Goal: Task Accomplishment & Management: Complete application form

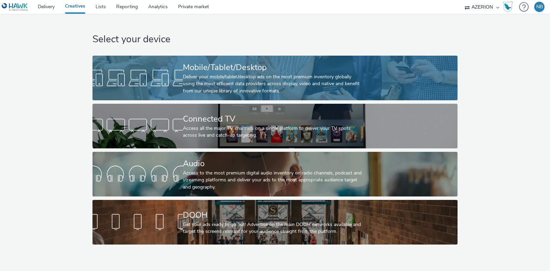
click at [245, 77] on div "Deliver your mobile/tablet/desktop ads on the most premium inventory globally u…" at bounding box center [273, 84] width 181 height 21
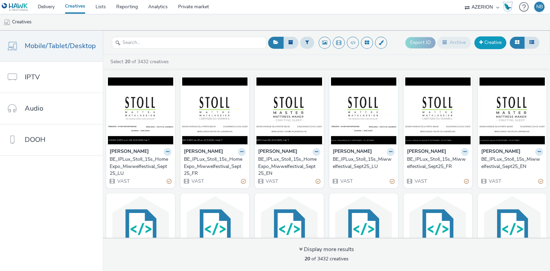
click at [487, 39] on link "Creative" at bounding box center [491, 42] width 32 height 12
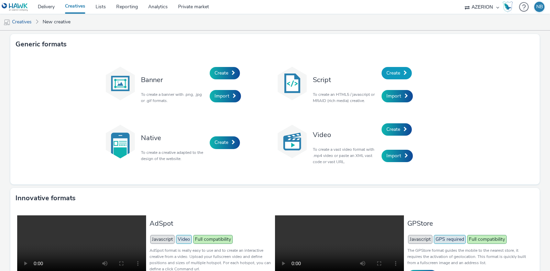
click at [398, 73] on link "Create" at bounding box center [397, 73] width 30 height 12
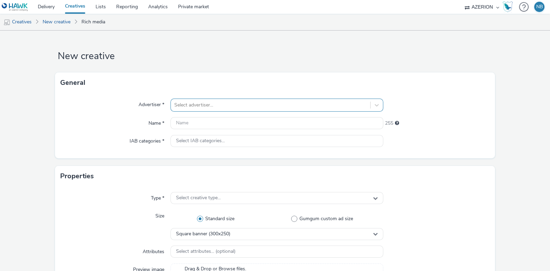
click at [206, 105] on div at bounding box center [270, 105] width 193 height 8
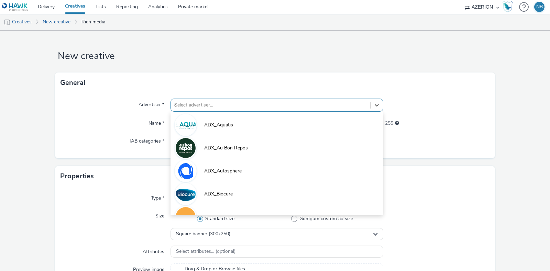
type input "or"
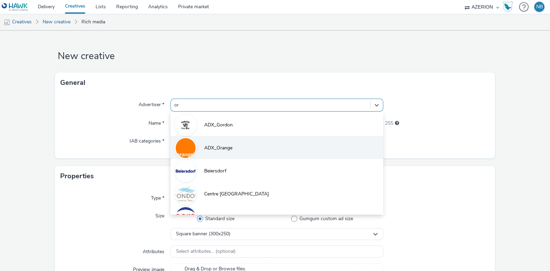
click at [209, 147] on span "ADX_Orange" at bounding box center [218, 148] width 28 height 7
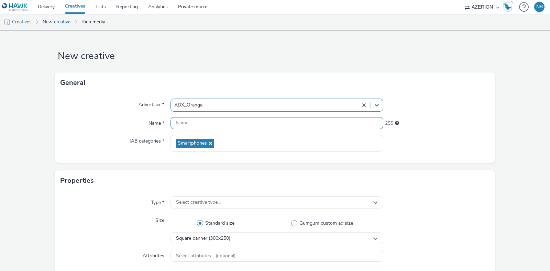
click at [219, 124] on input "text" at bounding box center [277, 123] width 213 height 12
paste input "Azerion-[PERSON_NAME] Geoloc_Geoloc [GEOGRAPHIC_DATA]-Feature Phone Small Banne…"
type input "Azerion-[PERSON_NAME] Geoloc_Geoloc [GEOGRAPHIC_DATA]-Feature Phone Small Banne…"
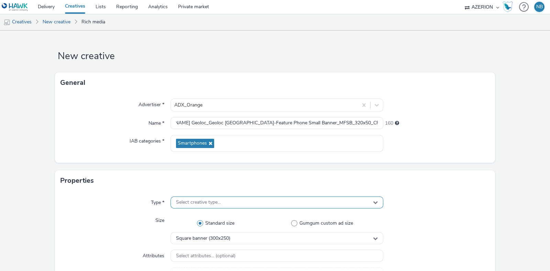
click at [238, 204] on div "Select creative type..." at bounding box center [277, 203] width 213 height 12
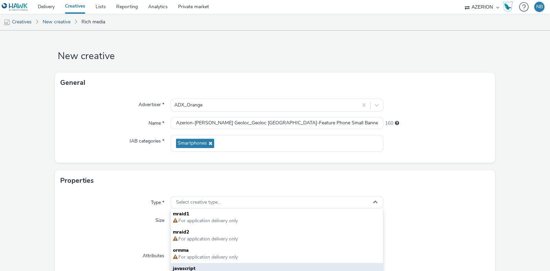
click at [188, 263] on div "javascript For web mobile and application delivery" at bounding box center [277, 272] width 212 height 18
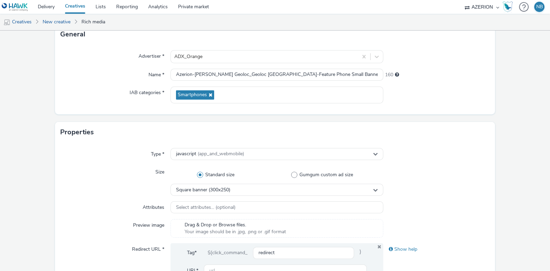
scroll to position [49, 0]
click at [217, 198] on div "Type * javascript (app_and_webmobile) Size Standard size Gumgum custom ad size …" at bounding box center [275, 224] width 440 height 164
click at [219, 192] on span "Square banner (300x250)" at bounding box center [203, 190] width 54 height 6
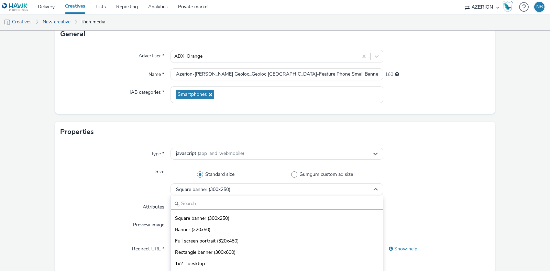
click at [201, 205] on input "text" at bounding box center [277, 204] width 212 height 12
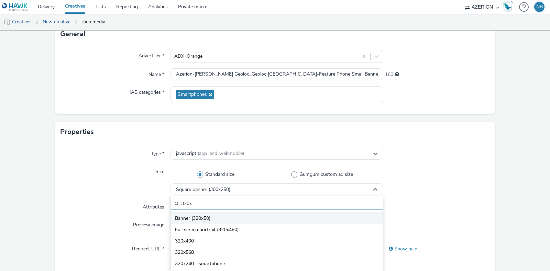
type input "320x"
click at [199, 216] on span "Banner (320x50)" at bounding box center [192, 218] width 35 height 7
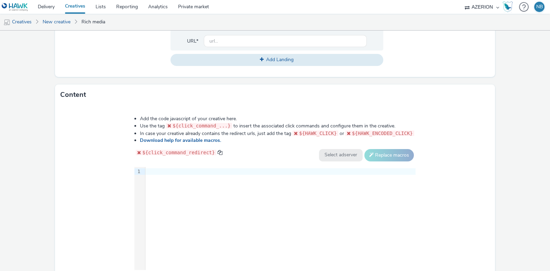
scroll to position [278, 0]
click at [177, 183] on div "9 1 ›" at bounding box center [274, 218] width 281 height 103
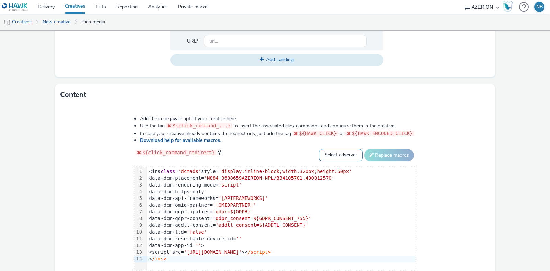
click at [332, 150] on select "Select adserver Sizmek DCM Adform Sting" at bounding box center [341, 155] width 44 height 12
select select "dcm"
click at [319, 149] on select "Select adserver Sizmek DCM Adform Sting" at bounding box center [341, 155] width 44 height 12
click at [382, 156] on button "Replace macros" at bounding box center [390, 155] width 50 height 12
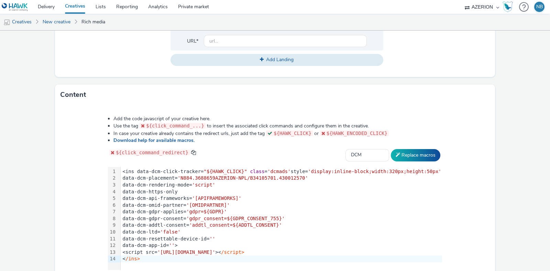
scroll to position [246, 0]
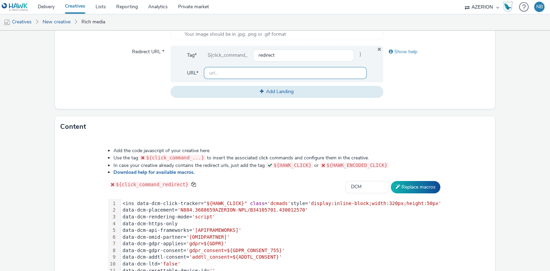
click at [219, 75] on input "text" at bounding box center [285, 73] width 163 height 12
paste input "[URL][DOMAIN_NAME]"
type input "[URL][DOMAIN_NAME]"
click at [56, 96] on div "Type * javascript (app_and_webmobile) Size Standard size Gumgum custom ad size …" at bounding box center [275, 27] width 440 height 164
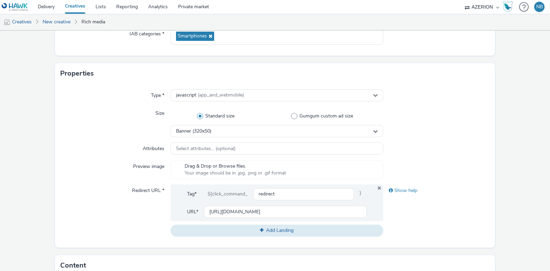
scroll to position [322, 0]
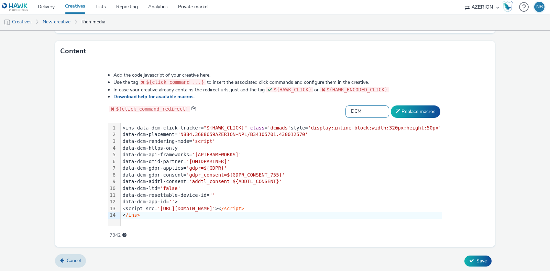
click at [354, 111] on select "Select adserver Sizmek DCM Adform Sting" at bounding box center [368, 112] width 44 height 12
click at [468, 261] on button "Save" at bounding box center [478, 261] width 27 height 11
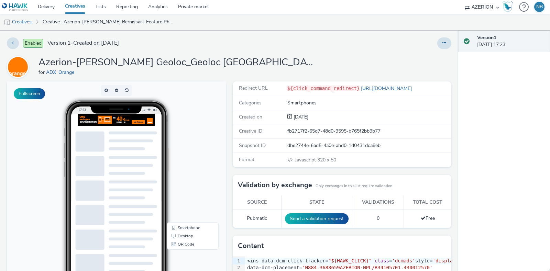
click at [23, 20] on link "Creatives" at bounding box center [17, 22] width 35 height 17
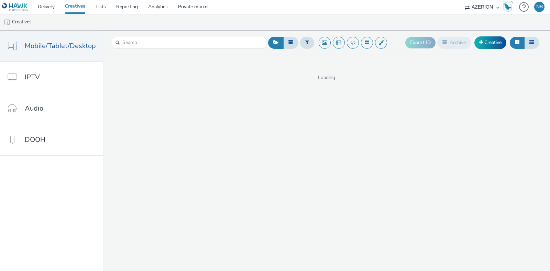
click at [491, 50] on div "Export ID Archive Creative" at bounding box center [474, 42] width 136 height 17
click at [486, 42] on link "Creative" at bounding box center [491, 42] width 32 height 12
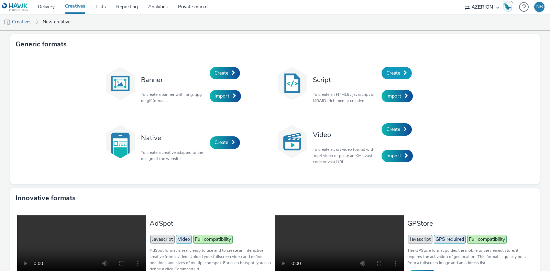
click at [405, 75] on link "Create" at bounding box center [397, 73] width 30 height 12
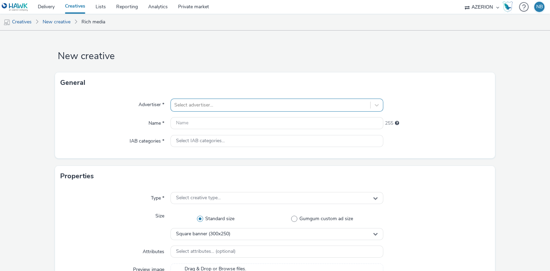
click at [205, 106] on div at bounding box center [270, 105] width 193 height 8
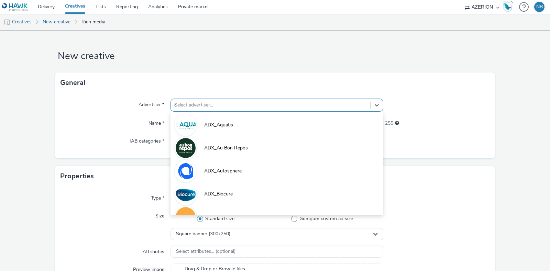
type input "or"
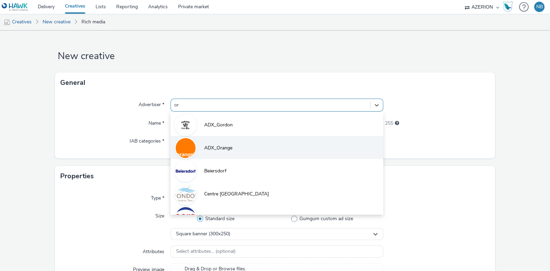
click at [218, 145] on span "ADX_Orange" at bounding box center [218, 148] width 28 height 7
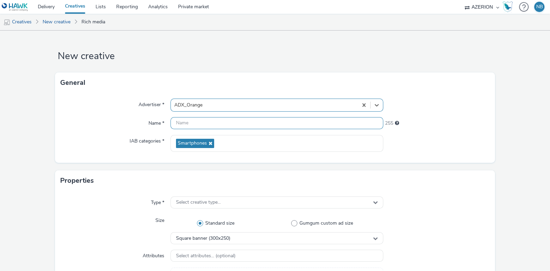
click at [215, 122] on input "text" at bounding box center [277, 123] width 213 height 12
paste input "Azerion-[PERSON_NAME] Geoloc_Geoloc Bernissart-Half Page_DHFP_300x600_CPM_STD_B…"
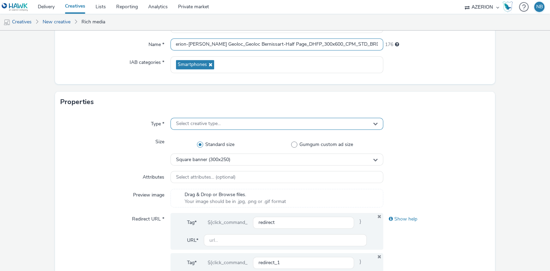
type input "Azerion-[PERSON_NAME] Geoloc_Geoloc Bernissart-Half Page_DHFP_300x600_CPM_STD_B…"
click at [204, 121] on span "Select creative type..." at bounding box center [198, 124] width 45 height 6
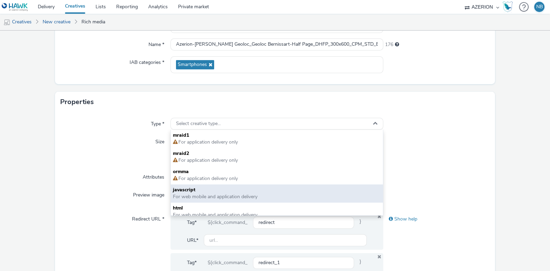
click at [196, 187] on span "javascript" at bounding box center [277, 190] width 208 height 7
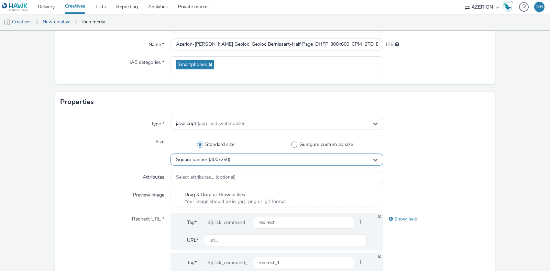
click at [197, 165] on div "Square banner (300x250)" at bounding box center [277, 160] width 213 height 12
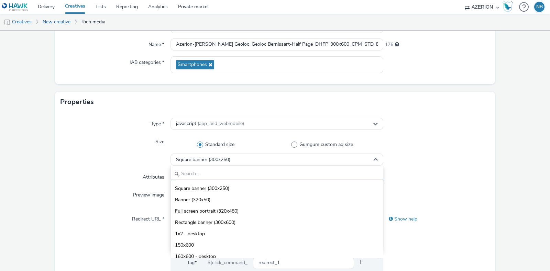
click at [196, 174] on input "text" at bounding box center [277, 174] width 212 height 12
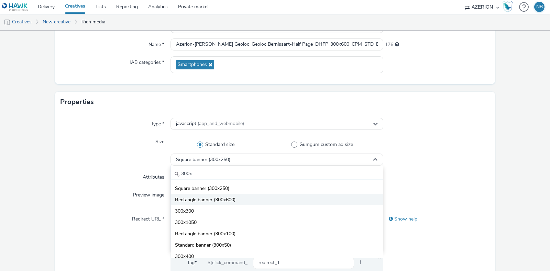
type input "300x"
click at [205, 195] on li "Rectangle banner (300x600)" at bounding box center [277, 199] width 212 height 11
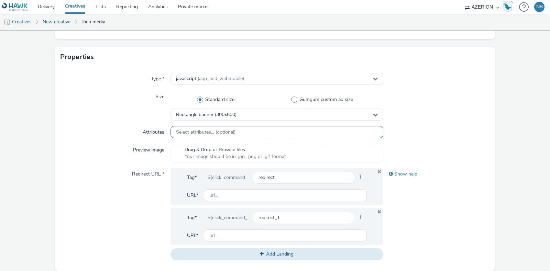
scroll to position [125, 0]
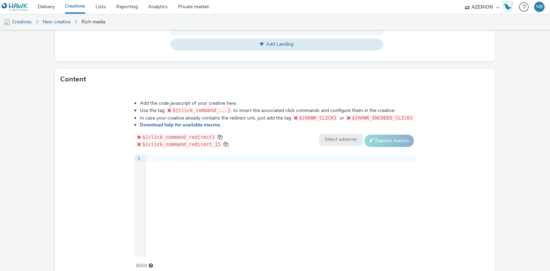
click at [227, 189] on div "9 1 ›" at bounding box center [274, 205] width 281 height 103
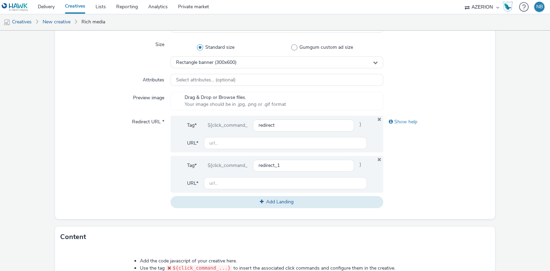
scroll to position [176, 0]
click at [377, 159] on icon at bounding box center [380, 160] width 6 height 4
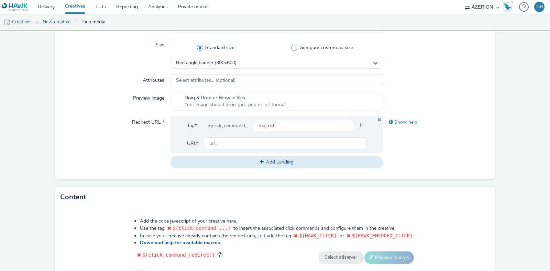
scroll to position [322, 0]
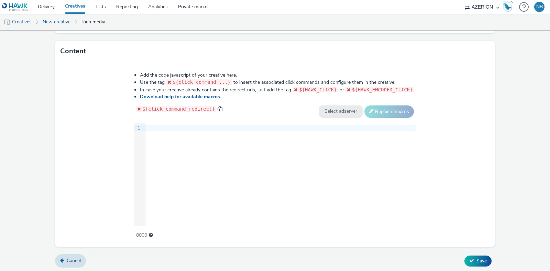
click at [232, 130] on div at bounding box center [280, 128] width 270 height 7
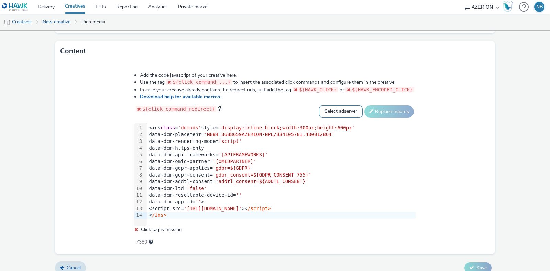
click at [351, 109] on select "Select adserver Sizmek DCM Adform Sting" at bounding box center [341, 112] width 44 height 12
select select "dcm"
click at [319, 106] on select "Select adserver Sizmek DCM Adform Sting" at bounding box center [341, 112] width 44 height 12
click at [376, 114] on button "Replace macros" at bounding box center [390, 112] width 50 height 12
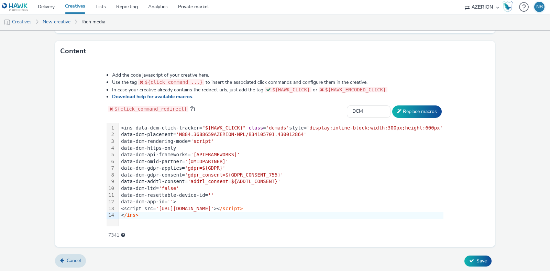
scroll to position [188, 0]
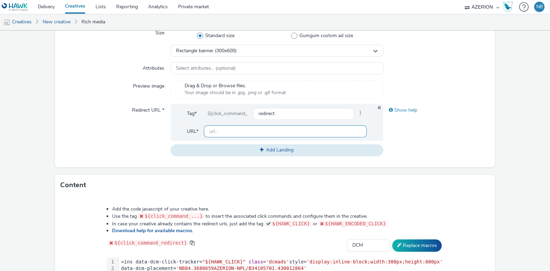
click at [217, 132] on input "text" at bounding box center [285, 132] width 163 height 12
paste input "[URL][DOMAIN_NAME]"
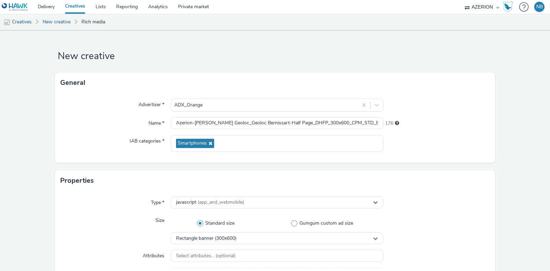
scroll to position [322, 0]
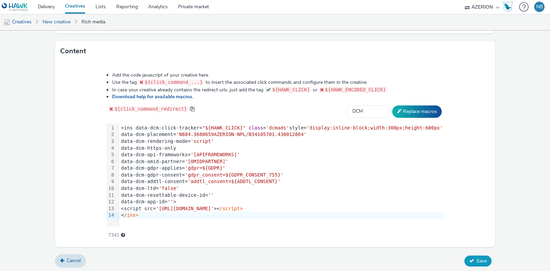
type input "[URL][DOMAIN_NAME]"
click at [469, 259] on icon at bounding box center [471, 261] width 5 height 5
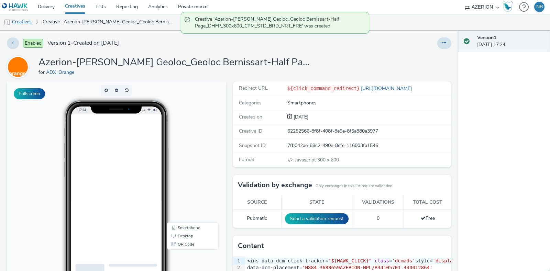
click at [28, 19] on link "Creatives" at bounding box center [17, 22] width 35 height 17
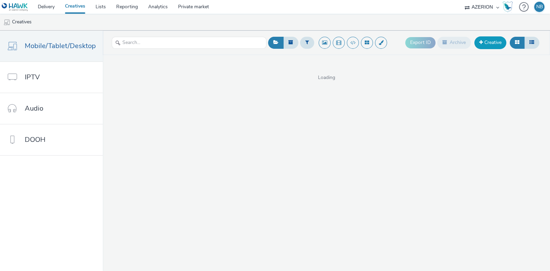
click at [485, 47] on link "Creative" at bounding box center [491, 42] width 32 height 12
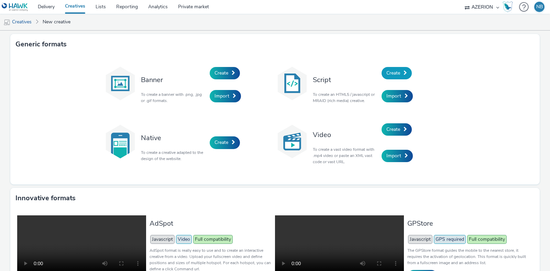
click at [404, 72] on span at bounding box center [405, 73] width 3 height 5
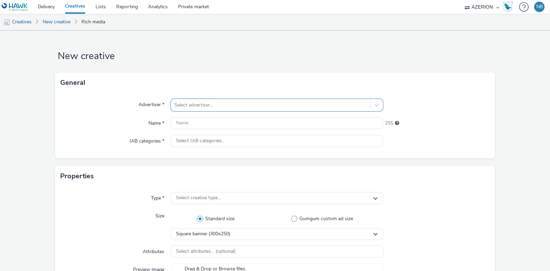
click at [210, 108] on div at bounding box center [270, 105] width 193 height 8
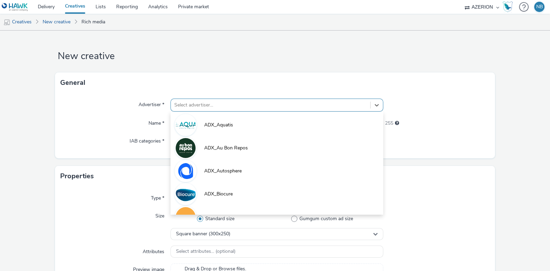
type input "r"
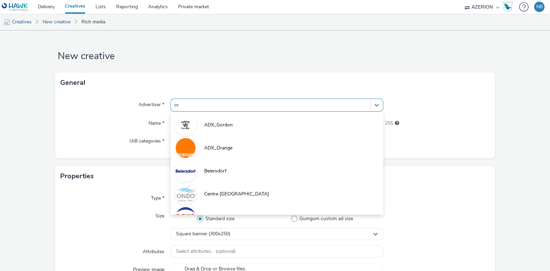
type input "ora"
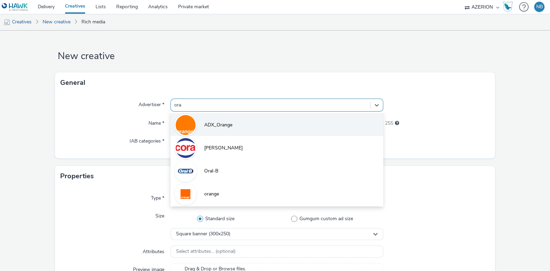
click at [205, 130] on li "ADX_Orange" at bounding box center [277, 124] width 213 height 23
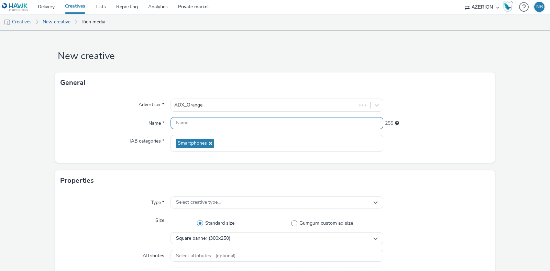
click at [188, 127] on input "text" at bounding box center [277, 123] width 213 height 12
paste input "Azerion-[PERSON_NAME] [GEOGRAPHIC_DATA]-Feature Phone Small Banner_MFSB_300x50"
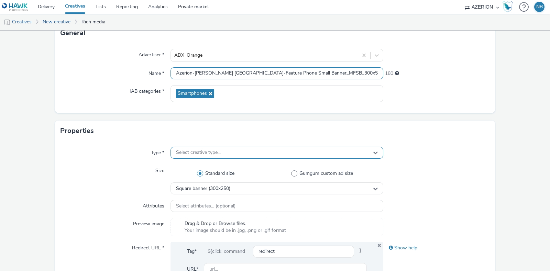
scroll to position [50, 0]
type input "Azerion-[PERSON_NAME] [GEOGRAPHIC_DATA]-Feature Phone Small Banner_MFSB_300x50"
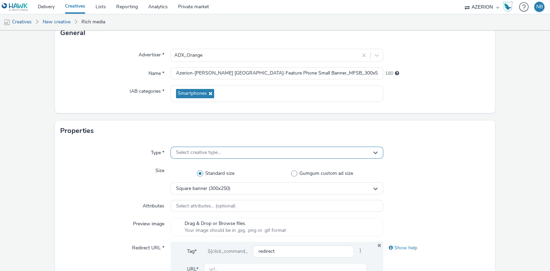
click at [190, 151] on span "Select creative type..." at bounding box center [198, 153] width 45 height 6
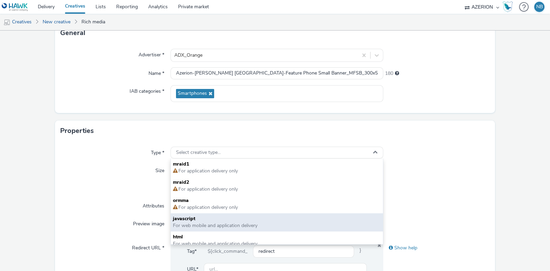
click at [184, 226] on span "For web mobile and application delivery" at bounding box center [215, 226] width 85 height 7
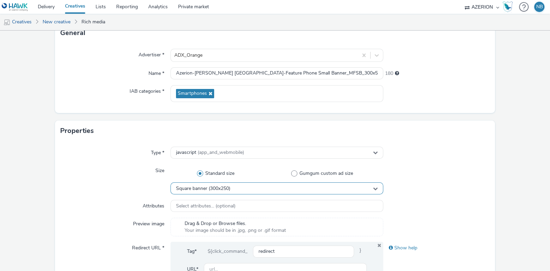
click at [205, 190] on span "Square banner (300x250)" at bounding box center [203, 189] width 54 height 6
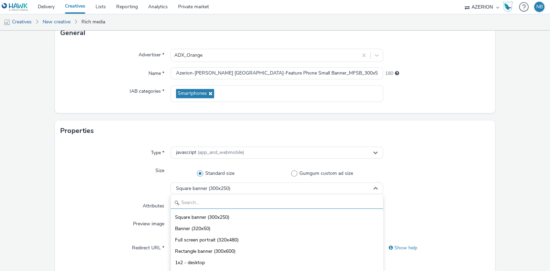
click at [193, 201] on input "text" at bounding box center [277, 203] width 212 height 12
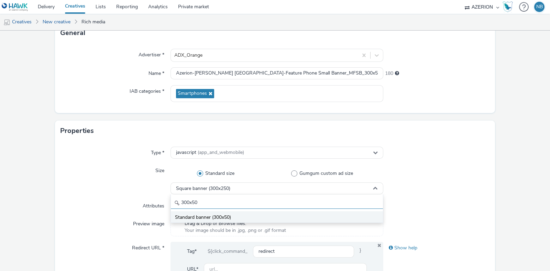
type input "300x50"
click at [212, 215] on span "Standard banner (300x50)" at bounding box center [203, 217] width 56 height 7
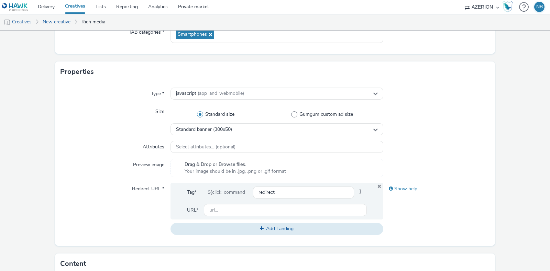
scroll to position [322, 0]
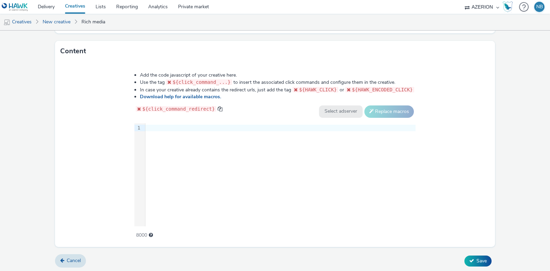
click at [233, 127] on div at bounding box center [280, 128] width 270 height 7
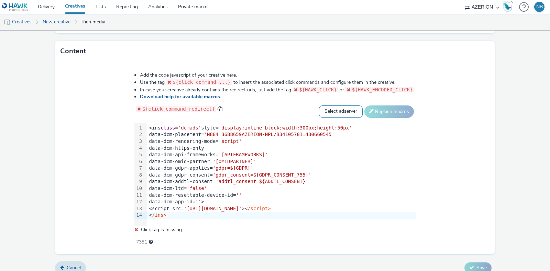
click at [325, 111] on select "Select adserver Sizmek DCM Adform Sting" at bounding box center [341, 112] width 44 height 12
select select "dcm"
click at [319, 106] on select "Select adserver Sizmek DCM Adform Sting" at bounding box center [341, 112] width 44 height 12
click at [380, 109] on button "Replace macros" at bounding box center [390, 112] width 50 height 12
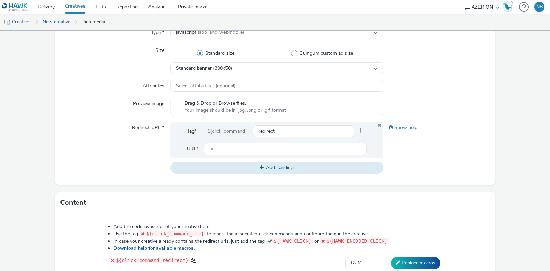
scroll to position [170, 0]
click at [220, 147] on input "text" at bounding box center [285, 149] width 163 height 12
paste input "[URL][DOMAIN_NAME]"
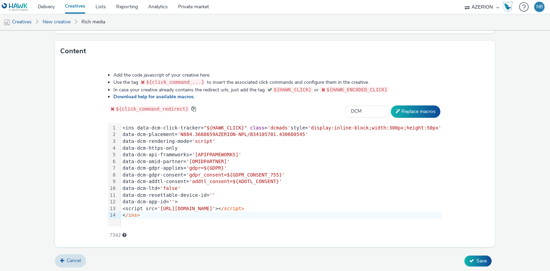
type input "[URL][DOMAIN_NAME]"
click at [462, 103] on div "Add the code javascript of your creative here. Use the tag ${click_command_...}…" at bounding box center [275, 155] width 440 height 186
click at [477, 260] on span "Save" at bounding box center [482, 261] width 10 height 7
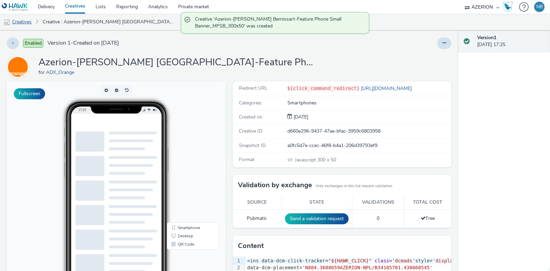
click at [24, 20] on link "Creatives" at bounding box center [17, 22] width 35 height 17
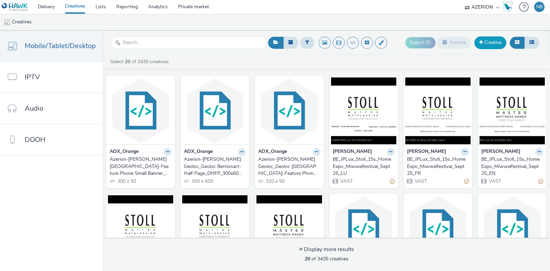
click at [492, 47] on link "Creative" at bounding box center [491, 42] width 32 height 12
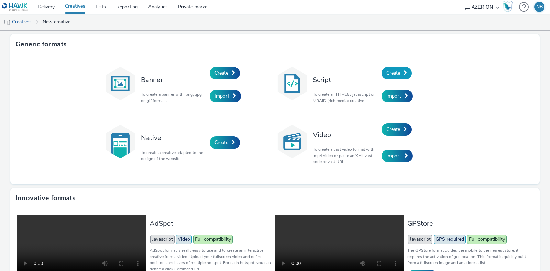
click at [394, 70] on span "Create" at bounding box center [394, 73] width 14 height 7
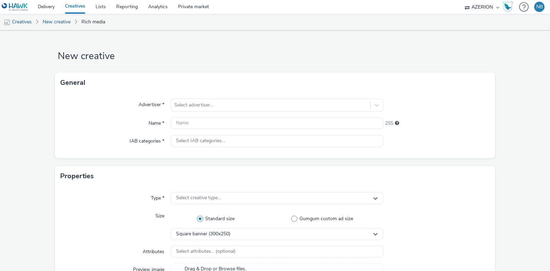
click at [234, 113] on div "Advertiser * Select advertiser... Name * 255 IAB categories * Select IAB catego…" at bounding box center [275, 125] width 440 height 65
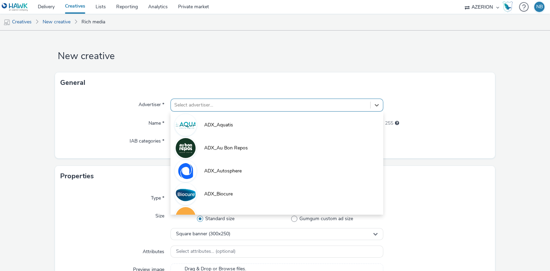
click at [220, 103] on div at bounding box center [270, 105] width 193 height 8
type input "or"
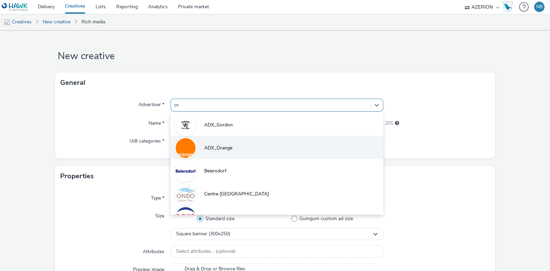
click at [218, 148] on span "ADX_Orange" at bounding box center [218, 148] width 28 height 7
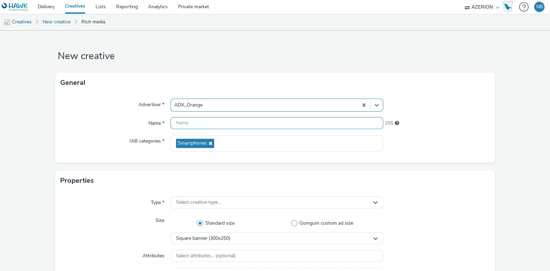
click at [208, 125] on input "text" at bounding box center [277, 123] width 213 height 12
paste input "Azerion-[PERSON_NAME] Geoloc_Geoloc Bernissart-Skyscraper_DSKY_120x600_CPM_STD_…"
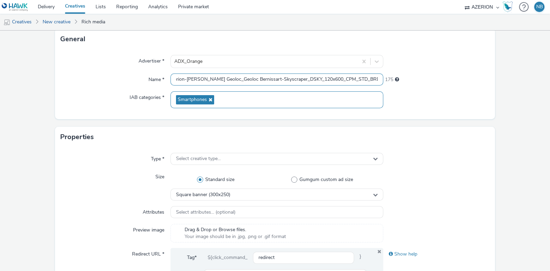
scroll to position [47, 0]
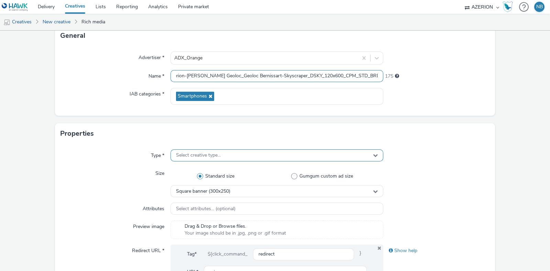
type input "Azerion-[PERSON_NAME] Geoloc_Geoloc Bernissart-Skyscraper_DSKY_120x600_CPM_STD_…"
click at [208, 153] on span "Select creative type..." at bounding box center [198, 156] width 45 height 6
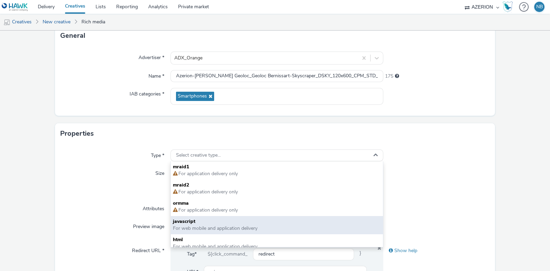
click at [196, 220] on span "javascript" at bounding box center [277, 221] width 208 height 7
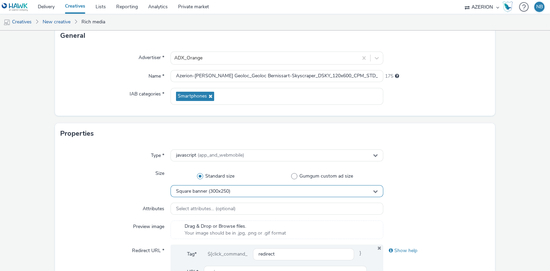
click at [208, 193] on span "Square banner (300x250)" at bounding box center [203, 192] width 54 height 6
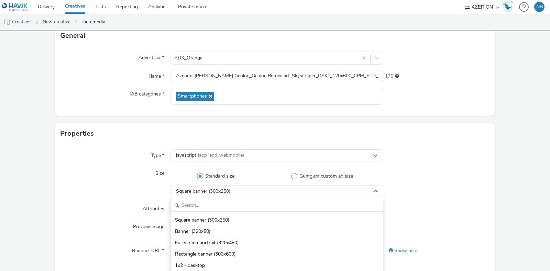
click at [205, 198] on div "Square banner (300x250) Banner (320x50) Full screen portrait (320x480) Rectangl…" at bounding box center [277, 240] width 213 height 86
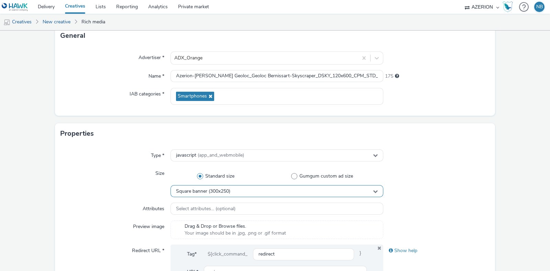
click at [201, 194] on div "Square banner (300x250)" at bounding box center [277, 191] width 213 height 12
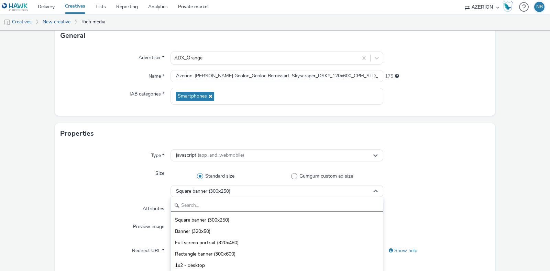
click at [191, 208] on input "text" at bounding box center [277, 206] width 212 height 12
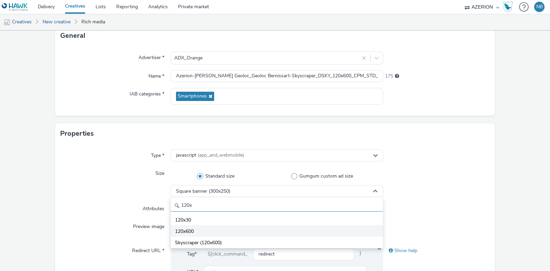
type input "120x"
click at [192, 229] on span "120x600" at bounding box center [184, 231] width 19 height 7
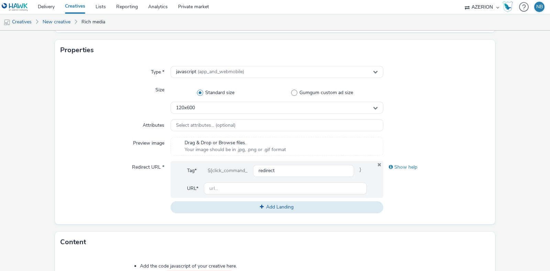
scroll to position [322, 0]
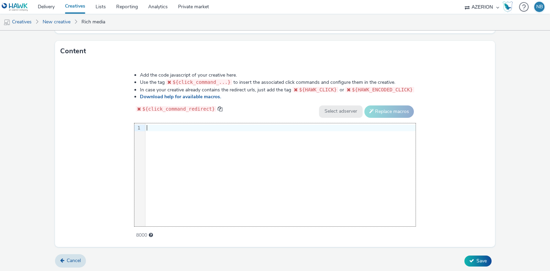
click at [228, 169] on div "9 1 ›" at bounding box center [274, 174] width 281 height 103
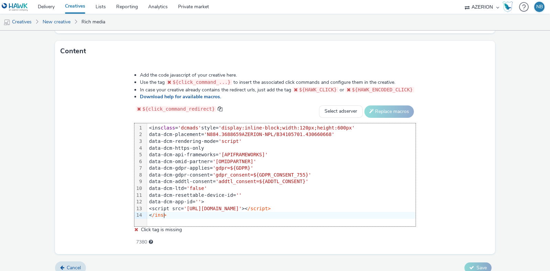
click at [326, 103] on div "Add the code javascript of your creative here. Use the tag ${click_command_...}…" at bounding box center [275, 155] width 331 height 176
click at [329, 109] on select "Select adserver Sizmek DCM Adform Sting" at bounding box center [341, 112] width 44 height 12
select select "dcm"
click at [319, 106] on select "Select adserver Sizmek DCM Adform Sting" at bounding box center [341, 112] width 44 height 12
click at [385, 109] on button "Replace macros" at bounding box center [390, 112] width 50 height 12
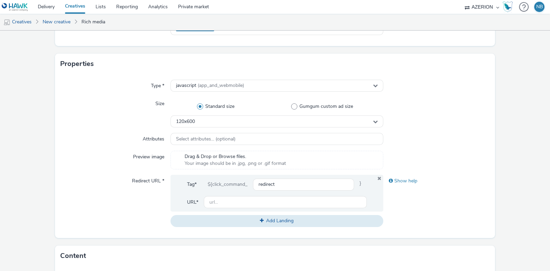
scroll to position [117, 0]
click at [256, 204] on input "text" at bounding box center [285, 202] width 163 height 12
paste input "[URL][DOMAIN_NAME]"
type input "[URL][DOMAIN_NAME]"
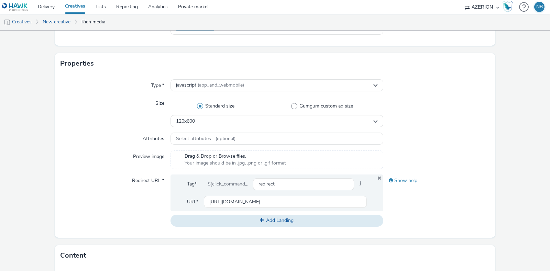
click at [90, 187] on div "Redirect URL *" at bounding box center [116, 201] width 110 height 52
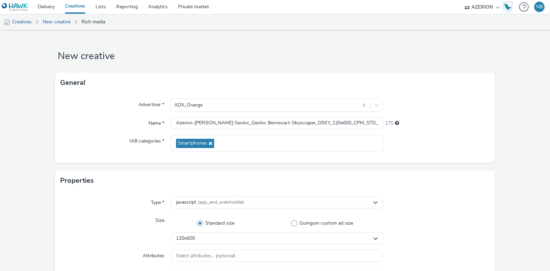
scroll to position [322, 0]
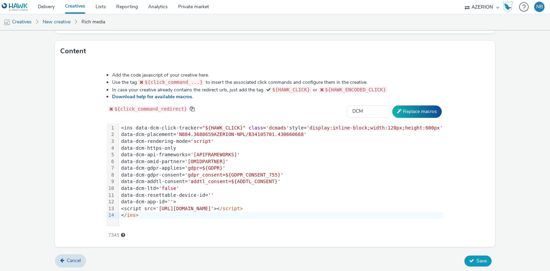
click at [468, 263] on button "Save" at bounding box center [478, 261] width 27 height 11
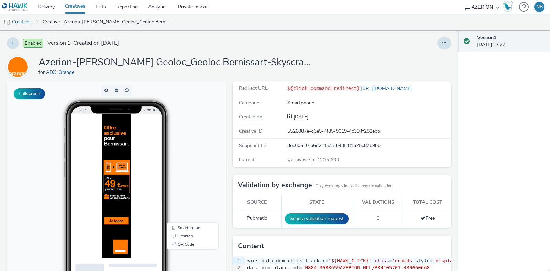
click at [26, 21] on link "Creatives" at bounding box center [17, 22] width 35 height 17
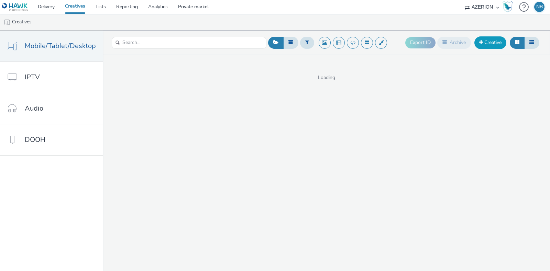
click at [499, 42] on link "Creative" at bounding box center [491, 42] width 32 height 12
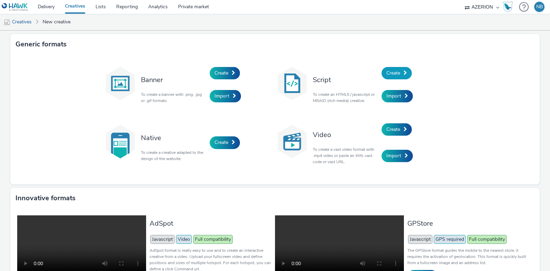
click at [390, 71] on span "Create" at bounding box center [394, 73] width 14 height 7
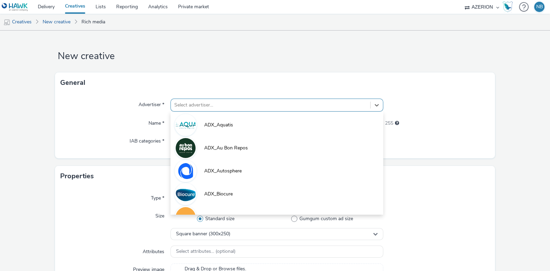
click at [179, 105] on div at bounding box center [270, 105] width 193 height 8
type input "or"
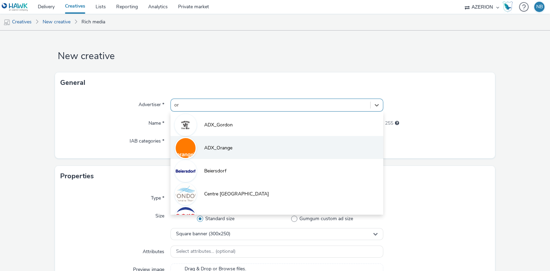
click at [201, 147] on li "ADX_Orange" at bounding box center [277, 147] width 213 height 23
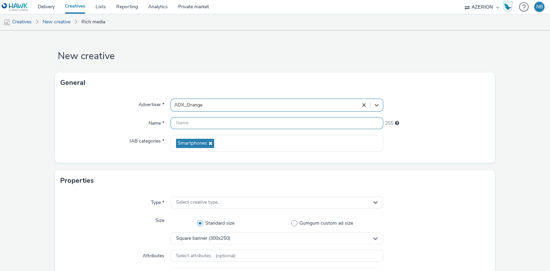
click at [207, 120] on input "text" at bounding box center [277, 123] width 213 height 12
paste input "Azerion-[PERSON_NAME] Geoloc_Geoloc Bernissart-Leaderboard_DLBD_728x90_CPM_STD_…"
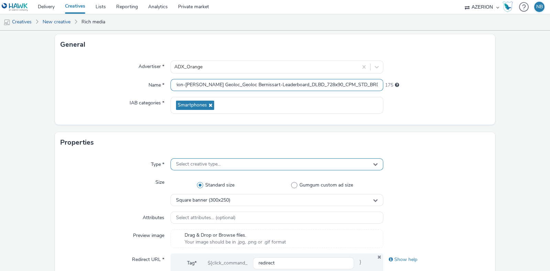
type input "Azerion-[PERSON_NAME] Geoloc_Geoloc Bernissart-Leaderboard_DLBD_728x90_CPM_STD_…"
click at [187, 160] on div "Select creative type..." at bounding box center [277, 165] width 213 height 12
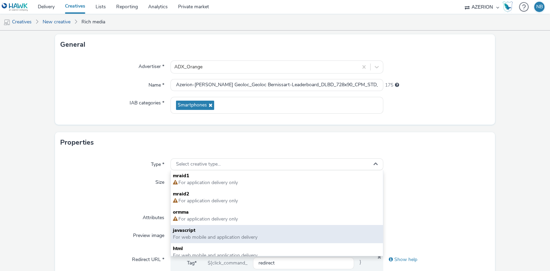
click at [201, 228] on span "javascript" at bounding box center [277, 230] width 208 height 7
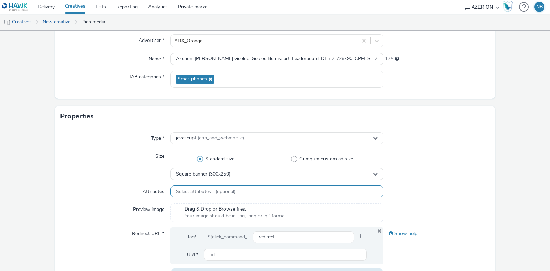
scroll to position [65, 0]
click at [217, 174] on span "Square banner (300x250)" at bounding box center [203, 174] width 54 height 6
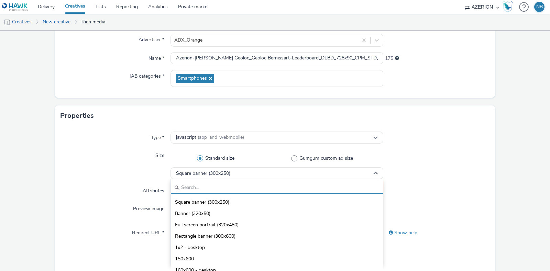
click at [212, 185] on input "text" at bounding box center [277, 188] width 212 height 12
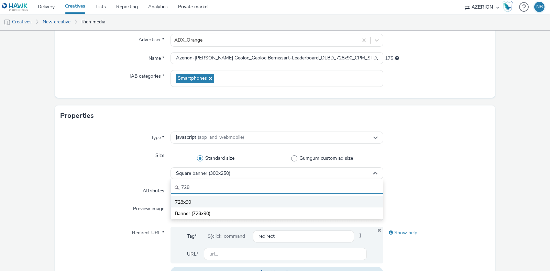
type input "728"
click at [195, 202] on li "728x90" at bounding box center [277, 201] width 212 height 11
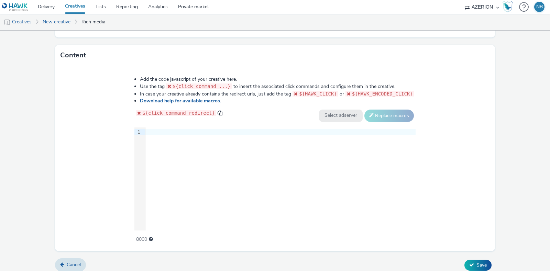
scroll to position [322, 0]
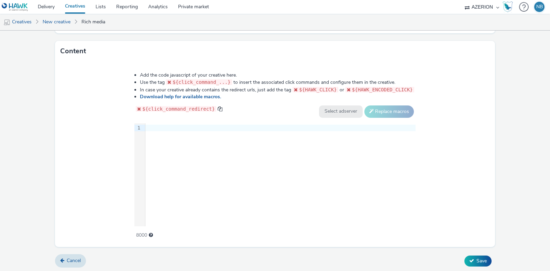
click at [239, 160] on div "9 1 ›" at bounding box center [274, 174] width 281 height 103
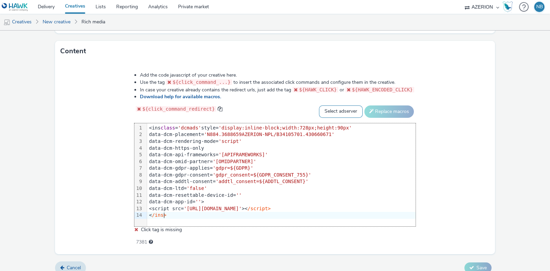
click at [335, 114] on select "Select adserver Sizmek DCM Adform Sting" at bounding box center [341, 112] width 44 height 12
select select "dcm"
click at [319, 106] on select "Select adserver Sizmek DCM Adform Sting" at bounding box center [341, 112] width 44 height 12
click at [385, 112] on button "Replace macros" at bounding box center [390, 112] width 50 height 12
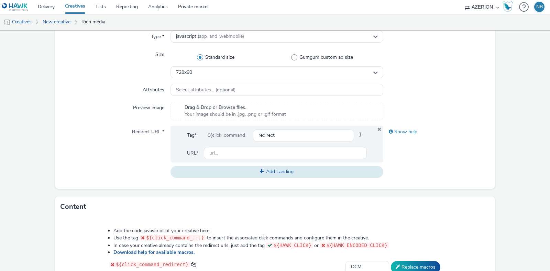
scroll to position [164, 0]
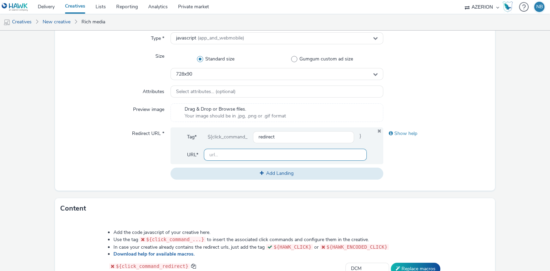
click at [227, 154] on input "text" at bounding box center [285, 155] width 163 height 12
paste input "[URL][DOMAIN_NAME]"
click at [227, 154] on input "[URL][DOMAIN_NAME]" at bounding box center [285, 155] width 163 height 12
drag, startPoint x: 245, startPoint y: 154, endPoint x: 397, endPoint y: 154, distance: 152.7
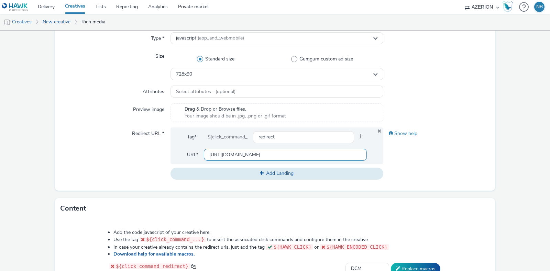
click at [397, 154] on div "Redirect URL * Tag* ${click_command_ redirect } URL* [URL][DOMAIN_NAME] Add Lan…" at bounding box center [275, 154] width 429 height 52
type input "[URL][DOMAIN_NAME]"
click at [389, 158] on div "Show help" at bounding box center [436, 154] width 107 height 52
click at [277, 163] on div "Tag* ${click_command_ redirect } URL* [URL][DOMAIN_NAME]" at bounding box center [277, 146] width 213 height 37
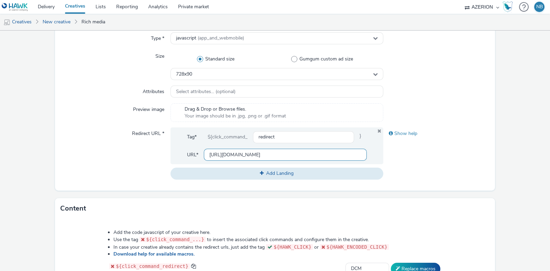
drag, startPoint x: 287, startPoint y: 158, endPoint x: 144, endPoint y: 119, distance: 148.2
click at [144, 119] on div "Type * javascript (app_and_webmobile) Size Standard size Gumgum custom ad size …" at bounding box center [275, 109] width 440 height 164
click at [106, 166] on div "Redirect URL *" at bounding box center [116, 154] width 110 height 52
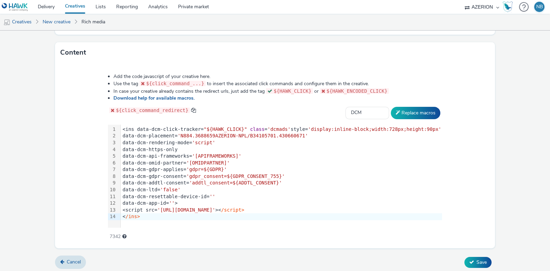
scroll to position [322, 0]
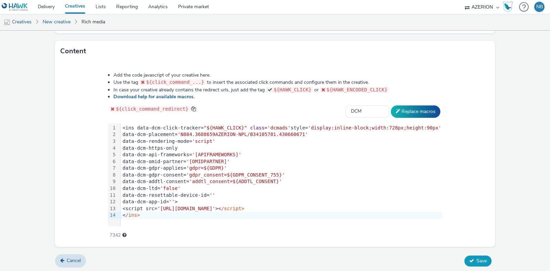
click at [469, 257] on button "Save" at bounding box center [478, 261] width 27 height 11
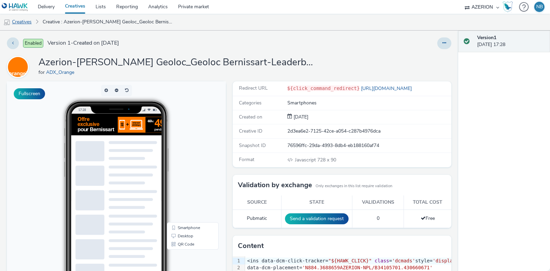
click at [21, 21] on link "Creatives" at bounding box center [17, 22] width 35 height 17
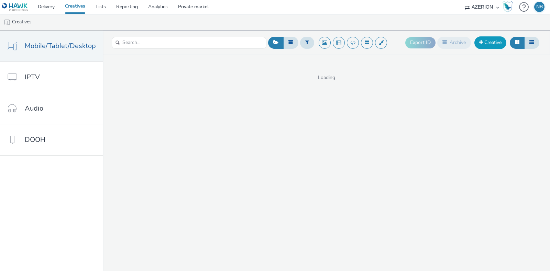
click at [495, 44] on link "Creative" at bounding box center [491, 42] width 32 height 12
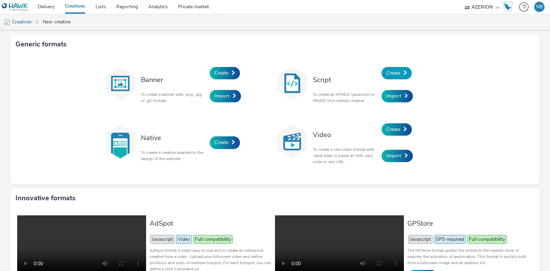
click at [404, 71] on span at bounding box center [405, 73] width 3 height 5
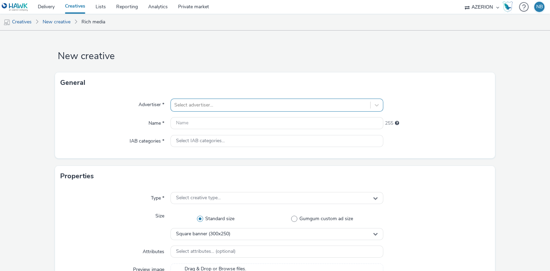
click at [233, 104] on div at bounding box center [270, 105] width 193 height 8
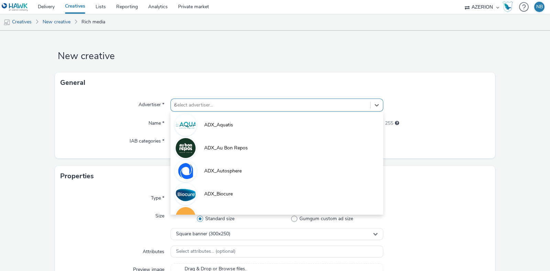
type input "or"
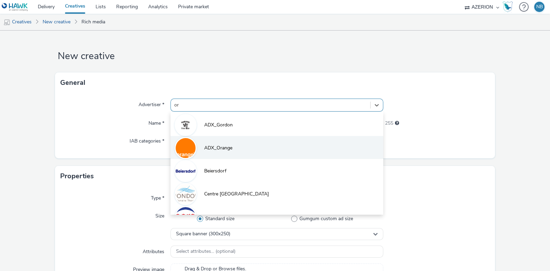
click at [211, 151] on span "ADX_Orange" at bounding box center [218, 148] width 28 height 7
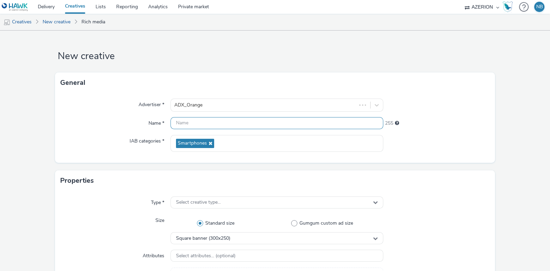
click at [212, 124] on input "text" at bounding box center [277, 123] width 213 height 12
paste input "Azerion-[PERSON_NAME] Geoloc_Geoloc [GEOGRAPHIC_DATA]-Feature Phone Small Banne…"
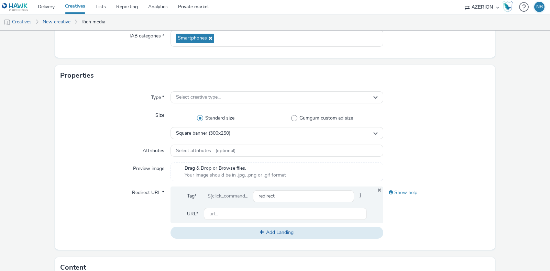
scroll to position [106, 0]
type input "Azerion-[PERSON_NAME] Geoloc_Geoloc [GEOGRAPHIC_DATA]-Feature Phone Small Banne…"
click at [192, 95] on span "Select creative type..." at bounding box center [198, 97] width 45 height 6
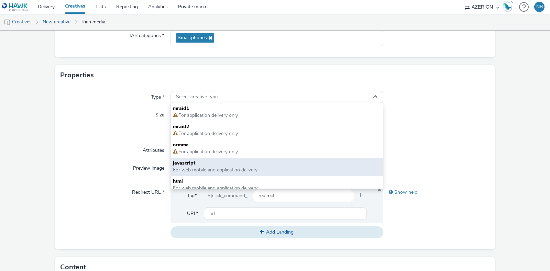
click at [195, 162] on span "javascript" at bounding box center [277, 163] width 208 height 7
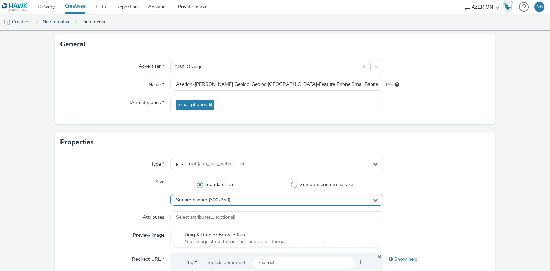
scroll to position [36, 0]
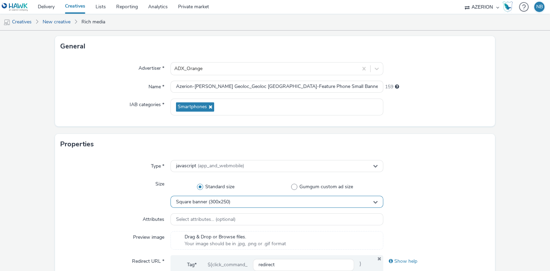
click at [212, 196] on div "Square banner (300x250)" at bounding box center [277, 202] width 213 height 12
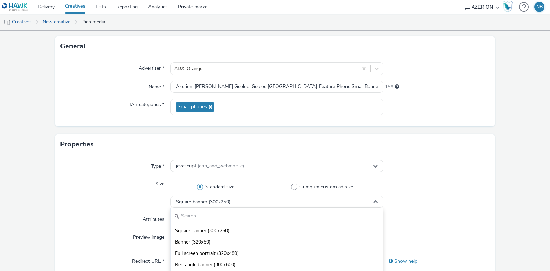
click at [197, 214] on input "text" at bounding box center [277, 216] width 212 height 12
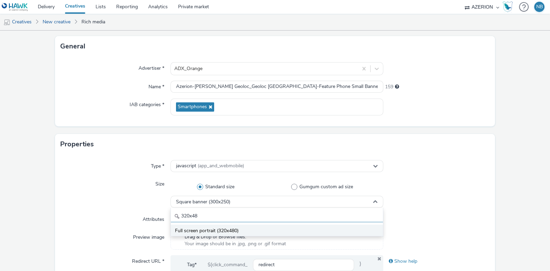
type input "320x48"
click at [209, 228] on span "Full screen portrait (320x480)" at bounding box center [207, 231] width 64 height 7
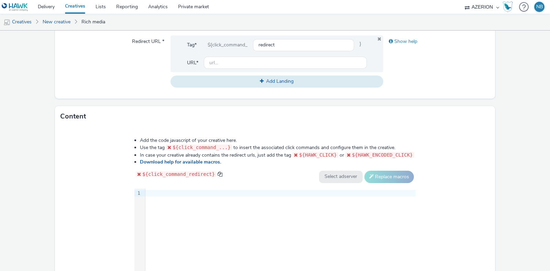
scroll to position [322, 0]
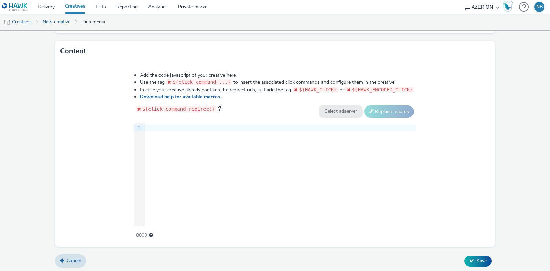
click at [235, 160] on div "9 1 ›" at bounding box center [274, 174] width 281 height 103
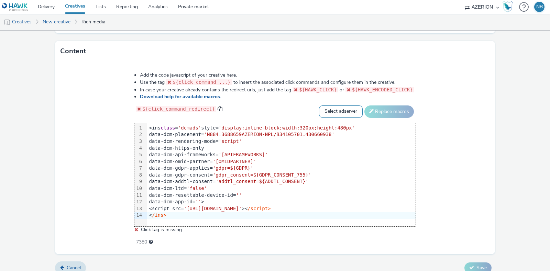
click at [331, 110] on select "Select adserver Sizmek DCM Adform Sting" at bounding box center [341, 112] width 44 height 12
select select "dcm"
click at [319, 106] on select "Select adserver Sizmek DCM Adform Sting" at bounding box center [341, 112] width 44 height 12
click at [380, 114] on button "Replace macros" at bounding box center [390, 112] width 50 height 12
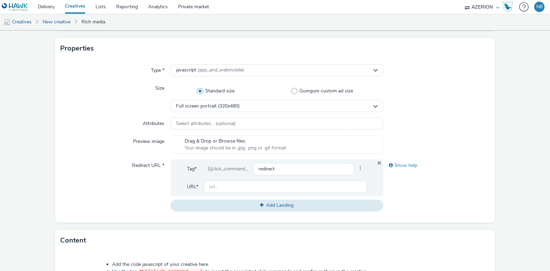
scroll to position [129, 0]
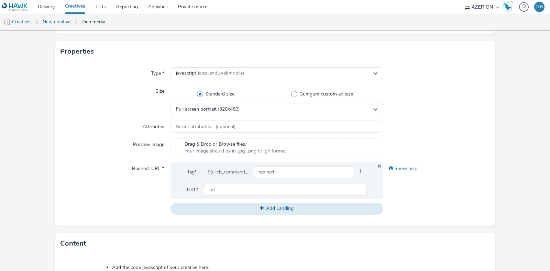
click at [221, 180] on div "Tag* ${click_command_ redirect }" at bounding box center [277, 175] width 180 height 18
click at [221, 188] on input "text" at bounding box center [285, 190] width 163 height 12
paste input "[URL][DOMAIN_NAME]"
drag, startPoint x: 303, startPoint y: 191, endPoint x: 126, endPoint y: 155, distance: 180.9
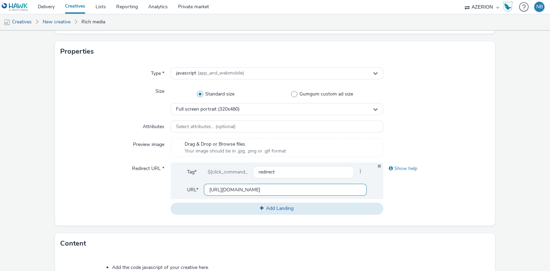
click at [126, 155] on div "Type * javascript (app_and_webmobile) Size Standard size Gumgum custom ad size …" at bounding box center [275, 144] width 440 height 164
type input "[URL][DOMAIN_NAME]"
click at [34, 209] on form "New creative General Advertiser * ADX_Orange Name * Azerion-[PERSON_NAME] Geolo…" at bounding box center [275, 183] width 550 height 564
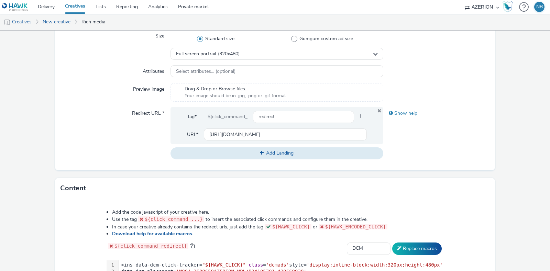
scroll to position [322, 0]
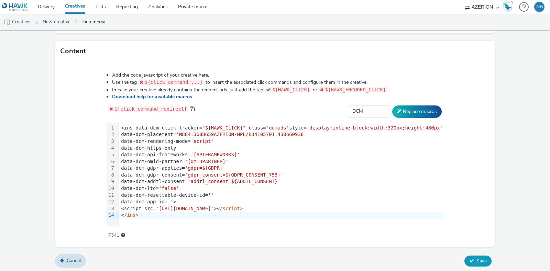
click at [481, 259] on span "Save" at bounding box center [482, 261] width 10 height 7
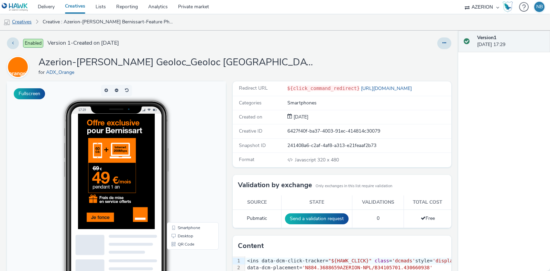
click at [29, 16] on link "Creatives" at bounding box center [17, 22] width 35 height 17
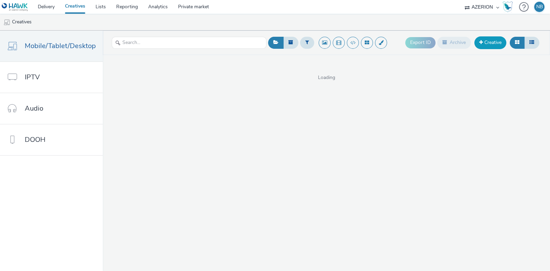
click at [498, 40] on link "Creative" at bounding box center [491, 42] width 32 height 12
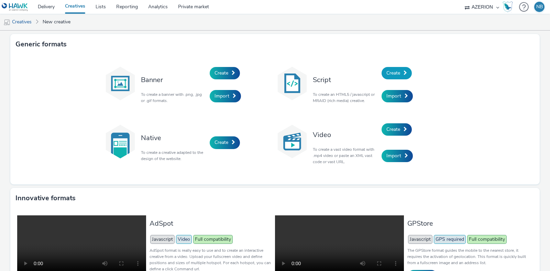
click at [396, 79] on link "Create" at bounding box center [397, 73] width 30 height 12
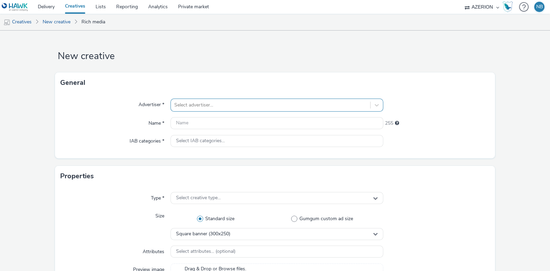
click at [193, 99] on div "Select advertiser..." at bounding box center [277, 105] width 213 height 13
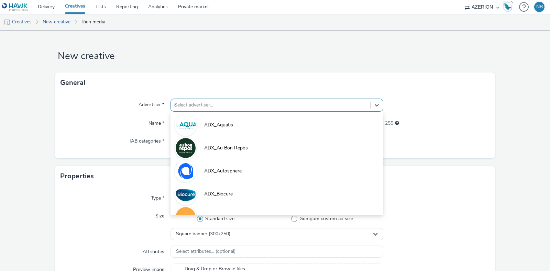
type input "or"
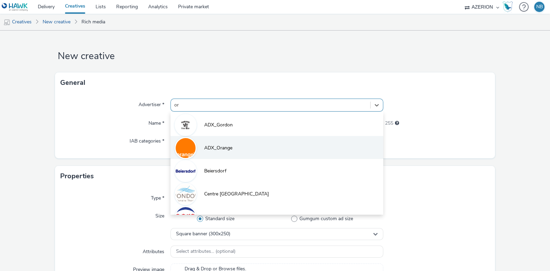
click at [207, 143] on li "ADX_Orange" at bounding box center [277, 147] width 213 height 23
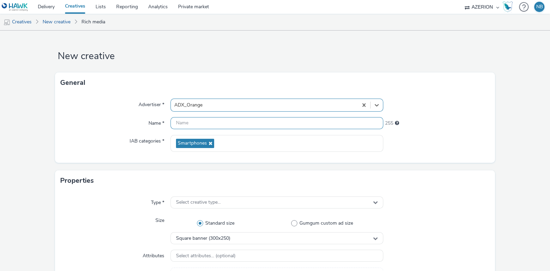
click at [200, 125] on input "text" at bounding box center [277, 123] width 213 height 12
paste input "Azerion-[PERSON_NAME] Geoloc_Geoloc Bernissart-Billboard_DBLB_970x250_CPM_STD_B…"
type input "Azerion-[PERSON_NAME] Geoloc_Geoloc Bernissart-Billboard_DBLB_970x250_CPM_STD_B…"
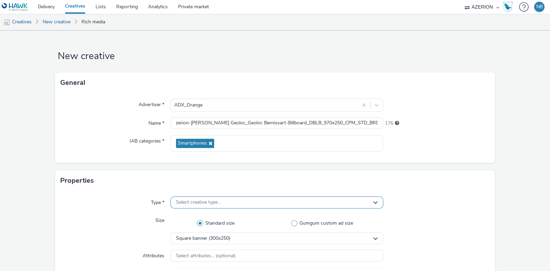
click at [196, 200] on span "Select creative type..." at bounding box center [198, 203] width 45 height 6
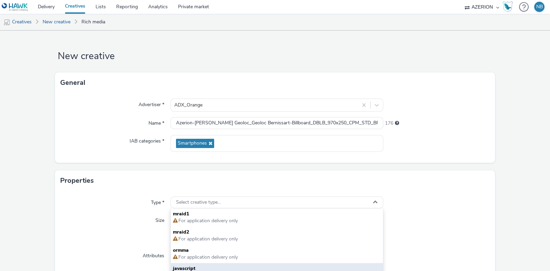
click at [184, 269] on span "javascript" at bounding box center [277, 269] width 208 height 7
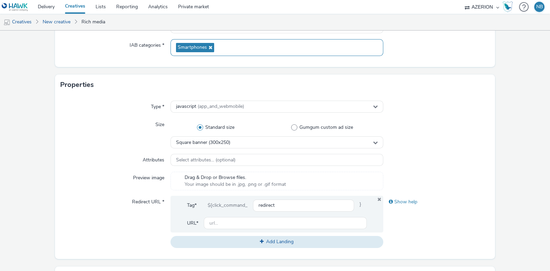
scroll to position [97, 0]
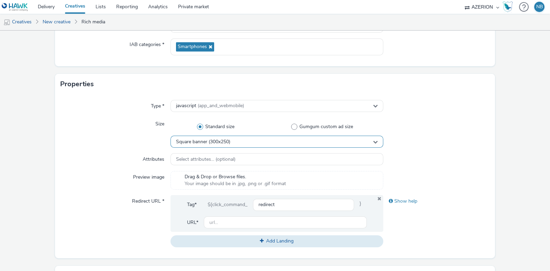
click at [223, 140] on span "Square banner (300x250)" at bounding box center [203, 142] width 54 height 6
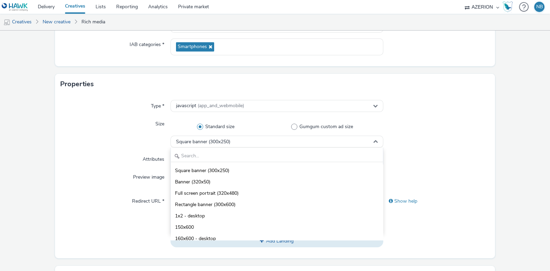
scroll to position [62, 0]
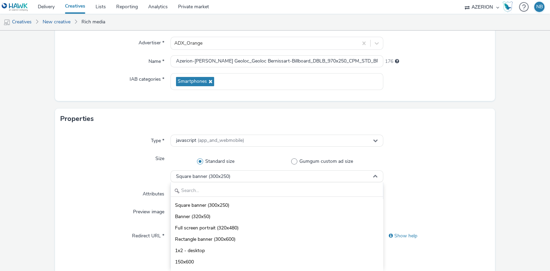
click at [197, 197] on div "Square banner (300x250) Banner (320x50) Full screen portrait (320x480) Rectangl…" at bounding box center [277, 226] width 213 height 86
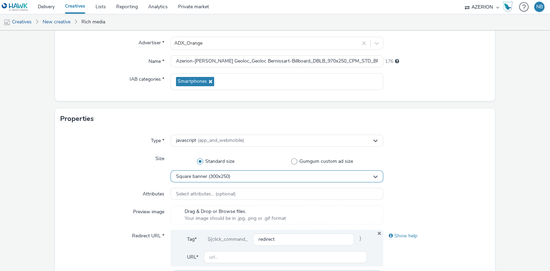
click at [204, 177] on span "Square banner (300x250)" at bounding box center [203, 177] width 54 height 6
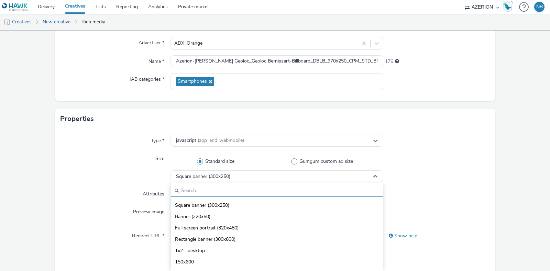
click at [197, 187] on input "text" at bounding box center [277, 191] width 212 height 12
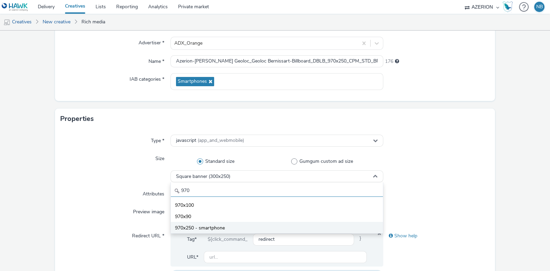
type input "970"
click at [195, 225] on span "970x250 - smartphone" at bounding box center [200, 228] width 50 height 7
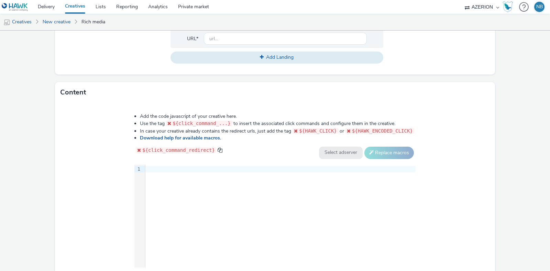
scroll to position [322, 0]
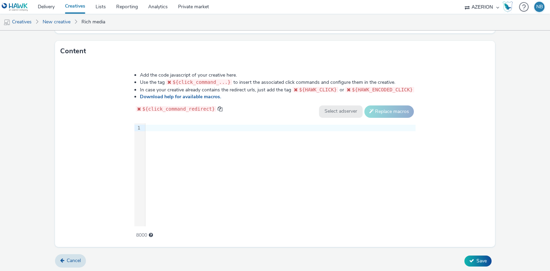
click at [216, 176] on div "9 1 ›" at bounding box center [274, 174] width 281 height 103
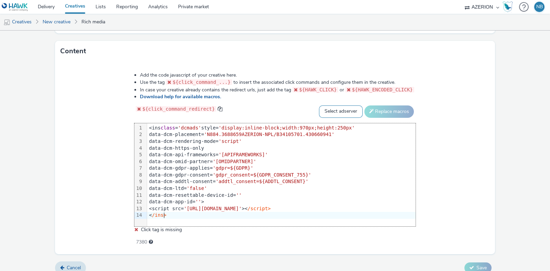
click at [327, 106] on select "Select adserver Sizmek DCM Adform Sting" at bounding box center [341, 112] width 44 height 12
select select "dcm"
click at [319, 106] on select "Select adserver Sizmek DCM Adform Sting" at bounding box center [341, 112] width 44 height 12
click at [383, 112] on button "Replace macros" at bounding box center [390, 112] width 50 height 12
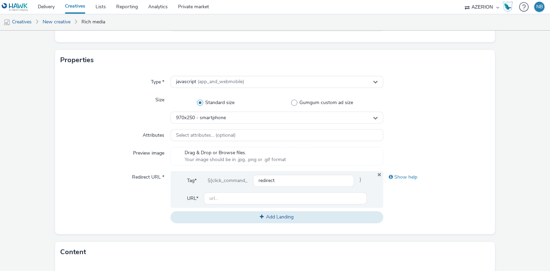
scroll to position [121, 0]
click at [222, 195] on input "text" at bounding box center [285, 198] width 163 height 12
paste input "[URL][DOMAIN_NAME]"
type input "[URL][DOMAIN_NAME]"
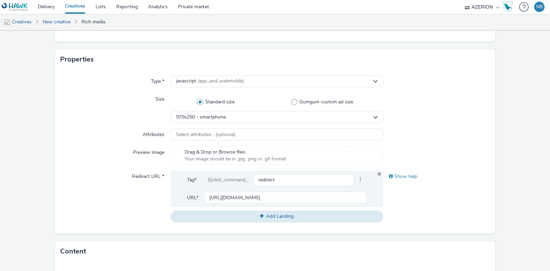
click at [102, 186] on div "Redirect URL *" at bounding box center [116, 197] width 110 height 52
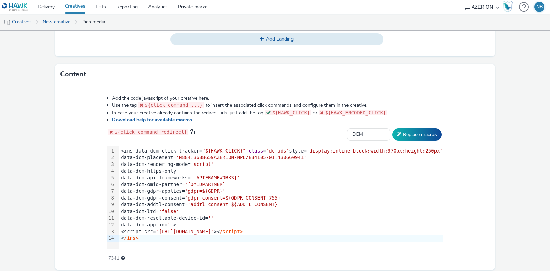
scroll to position [322, 0]
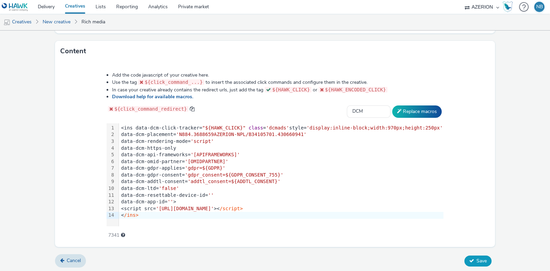
click at [469, 257] on button "Save" at bounding box center [478, 261] width 27 height 11
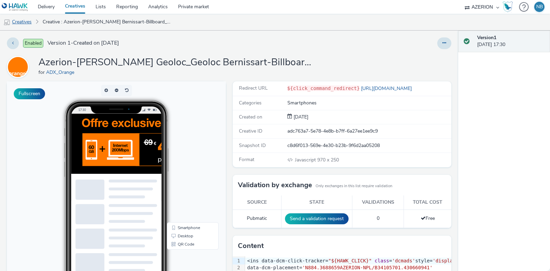
click at [26, 18] on link "Creatives" at bounding box center [17, 22] width 35 height 17
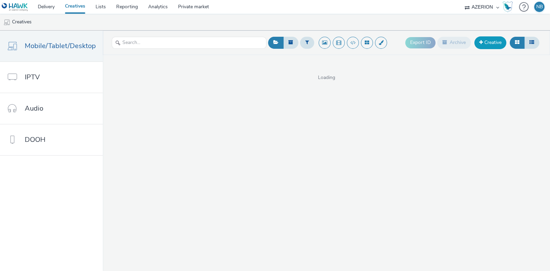
click at [480, 44] on span at bounding box center [481, 42] width 4 height 5
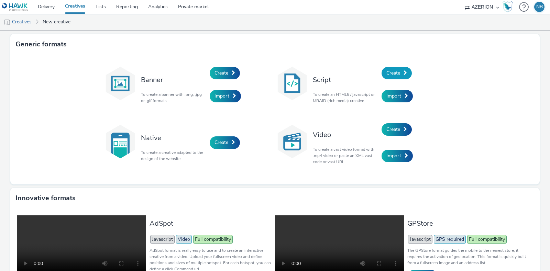
click at [399, 71] on link "Create" at bounding box center [397, 73] width 30 height 12
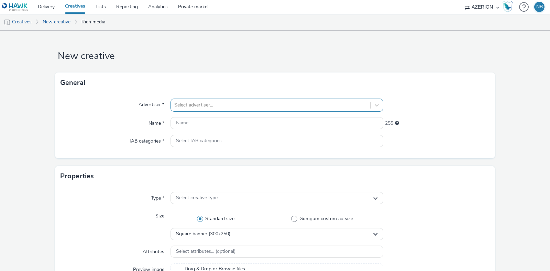
click at [216, 108] on div at bounding box center [270, 105] width 193 height 8
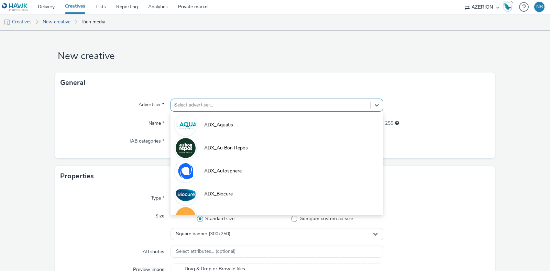
type input "or"
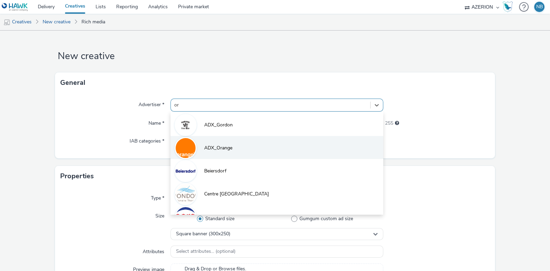
click at [220, 149] on span "ADX_Orange" at bounding box center [218, 148] width 28 height 7
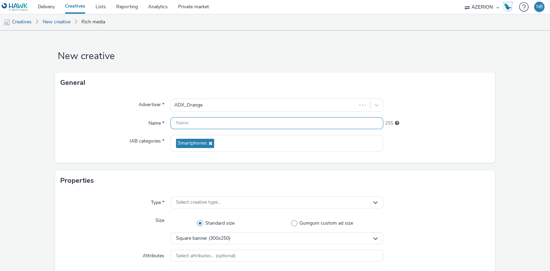
click at [216, 125] on input "text" at bounding box center [277, 123] width 213 height 12
paste input "[PERSON_NAME] Geoloc_Geoloc Bernissart-Medium Rectangle_DMDR_300x250_CPM_STD_BR…"
type input "[PERSON_NAME] Geoloc_Geoloc Bernissart-Medium Rectangle_DMDR_300x250_CPM_STD_BR…"
click at [90, 187] on div "Properties" at bounding box center [275, 181] width 440 height 21
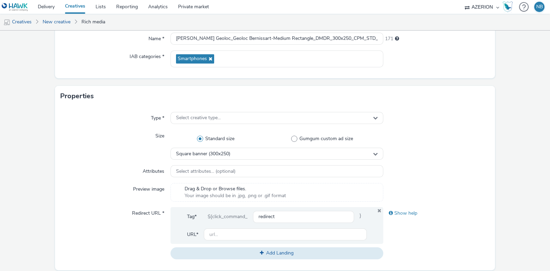
scroll to position [89, 0]
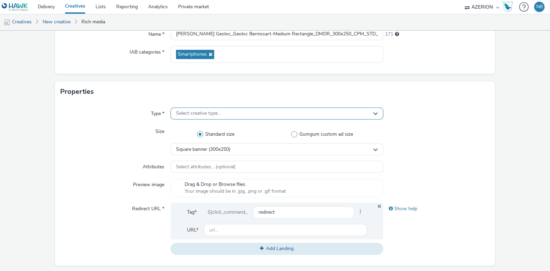
click at [187, 111] on span "Select creative type..." at bounding box center [198, 114] width 45 height 6
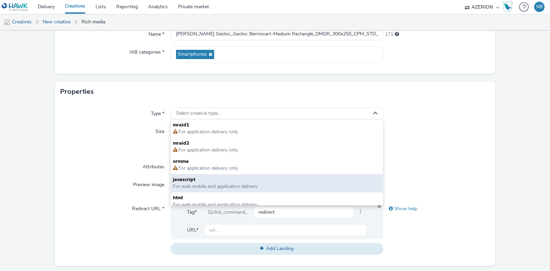
click at [207, 178] on span "javascript" at bounding box center [277, 179] width 208 height 7
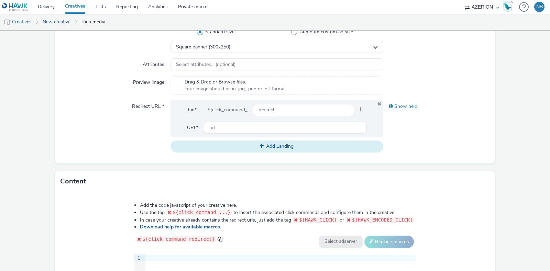
scroll to position [300, 0]
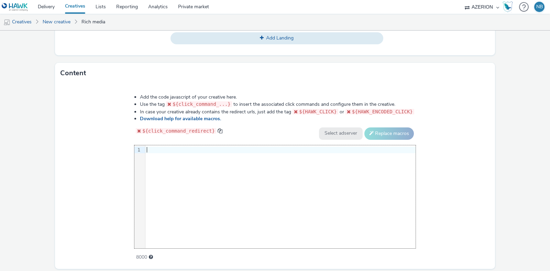
click at [237, 145] on div at bounding box center [280, 150] width 270 height 10
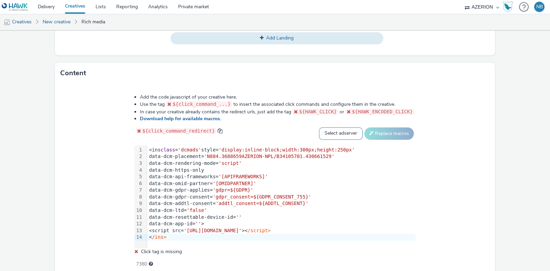
click at [322, 130] on select "Select adserver Sizmek DCM Adform Sting" at bounding box center [341, 134] width 44 height 12
select select "dcm"
click at [319, 128] on select "Select adserver Sizmek DCM Adform Sting" at bounding box center [341, 134] width 44 height 12
click at [383, 134] on button "Replace macros" at bounding box center [390, 134] width 50 height 12
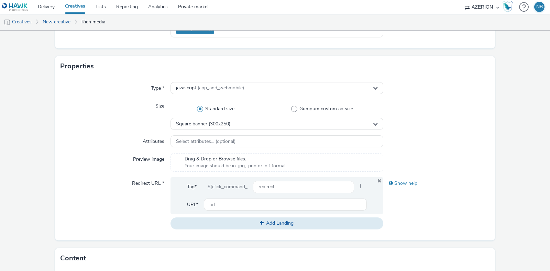
scroll to position [114, 0]
click at [233, 200] on input "text" at bounding box center [285, 205] width 163 height 12
paste input "[URL][DOMAIN_NAME]"
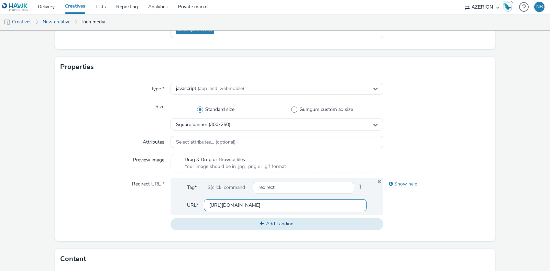
scroll to position [0, 316]
type input "[URL][DOMAIN_NAME]"
click at [482, 117] on div at bounding box center [436, 116] width 107 height 30
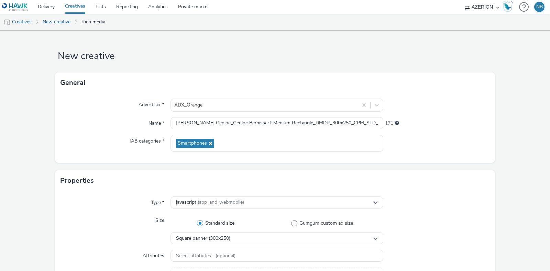
scroll to position [322, 0]
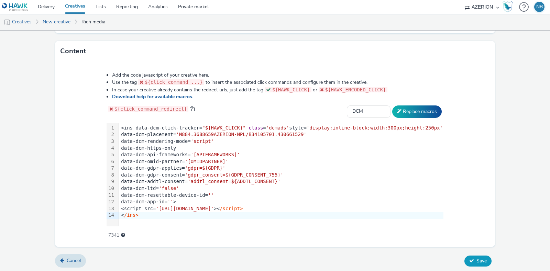
click at [478, 262] on span "Save" at bounding box center [482, 261] width 10 height 7
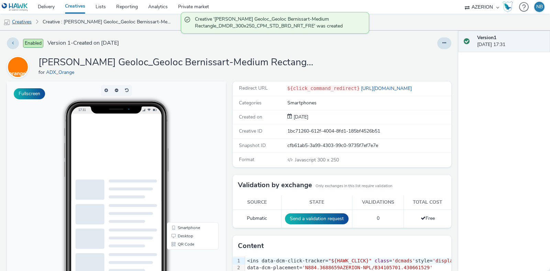
click at [19, 22] on link "Creatives" at bounding box center [17, 22] width 35 height 17
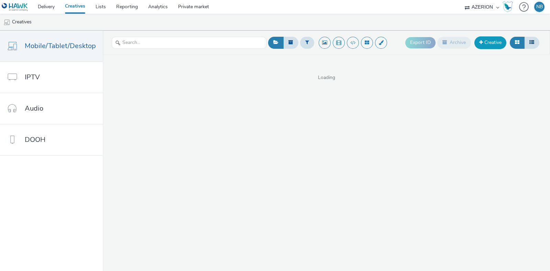
click at [498, 41] on link "Creative" at bounding box center [491, 42] width 32 height 12
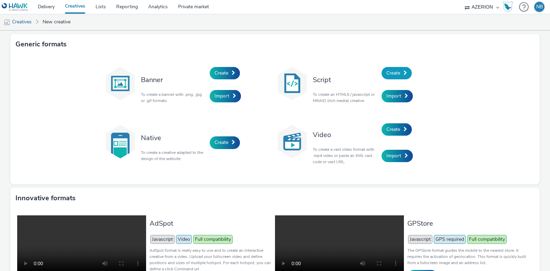
click at [395, 67] on link "Create" at bounding box center [397, 73] width 30 height 12
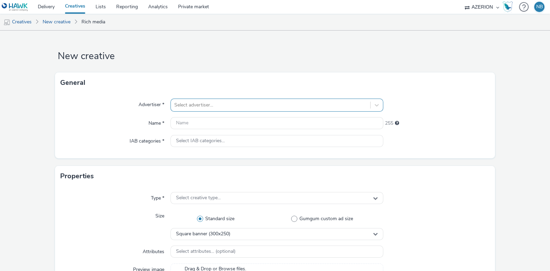
click at [233, 105] on div at bounding box center [270, 105] width 193 height 8
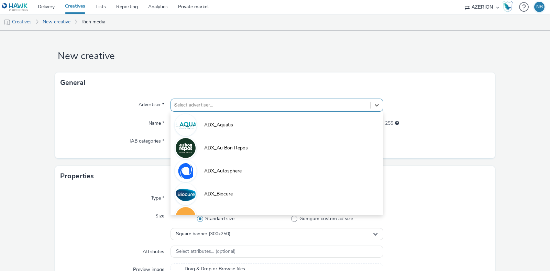
type input "or"
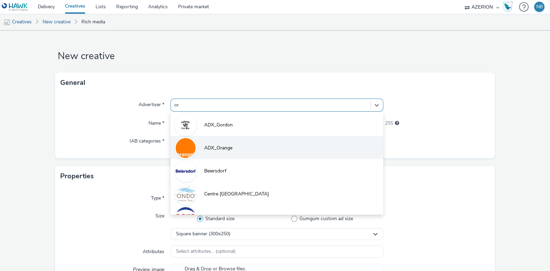
click at [213, 156] on li "ADX_Orange" at bounding box center [277, 147] width 213 height 23
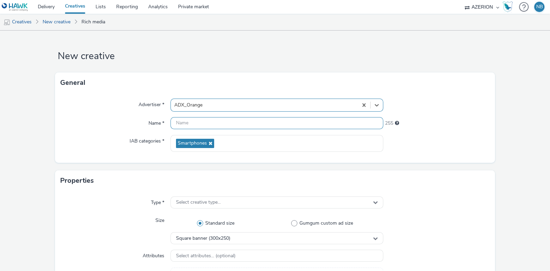
click at [213, 123] on input "text" at bounding box center [277, 123] width 213 height 12
paste input "Azerion-[PERSON_NAME] Geoloc_Geoloc [GEOGRAPHIC_DATA]-Feature Phone Small Banne…"
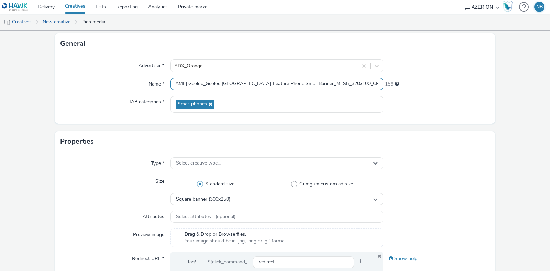
scroll to position [44, 0]
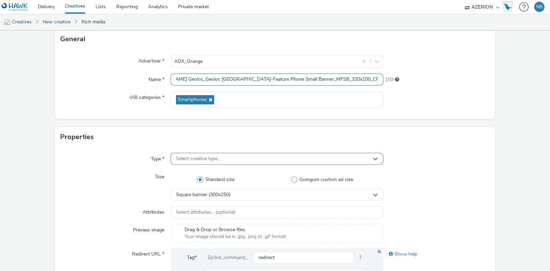
type input "Azerion-[PERSON_NAME] Geoloc_Geoloc [GEOGRAPHIC_DATA]-Feature Phone Small Banne…"
click at [206, 163] on div "Select creative type..." at bounding box center [277, 159] width 213 height 12
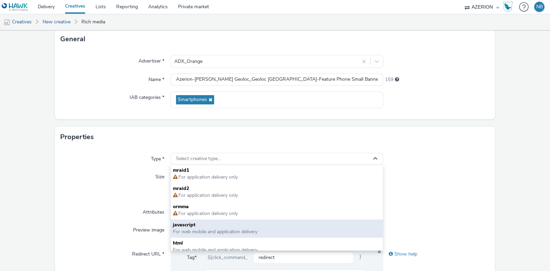
click at [193, 231] on span "For web mobile and application delivery" at bounding box center [215, 232] width 85 height 7
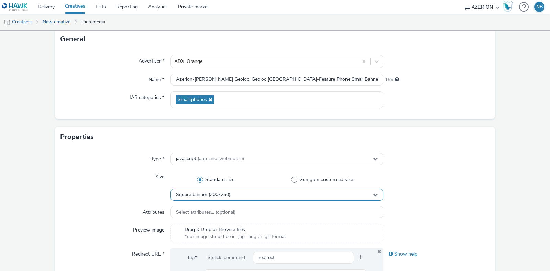
click at [212, 194] on span "Square banner (300x250)" at bounding box center [203, 195] width 54 height 6
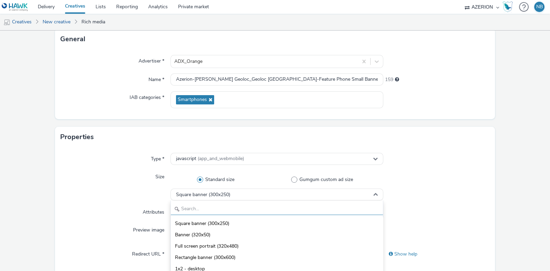
click at [206, 207] on input "text" at bounding box center [277, 209] width 212 height 12
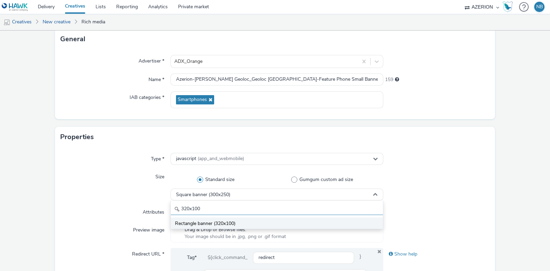
type input "320x100"
click at [211, 218] on li "Rectangle banner (320x100)" at bounding box center [277, 223] width 212 height 11
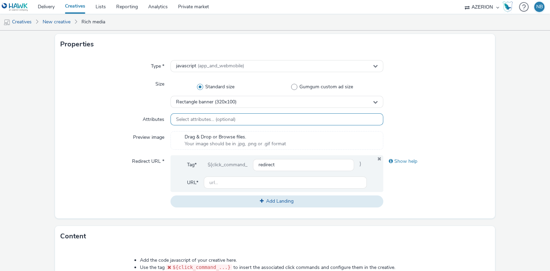
scroll to position [274, 0]
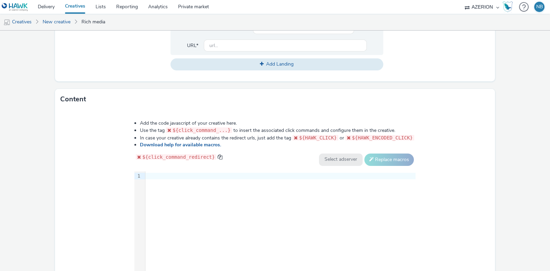
click at [186, 181] on div "9 1 ›" at bounding box center [274, 223] width 281 height 103
click at [196, 176] on div at bounding box center [280, 176] width 270 height 7
click at [213, 208] on div "9 1 ›" at bounding box center [274, 223] width 281 height 103
click at [208, 173] on div at bounding box center [280, 176] width 270 height 7
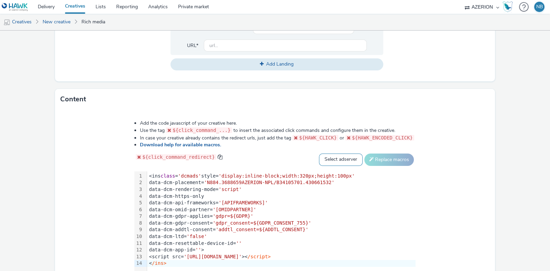
click at [330, 155] on select "Select adserver Sizmek DCM Adform Sting" at bounding box center [341, 160] width 44 height 12
select select "dcm"
click at [319, 154] on select "Select adserver Sizmek DCM Adform Sting" at bounding box center [341, 160] width 44 height 12
click at [385, 156] on button "Replace macros" at bounding box center [390, 160] width 50 height 12
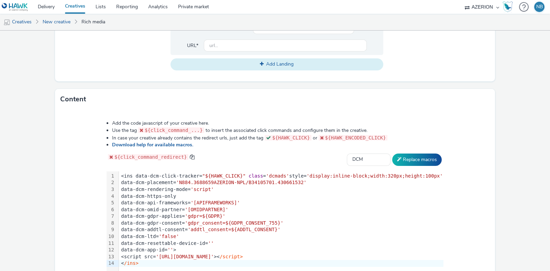
scroll to position [232, 0]
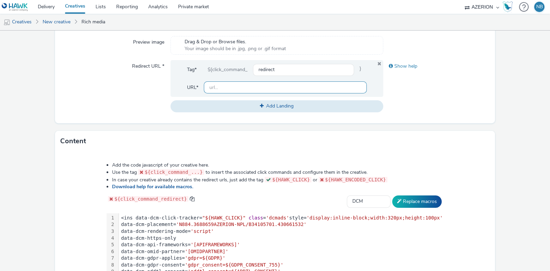
click at [240, 86] on input "text" at bounding box center [285, 88] width 163 height 12
paste input "[URL][DOMAIN_NAME]"
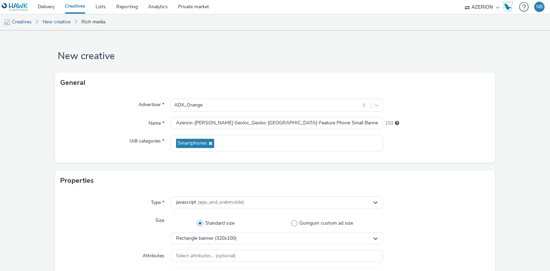
type input "[URL][DOMAIN_NAME]"
click at [488, 134] on div "Advertiser * ADX_Orange Name * Azerion-[PERSON_NAME] Geoloc_Geoloc Bernissart-F…" at bounding box center [275, 128] width 440 height 70
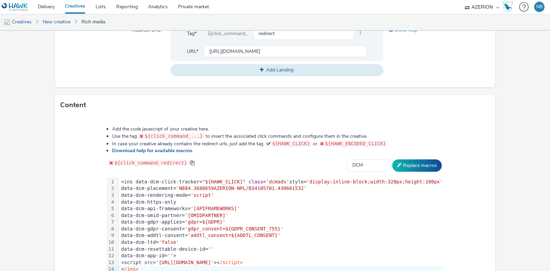
scroll to position [322, 0]
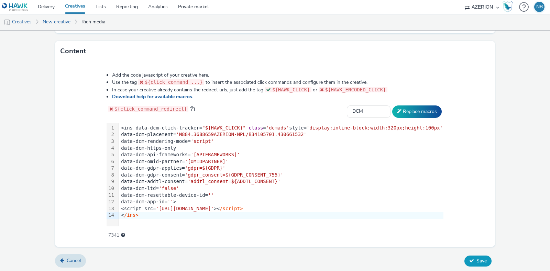
click at [469, 260] on icon at bounding box center [471, 261] width 5 height 5
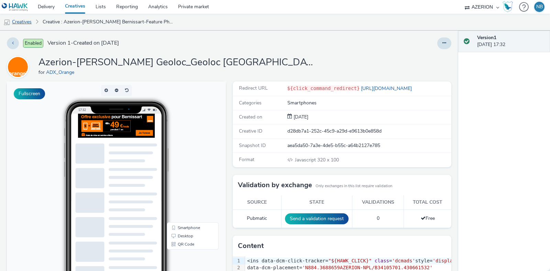
click at [22, 24] on link "Creatives" at bounding box center [17, 22] width 35 height 17
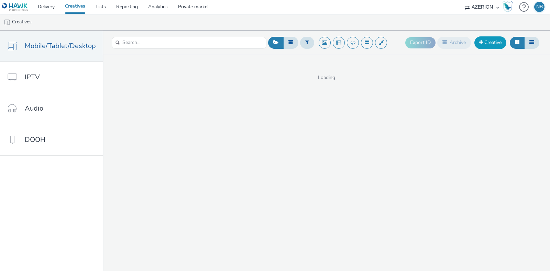
click at [486, 39] on link "Creative" at bounding box center [491, 42] width 32 height 12
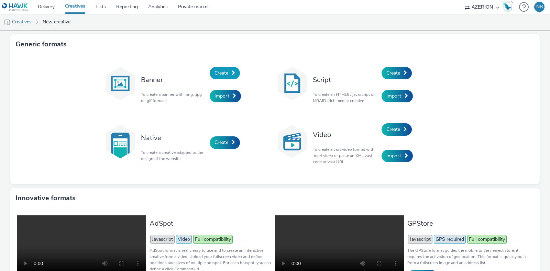
click at [220, 72] on span "Create" at bounding box center [222, 73] width 14 height 7
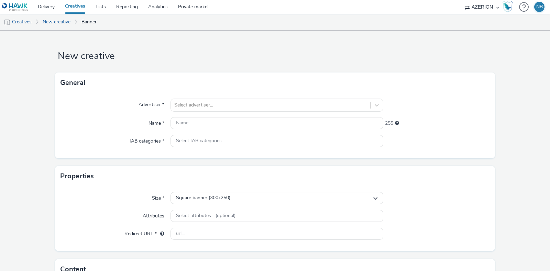
click at [211, 93] on div "Advertiser * Select advertiser... Name * 255 IAB categories * Select IAB catego…" at bounding box center [275, 125] width 440 height 65
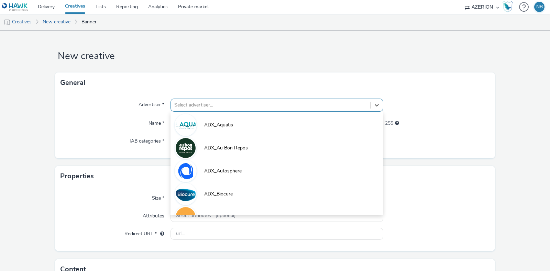
click at [222, 104] on div at bounding box center [270, 105] width 193 height 8
type input "or"
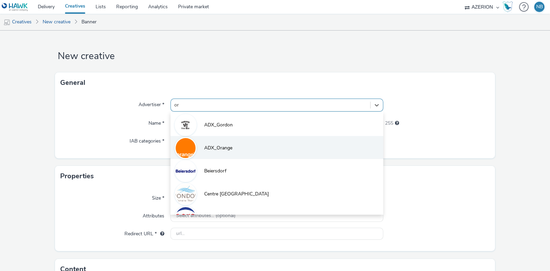
click at [219, 145] on span "ADX_Orange" at bounding box center [218, 148] width 28 height 7
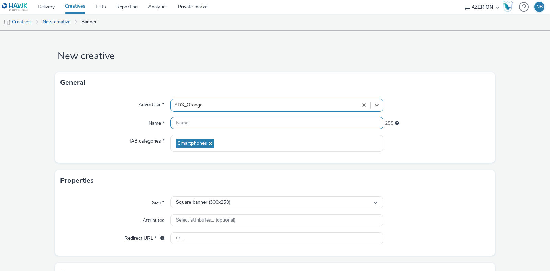
click at [199, 124] on input "text" at bounding box center [277, 123] width 213 height 12
paste input "Orange est à [GEOGRAPHIC_DATA]"
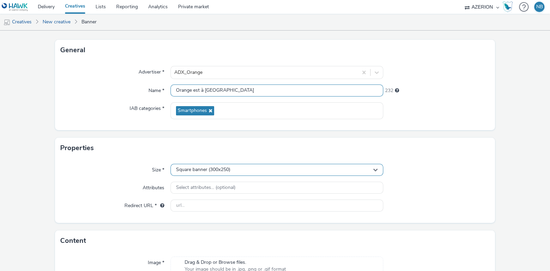
scroll to position [32, 0]
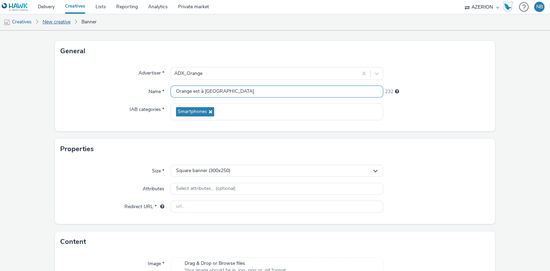
type input "Orange est à [GEOGRAPHIC_DATA]"
click at [69, 18] on link "New creative" at bounding box center [56, 22] width 35 height 17
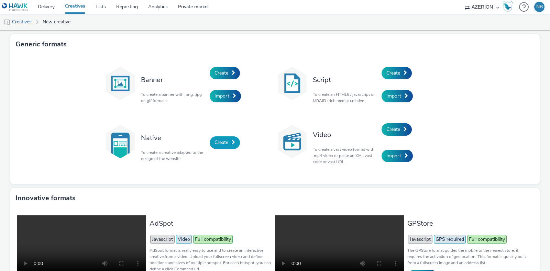
click at [226, 143] on link "Create" at bounding box center [225, 143] width 30 height 12
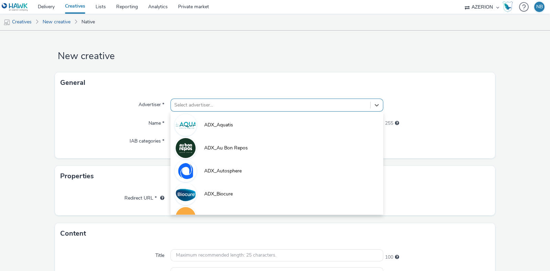
click at [224, 100] on div "Select advertiser..." at bounding box center [270, 105] width 199 height 11
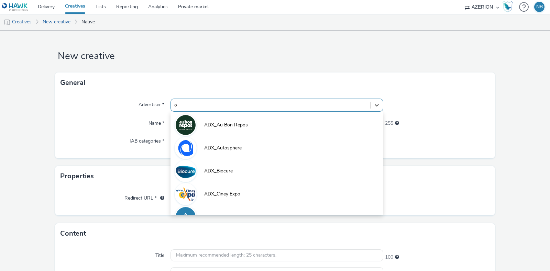
type input "or"
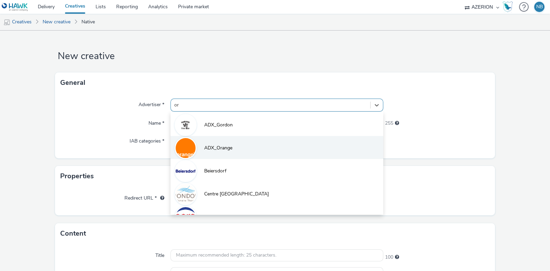
click at [215, 149] on span "ADX_Orange" at bounding box center [218, 148] width 28 height 7
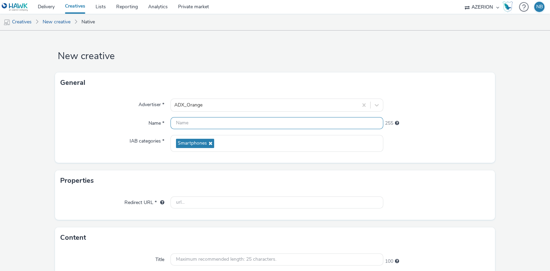
click at [205, 127] on input "text" at bounding box center [277, 123] width 213 height 12
paste input "Orange est à [GEOGRAPHIC_DATA]"
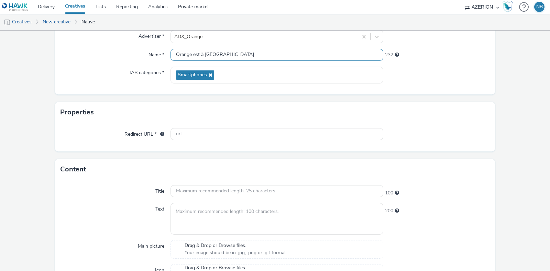
scroll to position [70, 0]
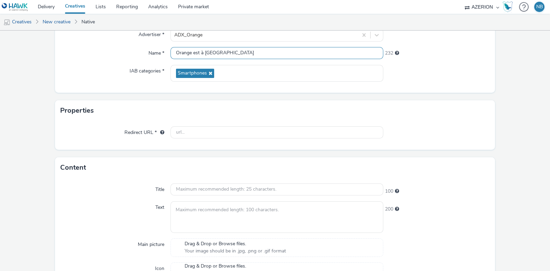
type input "Orange est à [GEOGRAPHIC_DATA]"
click at [192, 123] on div "Redirect URL *" at bounding box center [275, 135] width 440 height 29
click at [197, 131] on input "text" at bounding box center [277, 133] width 213 height 12
paste input "https://[DOMAIN_NAME]/ddm/trackclk/N884.3688659AZERION-NPL/B34105701.430660665;…"
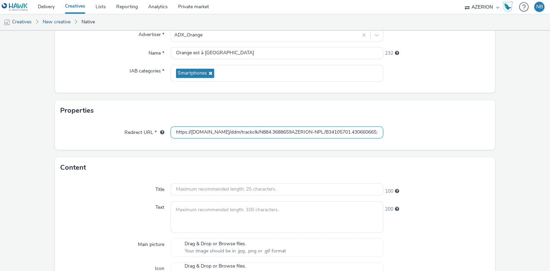
scroll to position [0, 385]
click at [122, 219] on div "Text" at bounding box center [116, 217] width 110 height 31
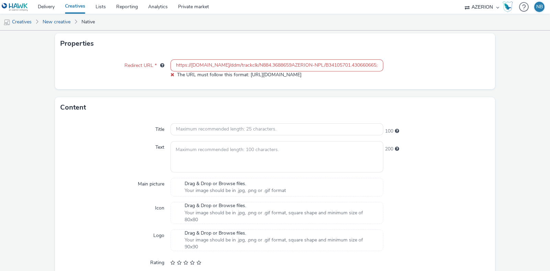
scroll to position [138, 0]
click at [185, 65] on input "https://[DOMAIN_NAME]/ddm/trackclk/N884.3688659AZERION-NPL/B34105701.430660665;…" at bounding box center [277, 64] width 213 height 12
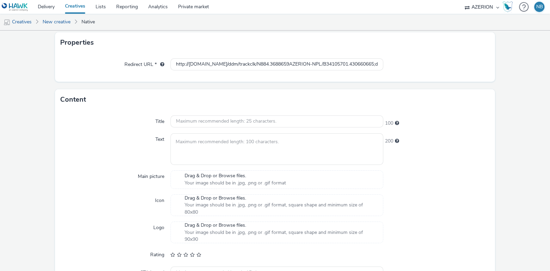
click at [279, 82] on form "New creative General Advertiser * ADX_Orange Name * Orange est à [GEOGRAPHIC_DA…" at bounding box center [275, 113] width 550 height 442
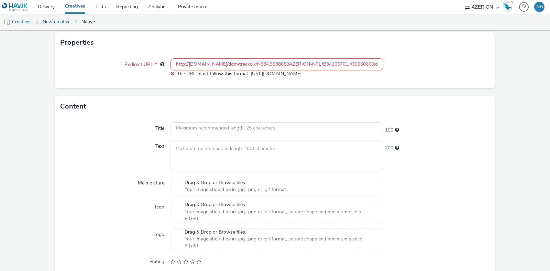
click at [285, 63] on input "http://[DOMAIN_NAME]/ddm/trackclk/N884.3688659AZERION-NPL/B34105701.430660665;d…" at bounding box center [277, 64] width 213 height 12
paste input "s"
click at [216, 64] on input "https://[DOMAIN_NAME]/ddm/trackclk/N884.3688659AZERION-NPL/B34105701.430660665;…" at bounding box center [277, 64] width 213 height 12
paste input "[DOMAIN_NAME][URL]"
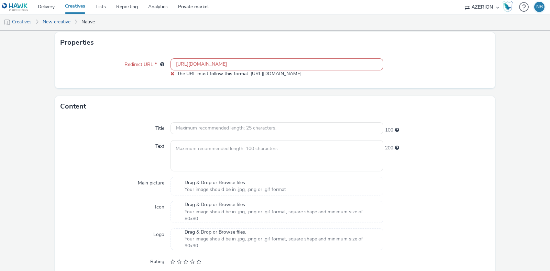
scroll to position [0, 344]
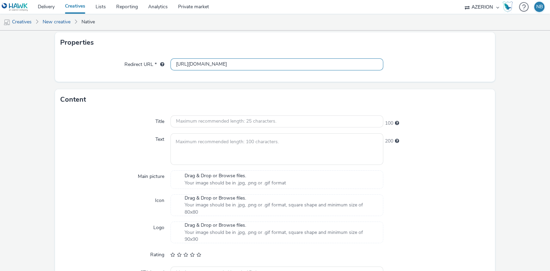
type input "[URL][DOMAIN_NAME]"
click at [201, 78] on div "Redirect URL * [URL][DOMAIN_NAME]" at bounding box center [275, 67] width 440 height 29
click at [187, 123] on input "text" at bounding box center [277, 122] width 213 height 12
paste input "Orange est à [GEOGRAPHIC_DATA]"
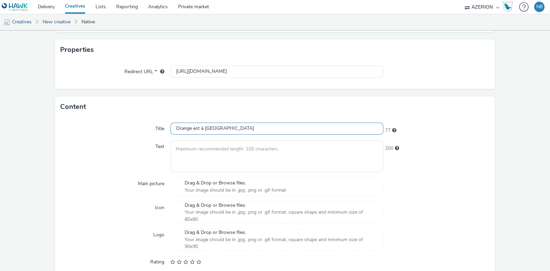
scroll to position [153, 0]
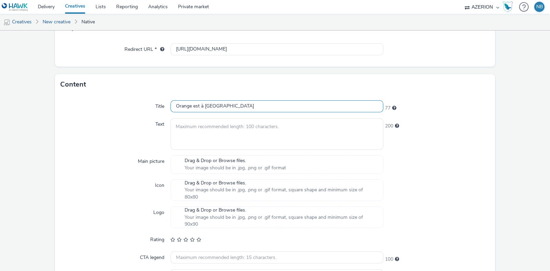
type input "Orange est à [GEOGRAPHIC_DATA]"
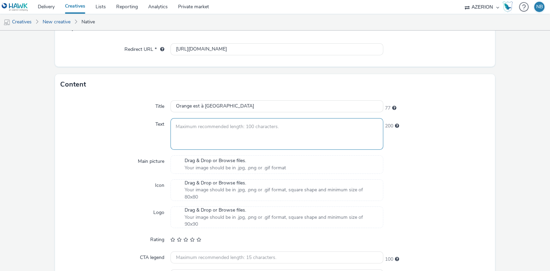
click at [212, 135] on textarea at bounding box center [277, 133] width 213 height 31
paste textarea "Le réseau fixe d'Orange est déployé à [GEOGRAPHIC_DATA]. Profitez vite de notre…"
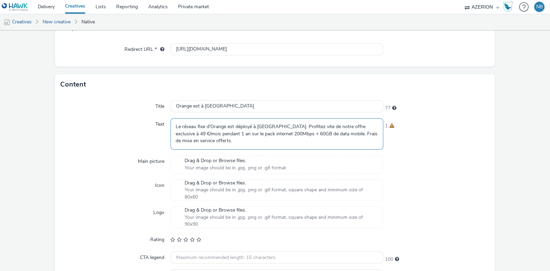
scroll to position [200, 0]
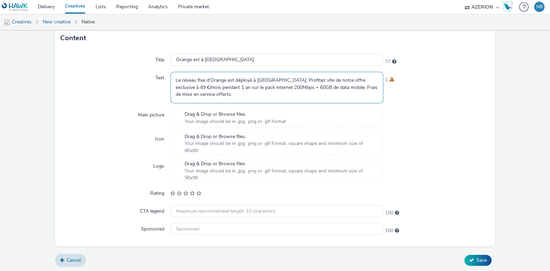
type textarea "Le réseau fixe d'Orange est déployé à [GEOGRAPHIC_DATA]. Profitez vite de notre…"
click at [228, 114] on span "Drag & Drop or Browse files." at bounding box center [235, 114] width 101 height 7
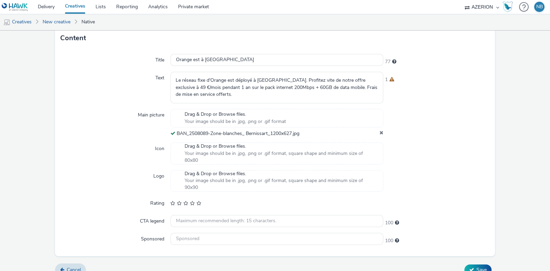
scroll to position [210, 0]
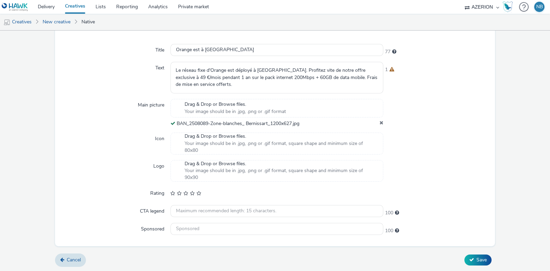
click at [252, 147] on span "Your image should be in .jpg, .png or .gif format, square shape and minimum siz…" at bounding box center [281, 147] width 192 height 14
click at [226, 173] on span "Your image should be in .jpg, .png or .gif format, square shape and minimum siz…" at bounding box center [281, 174] width 192 height 14
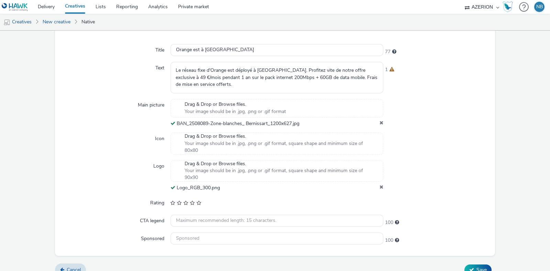
scroll to position [219, 0]
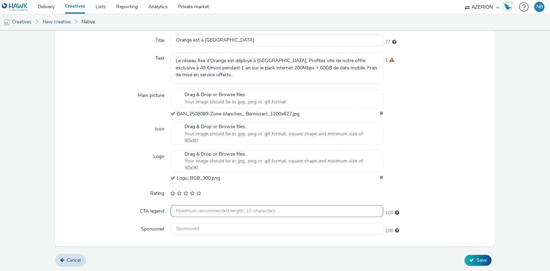
click at [222, 210] on input "text" at bounding box center [277, 211] width 213 height 12
paste input "[PERSON_NAME]"
click at [175, 209] on input "[PERSON_NAME]" at bounding box center [277, 211] width 213 height 12
type input "[PERSON_NAME]"
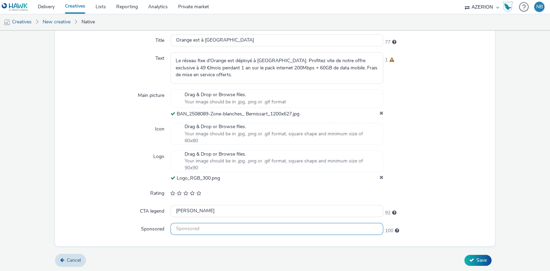
click at [199, 225] on input "text" at bounding box center [277, 229] width 213 height 12
type input "Orange"
click at [469, 259] on button "Save" at bounding box center [478, 260] width 27 height 11
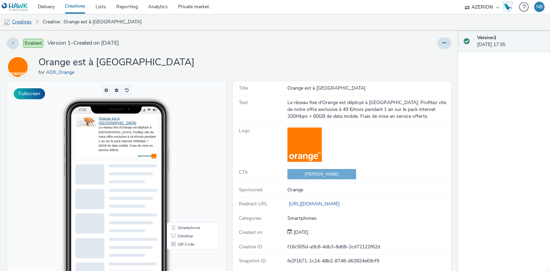
click at [28, 25] on link "Creatives" at bounding box center [17, 22] width 35 height 17
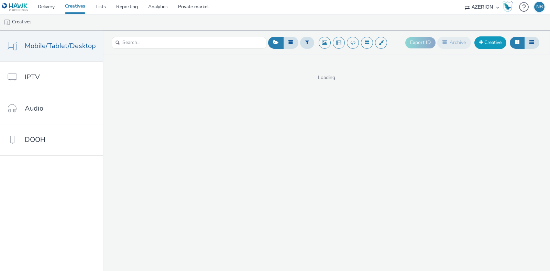
click at [483, 40] on span at bounding box center [481, 42] width 4 height 5
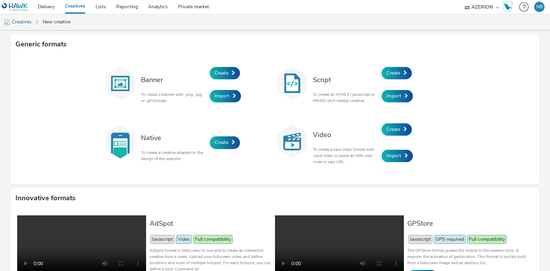
click at [215, 136] on div "Native To create a creative adapted to the design of the website. Create" at bounding box center [189, 143] width 172 height 53
click at [224, 137] on link "Create" at bounding box center [225, 143] width 30 height 12
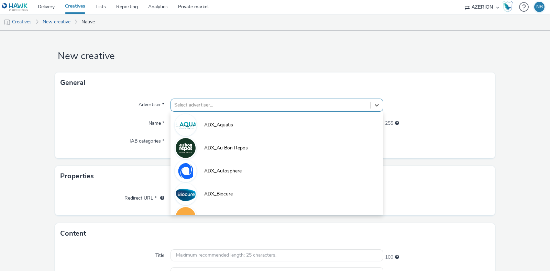
click at [197, 108] on div at bounding box center [270, 105] width 193 height 8
type input "or"
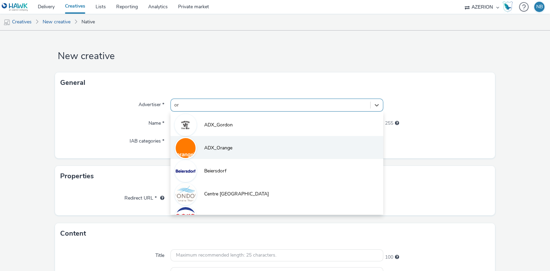
click at [209, 143] on li "ADX_Orange" at bounding box center [277, 147] width 213 height 23
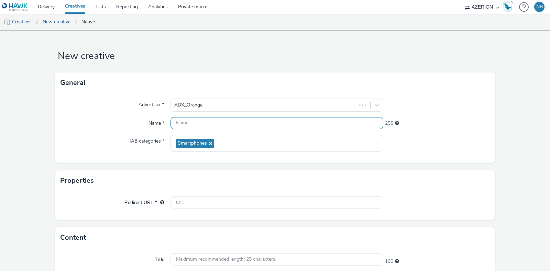
click at [211, 121] on input "text" at bounding box center [277, 123] width 213 height 12
paste input "Exclusif pour [GEOGRAPHIC_DATA]"
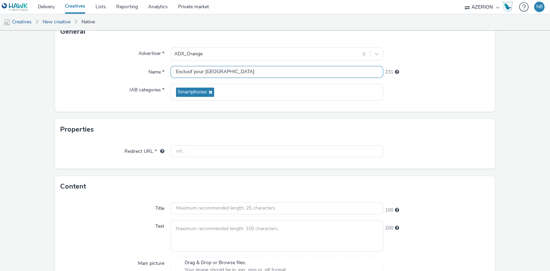
scroll to position [52, 0]
type input "Exclusif pour [GEOGRAPHIC_DATA]"
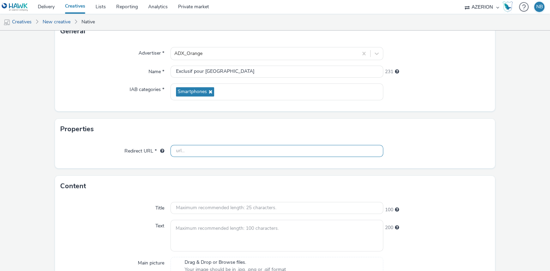
click at [192, 154] on input "text" at bounding box center [277, 151] width 213 height 12
paste input "[URL][DOMAIN_NAME]"
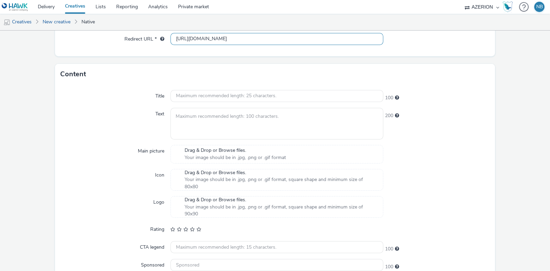
scroll to position [164, 0]
type input "[URL][DOMAIN_NAME]"
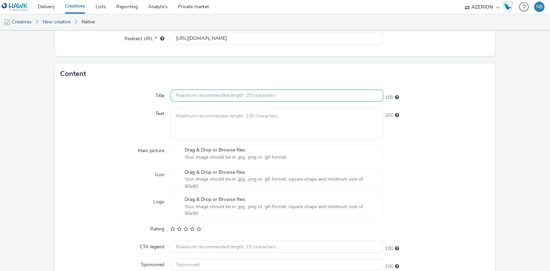
click at [210, 100] on input "text" at bounding box center [277, 96] width 213 height 12
paste input "Exclusif pour [GEOGRAPHIC_DATA]"
type input "Exclusif pour [GEOGRAPHIC_DATA]"
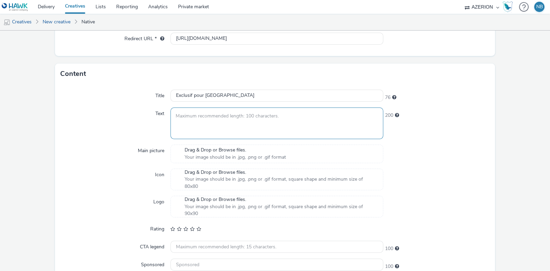
click at [225, 129] on textarea at bounding box center [277, 123] width 213 height 31
paste textarea "Profitez maintenant de notre offre exclusive pour les habitants de [GEOGRAPHIC_…"
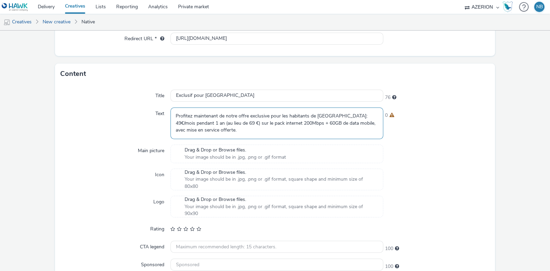
type textarea "Profitez maintenant de notre offre exclusive pour les habitants de [GEOGRAPHIC_…"
click at [225, 147] on span "Drag & Drop or Browse files." at bounding box center [235, 150] width 101 height 7
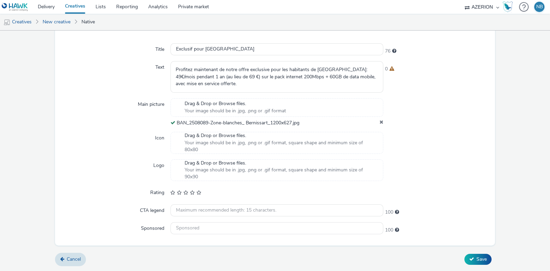
scroll to position [210, 0]
click at [234, 170] on span "Your image should be in .jpg, .png or .gif format, square shape and minimum siz…" at bounding box center [281, 174] width 192 height 14
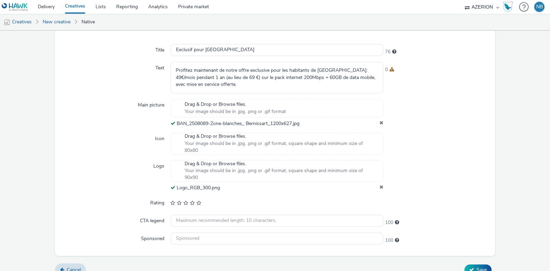
scroll to position [219, 0]
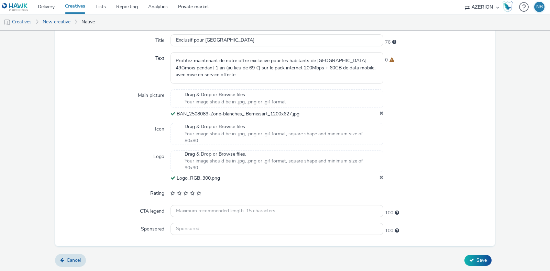
click at [199, 204] on div "Title Exclusif pour Bernissart 76 Text Profitez maintenant de notre offre exclu…" at bounding box center [275, 138] width 440 height 218
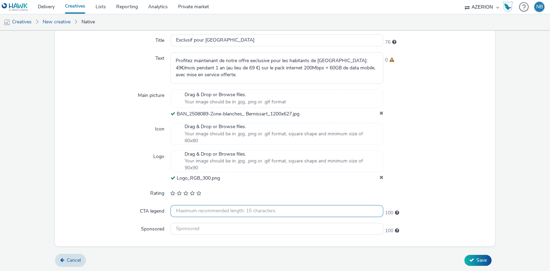
click at [202, 207] on input "text" at bounding box center [277, 211] width 213 height 12
paste input "[PERSON_NAME]"
type input "[PERSON_NAME]"
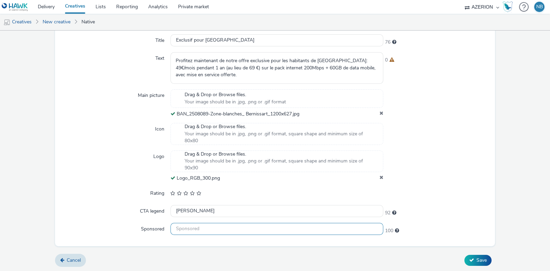
click at [199, 227] on input "text" at bounding box center [277, 229] width 213 height 12
type input "Orange"
click at [468, 259] on button "Save" at bounding box center [478, 260] width 27 height 11
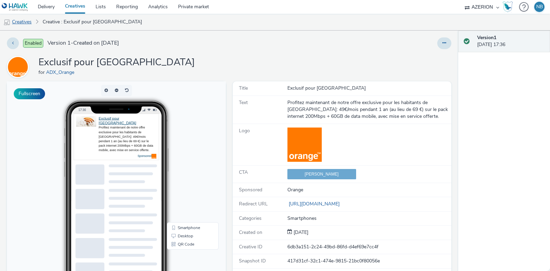
click at [20, 18] on link "Creatives" at bounding box center [17, 22] width 35 height 17
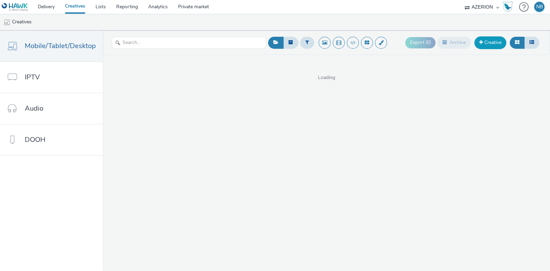
click at [497, 40] on link "Creative" at bounding box center [491, 42] width 32 height 12
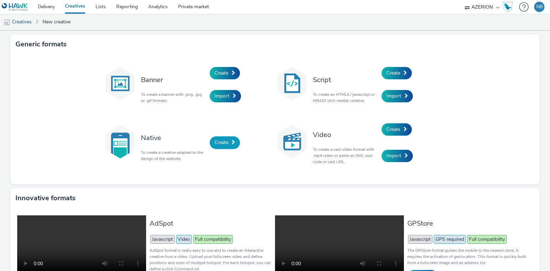
click at [214, 147] on link "Create" at bounding box center [225, 143] width 30 height 12
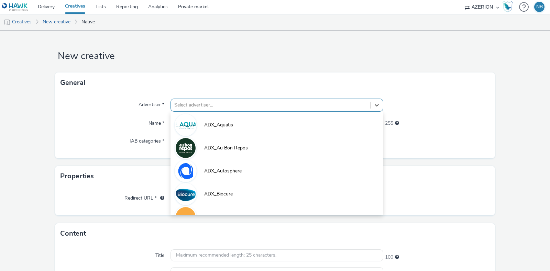
click at [199, 107] on div at bounding box center [270, 105] width 193 height 8
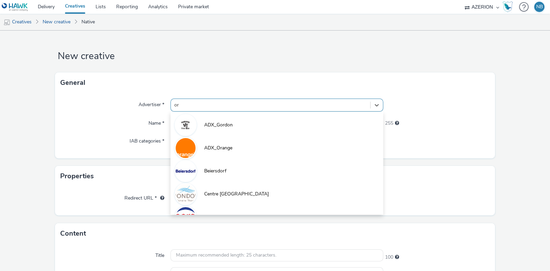
type input "ora"
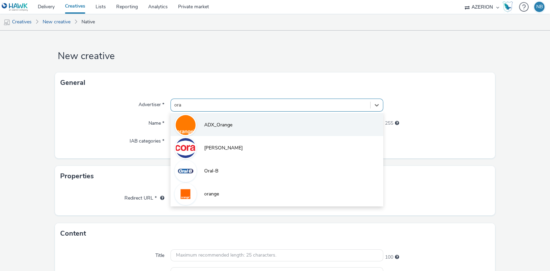
click at [204, 117] on li "ADX_Orange" at bounding box center [277, 124] width 213 height 23
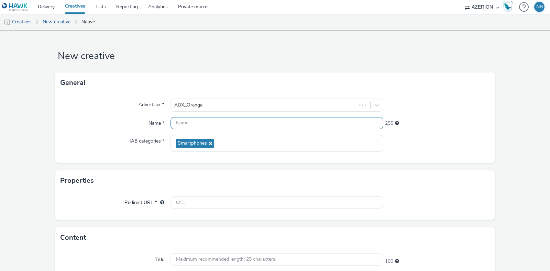
click at [196, 121] on input "text" at bounding box center [277, 123] width 213 height 12
paste input "L'internet fiable Orange"
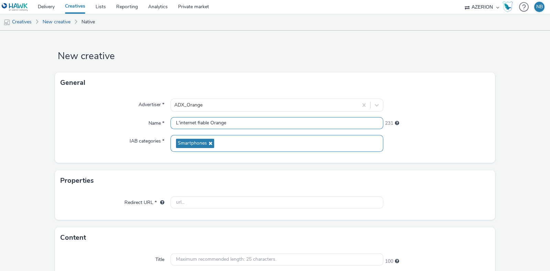
scroll to position [53, 0]
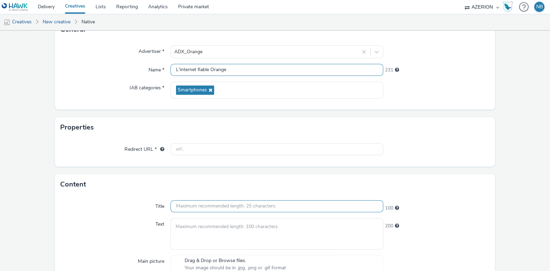
type input "L'internet fiable Orange"
click at [193, 209] on input "text" at bounding box center [277, 207] width 213 height 12
paste input "L'internet fiable Orange"
type input "L'internet fiable Orange"
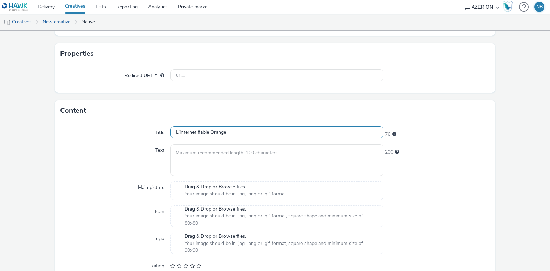
scroll to position [128, 0]
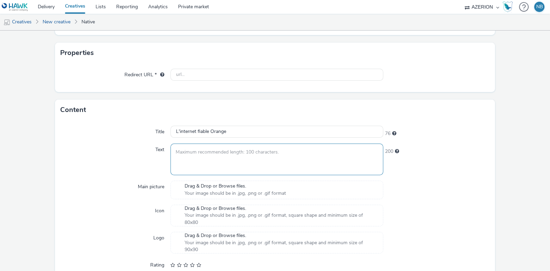
click at [230, 161] on textarea at bounding box center [277, 159] width 213 height 31
paste textarea "Le pack Orange internet illimité 200Mbps + 60GB de data mobile est à 49€/mois p…"
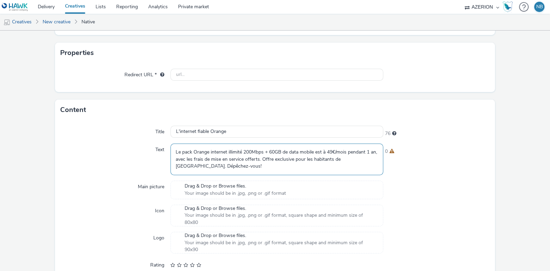
scroll to position [170, 0]
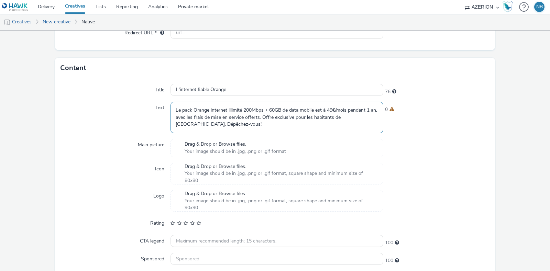
type textarea "Le pack Orange internet illimité 200Mbps + 60GB de data mobile est à 49€/mois p…"
click at [224, 154] on div "Drag & Drop or Browse files. Your image should be in .jpg, .png or .gif format" at bounding box center [277, 148] width 213 height 19
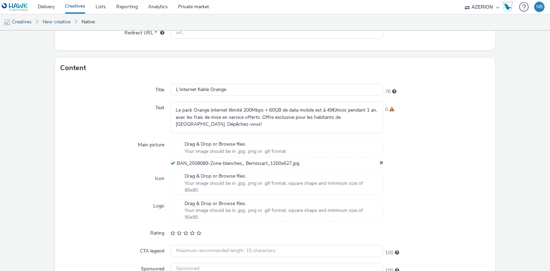
click at [181, 210] on div "Drag & Drop or Browse files. Your image should be in .jpg, .png or .gif format,…" at bounding box center [280, 211] width 198 height 21
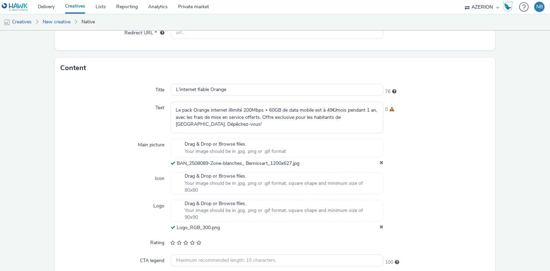
scroll to position [218, 0]
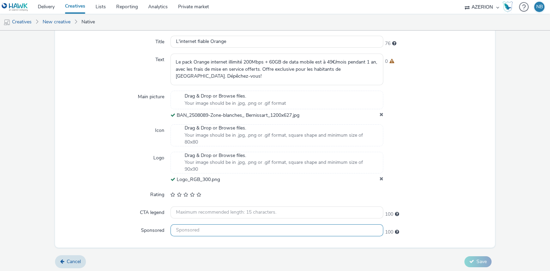
click at [197, 232] on input "text" at bounding box center [277, 231] width 213 height 12
click at [205, 216] on input "text" at bounding box center [277, 213] width 213 height 12
paste input "[PERSON_NAME]"
type input "[PERSON_NAME]"
click at [197, 226] on input "text" at bounding box center [277, 231] width 213 height 12
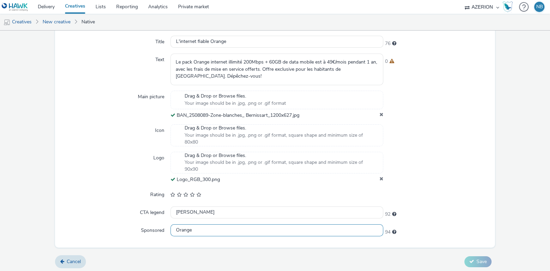
scroll to position [0, 0]
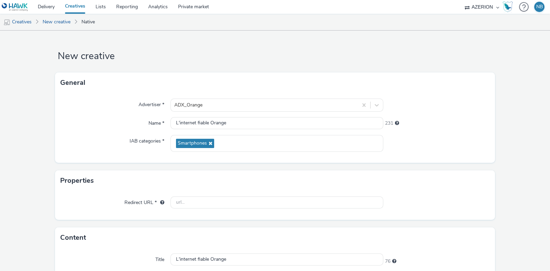
type input "Orange"
click at [201, 197] on input "text" at bounding box center [277, 203] width 213 height 12
paste input "[URL][DOMAIN_NAME]"
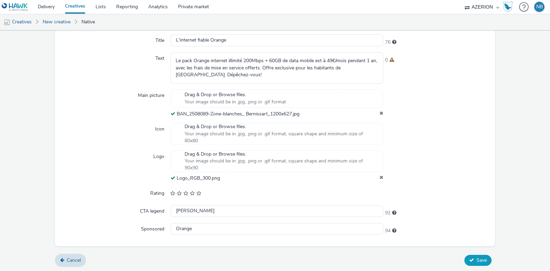
type input "[URL][DOMAIN_NAME]"
click at [477, 262] on span "Save" at bounding box center [482, 260] width 10 height 7
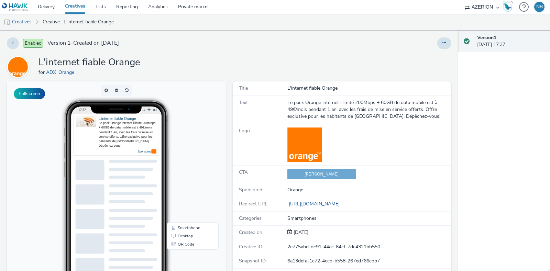
click at [24, 25] on link "Creatives" at bounding box center [17, 22] width 35 height 17
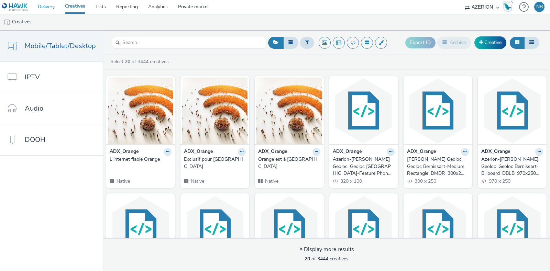
click at [52, 11] on link "Delivery" at bounding box center [46, 7] width 27 height 14
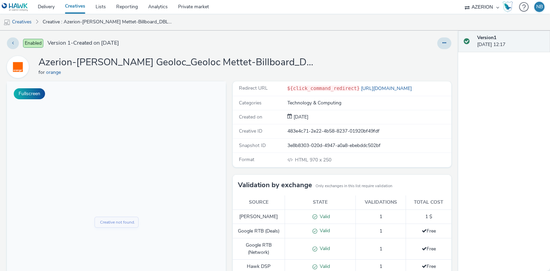
click at [404, 45] on div at bounding box center [363, 43] width 178 height 12
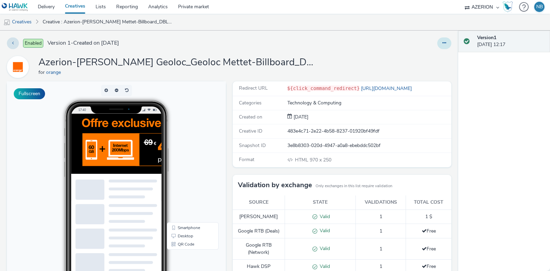
click at [443, 44] on icon at bounding box center [445, 43] width 4 height 5
click at [421, 54] on link "Edit" at bounding box center [426, 57] width 52 height 14
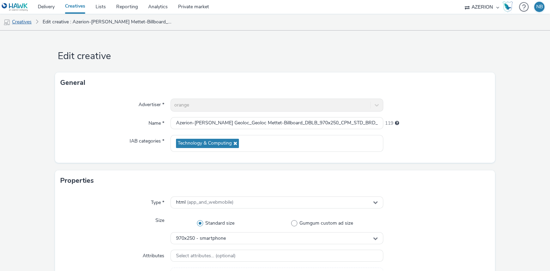
click at [24, 19] on link "Creatives" at bounding box center [17, 22] width 35 height 17
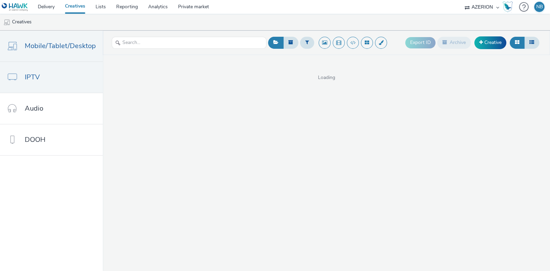
click at [58, 83] on link "IPTV" at bounding box center [51, 77] width 103 height 31
click at [83, 43] on span "Mobile/Tablet/Desktop" at bounding box center [60, 46] width 71 height 10
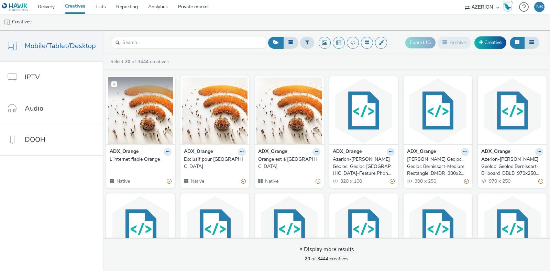
click at [149, 97] on figure at bounding box center [140, 110] width 65 height 67
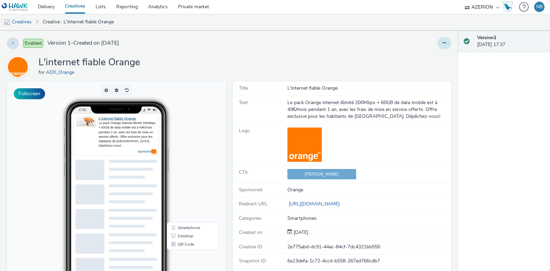
click at [442, 43] on button at bounding box center [444, 43] width 14 height 12
click at [426, 54] on link "Edit" at bounding box center [426, 57] width 52 height 14
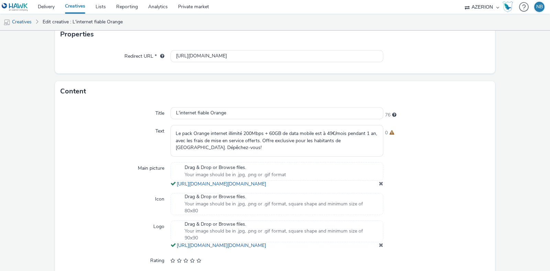
scroll to position [148, 0]
click at [29, 25] on link "Creatives" at bounding box center [17, 22] width 35 height 17
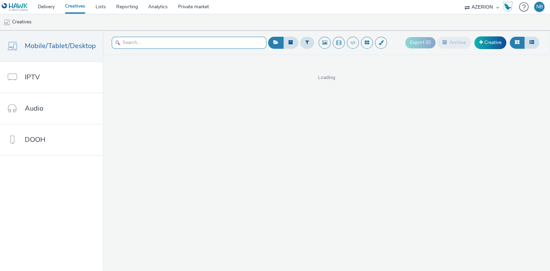
click at [121, 42] on input "text" at bounding box center [189, 43] width 155 height 12
type input "bernissart"
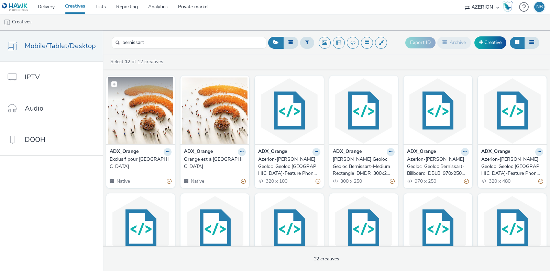
click at [152, 133] on img at bounding box center [140, 110] width 65 height 67
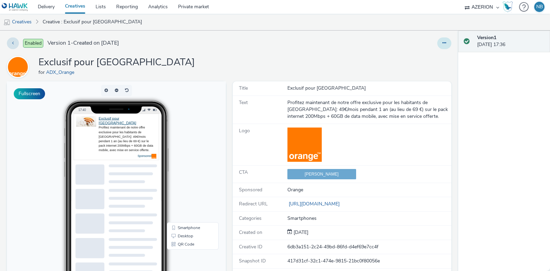
click at [443, 42] on icon at bounding box center [445, 43] width 4 height 5
click at [411, 55] on link "Edit" at bounding box center [426, 57] width 52 height 14
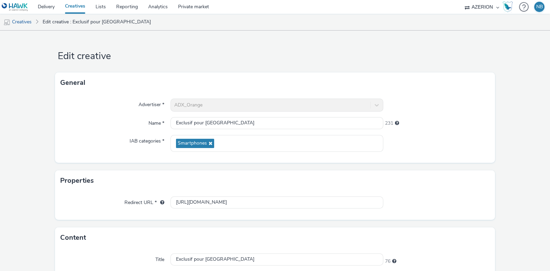
click at [201, 104] on div "ADX_Orange" at bounding box center [277, 105] width 213 height 13
click at [91, 125] on div "Name *" at bounding box center [116, 123] width 110 height 12
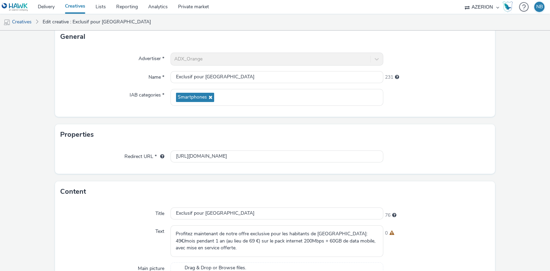
scroll to position [228, 0]
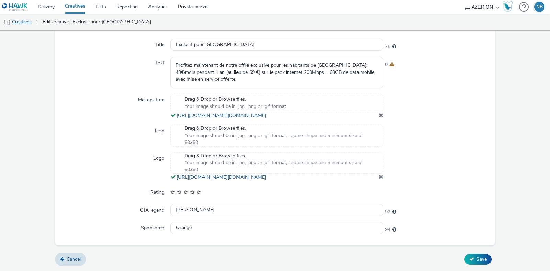
click at [31, 26] on link "Creatives" at bounding box center [17, 22] width 35 height 17
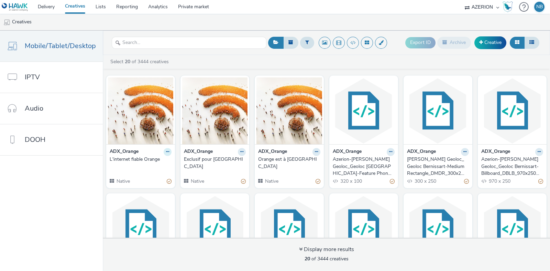
click at [169, 152] on icon at bounding box center [167, 152] width 3 height 4
click at [162, 175] on link "Duplicate" at bounding box center [146, 178] width 52 height 14
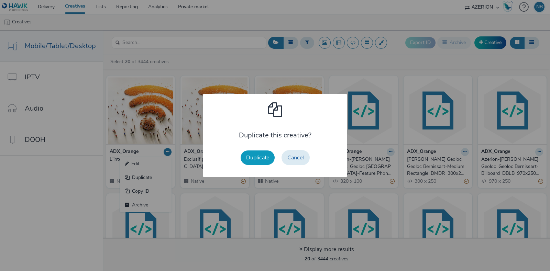
click at [256, 158] on button "Duplicate" at bounding box center [258, 158] width 34 height 14
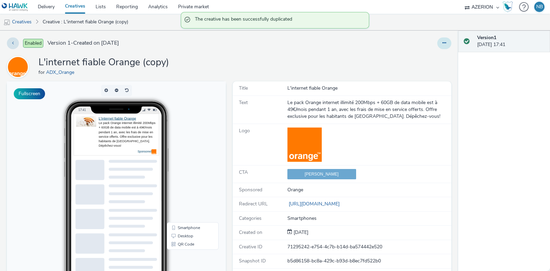
click at [437, 44] on button at bounding box center [444, 43] width 14 height 12
click at [419, 58] on link "Edit" at bounding box center [426, 57] width 52 height 14
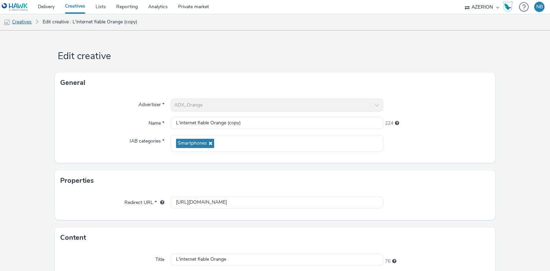
click at [24, 19] on link "Creatives" at bounding box center [17, 22] width 35 height 17
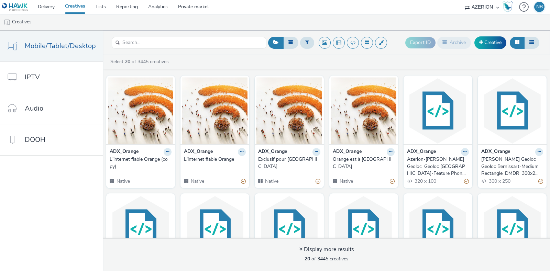
drag, startPoint x: 361, startPoint y: 57, endPoint x: 175, endPoint y: 150, distance: 207.5
click at [172, 150] on div "ADX_Orange" at bounding box center [141, 152] width 62 height 8
click at [172, 152] on button at bounding box center [168, 152] width 8 height 8
click at [151, 205] on link "Archive" at bounding box center [146, 205] width 52 height 14
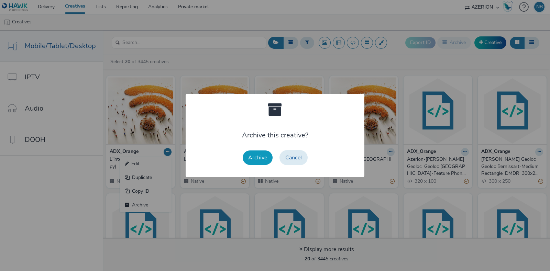
click at [254, 162] on button "Archive" at bounding box center [258, 158] width 30 height 14
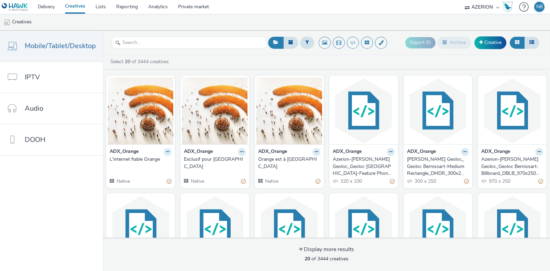
click at [172, 154] on button at bounding box center [168, 152] width 8 height 8
click at [164, 205] on link "Archive" at bounding box center [146, 205] width 52 height 14
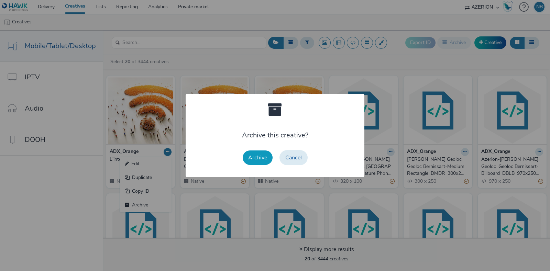
click at [268, 159] on button "Archive" at bounding box center [258, 158] width 30 height 14
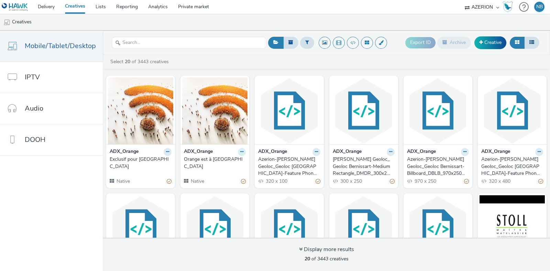
click at [244, 150] on icon at bounding box center [241, 152] width 3 height 4
click at [485, 39] on link "Creative" at bounding box center [491, 42] width 32 height 12
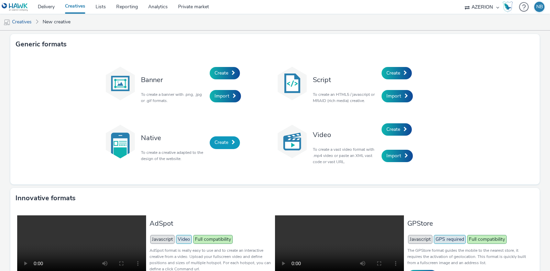
click at [215, 144] on span "Create" at bounding box center [222, 142] width 14 height 7
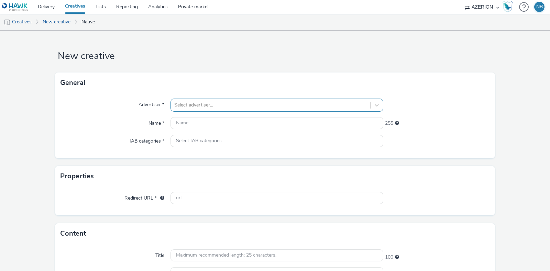
click at [201, 106] on div at bounding box center [270, 105] width 193 height 8
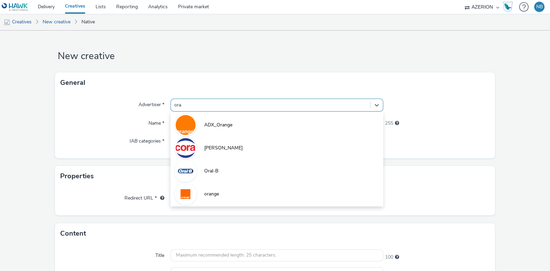
type input "oran"
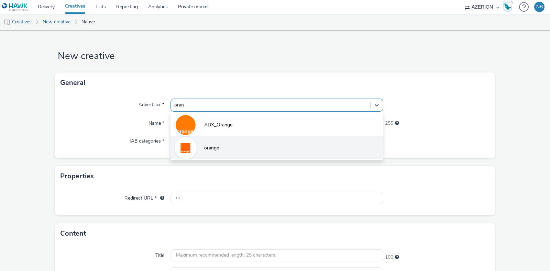
click at [217, 142] on li "orange" at bounding box center [277, 147] width 213 height 23
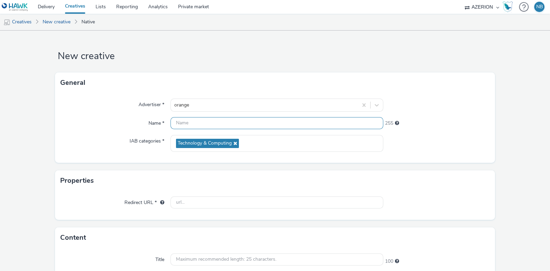
click at [229, 125] on input "text" at bounding box center [277, 123] width 213 height 12
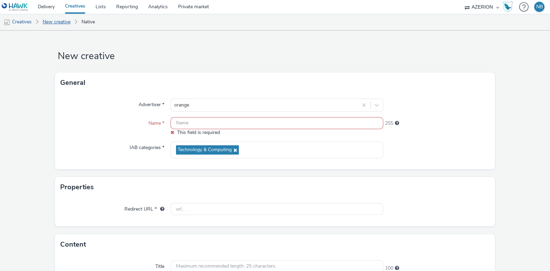
click at [56, 23] on link "New creative" at bounding box center [56, 22] width 35 height 17
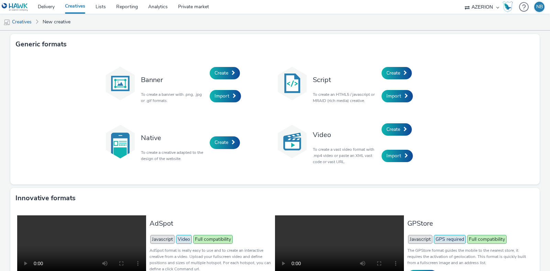
click at [321, 102] on p "To create an HTML5 / javascript or MRAID (rich media) creative." at bounding box center [345, 97] width 65 height 12
click at [226, 146] on link "Create" at bounding box center [225, 143] width 30 height 12
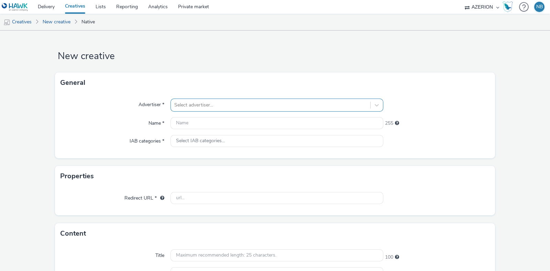
click at [188, 109] on div "Select advertiser..." at bounding box center [270, 105] width 199 height 11
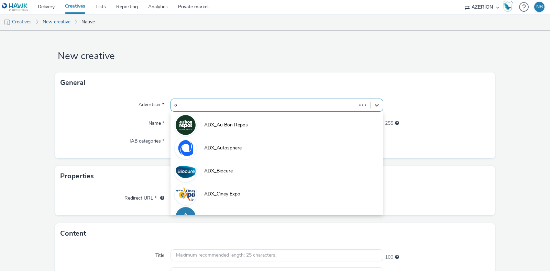
type input "or"
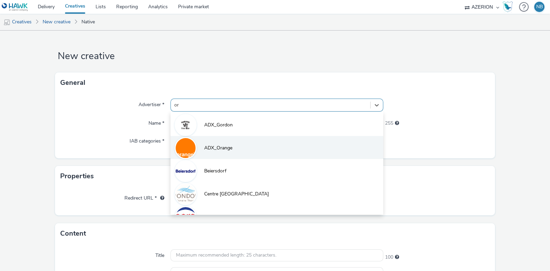
click at [220, 150] on span "ADX_Orange" at bounding box center [218, 148] width 28 height 7
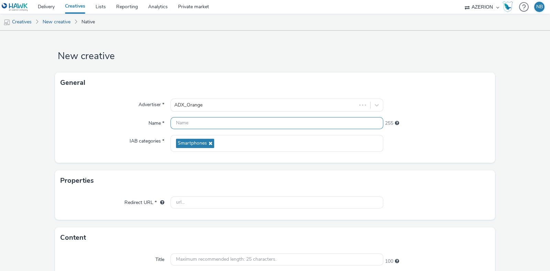
click at [206, 122] on input "text" at bounding box center [277, 123] width 213 height 12
paste input "Orange est à [GEOGRAPHIC_DATA]"
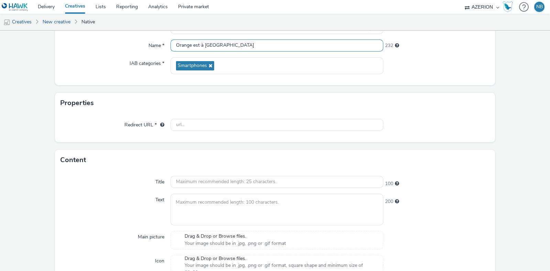
type input "Orange est à [GEOGRAPHIC_DATA]"
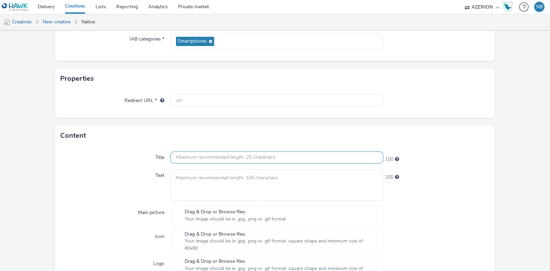
click at [198, 158] on input "text" at bounding box center [277, 158] width 213 height 12
paste input "Orange est à [GEOGRAPHIC_DATA]"
type input "Orange est à [GEOGRAPHIC_DATA]"
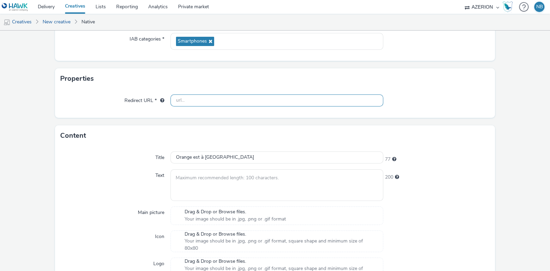
click at [219, 96] on input "text" at bounding box center [277, 101] width 213 height 12
paste input "https://www.orange.be/fr/orange-est-disponible-chez-vous?utm_source=azerion&utm…"
type input "https://www.orange.be/fr/orange-est-disponible-chez-vous?utm_source=azerion&utm…"
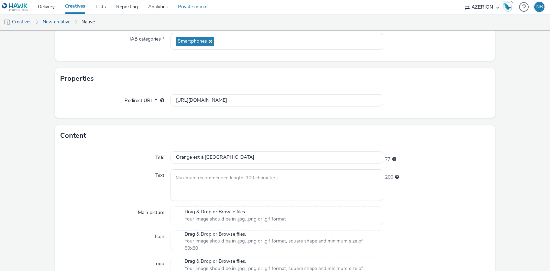
scroll to position [0, 0]
click at [203, 186] on textarea at bounding box center [277, 185] width 213 height 31
paste textarea "Le réseau fixe d'Orange est déployé à [GEOGRAPHIC_DATA]. Profitez vite de notre…"
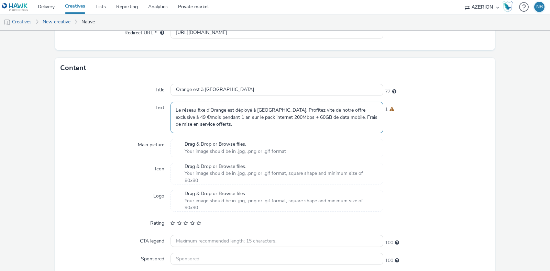
scroll to position [171, 0]
type textarea "Le réseau fixe d'Orange est déployé à [GEOGRAPHIC_DATA]. Profitez vite de notre…"
click at [219, 142] on span "Drag & Drop or Browse files." at bounding box center [235, 143] width 101 height 7
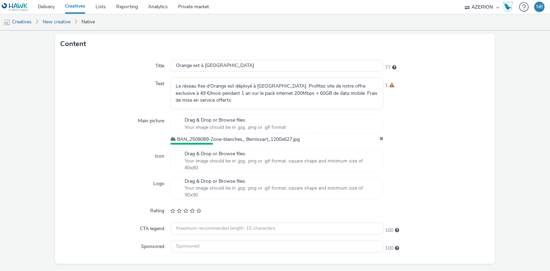
scroll to position [198, 0]
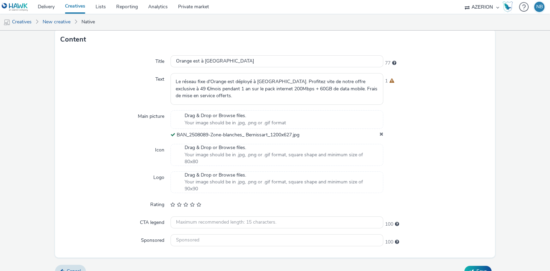
click at [217, 185] on span "Your image should be in .jpg, .png or .gif format, square shape and minimum siz…" at bounding box center [281, 186] width 192 height 14
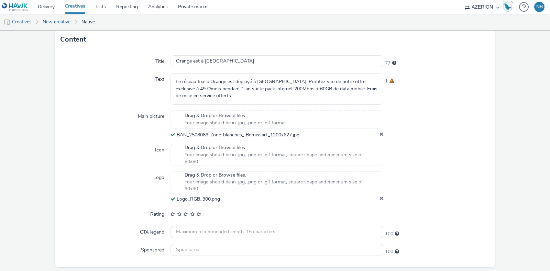
scroll to position [219, 0]
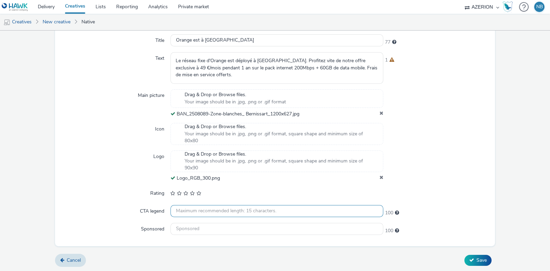
click at [197, 213] on input "text" at bounding box center [277, 211] width 213 height 12
paste input "[PERSON_NAME]"
type input "[PERSON_NAME]"
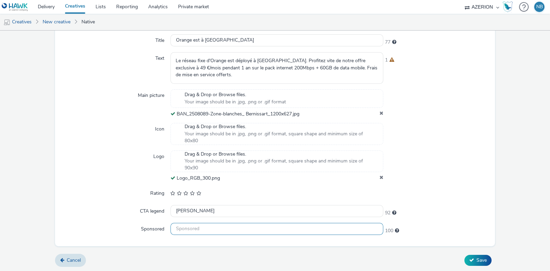
click at [192, 230] on input "text" at bounding box center [277, 229] width 213 height 12
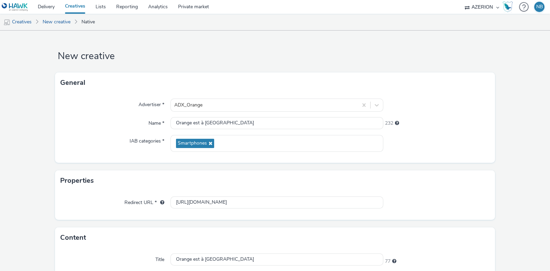
type input "Orange"
click at [485, 162] on div "Advertiser * ADX_Orange Name * Orange est à Bernissart 232 IAB categories * Sma…" at bounding box center [275, 128] width 440 height 70
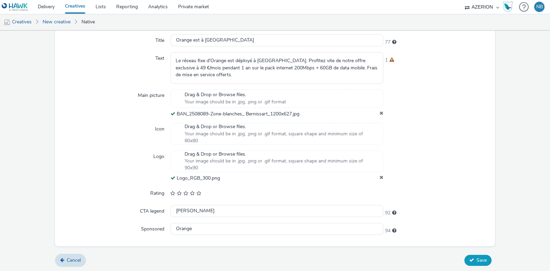
click at [477, 258] on span "Save" at bounding box center [482, 260] width 10 height 7
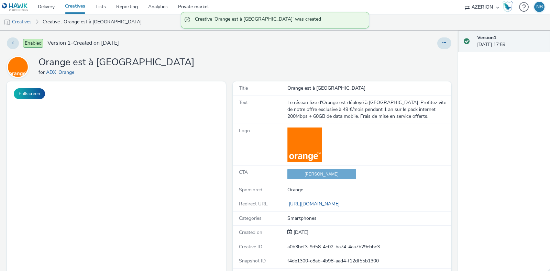
click at [23, 18] on link "Creatives" at bounding box center [17, 22] width 35 height 17
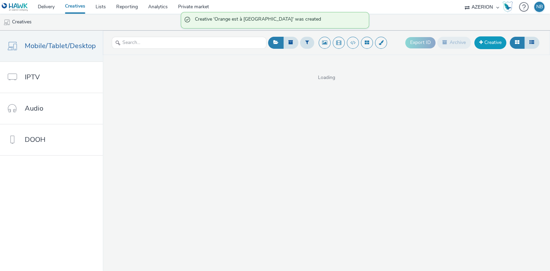
click at [502, 43] on link "Creative" at bounding box center [491, 42] width 32 height 12
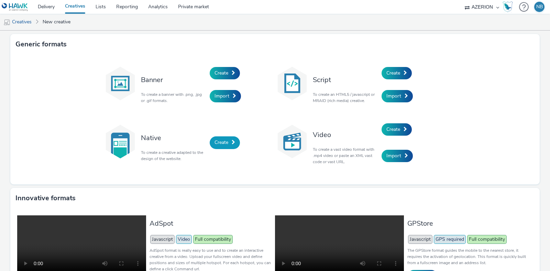
click at [225, 139] on link "Create" at bounding box center [225, 143] width 30 height 12
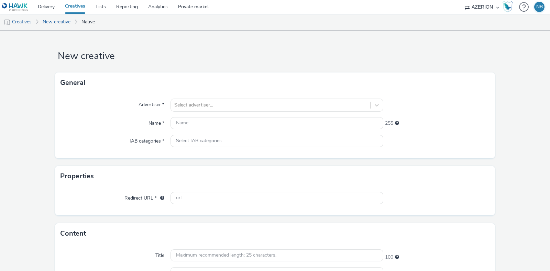
click at [51, 24] on link "New creative" at bounding box center [56, 22] width 35 height 17
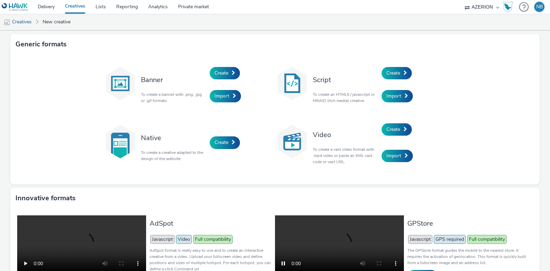
scroll to position [98, 0]
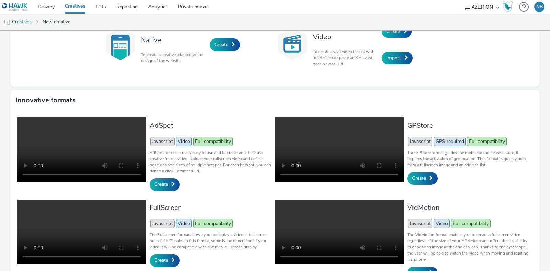
click at [25, 23] on link "Creatives" at bounding box center [17, 22] width 35 height 17
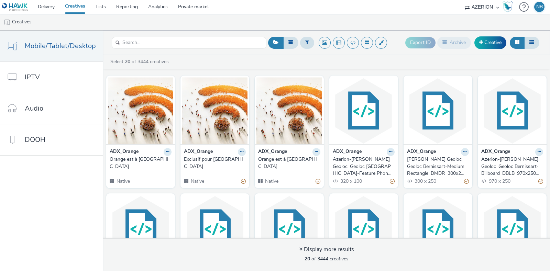
click at [132, 155] on strong "ADX_Orange" at bounding box center [124, 152] width 29 height 8
click at [172, 154] on button at bounding box center [168, 152] width 8 height 8
click at [153, 161] on link "Edit" at bounding box center [146, 164] width 52 height 14
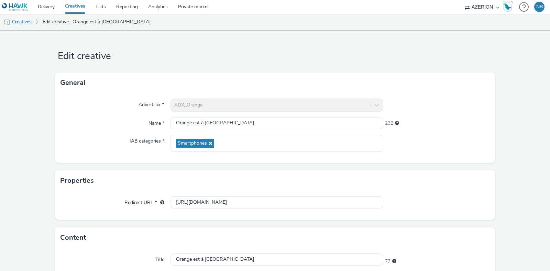
click at [19, 20] on link "Creatives" at bounding box center [17, 22] width 35 height 17
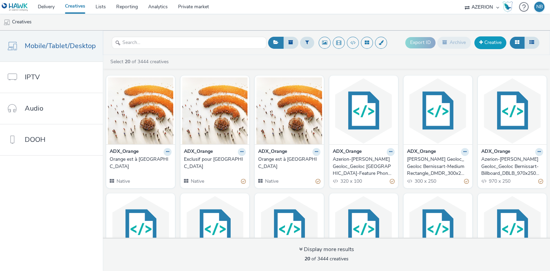
click at [489, 38] on link "Creative" at bounding box center [491, 42] width 32 height 12
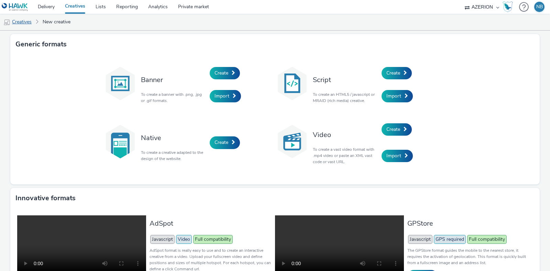
click at [22, 27] on link "Creatives" at bounding box center [17, 22] width 35 height 17
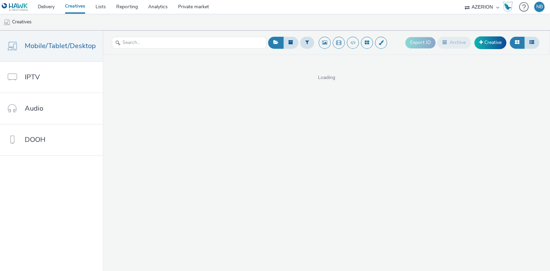
click at [487, 35] on div "Export ID Archive Creative" at bounding box center [474, 42] width 136 height 17
click at [489, 40] on link "Creative" at bounding box center [491, 42] width 32 height 12
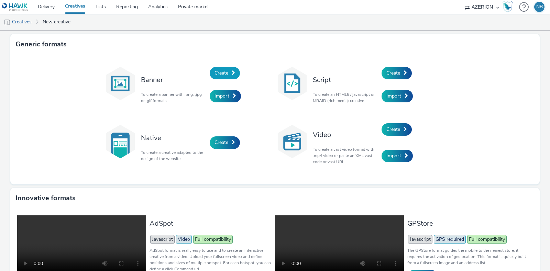
click at [223, 71] on span "Create" at bounding box center [222, 73] width 14 height 7
click at [215, 142] on span "Create" at bounding box center [222, 142] width 14 height 7
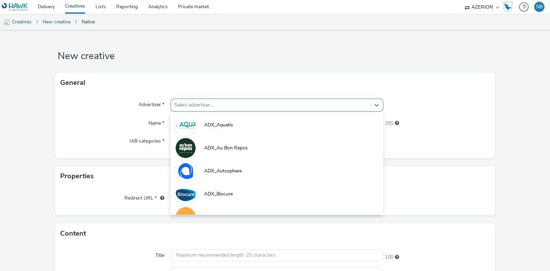
click at [203, 103] on div at bounding box center [270, 105] width 193 height 8
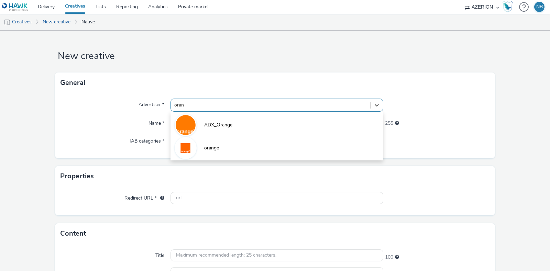
type input "orang"
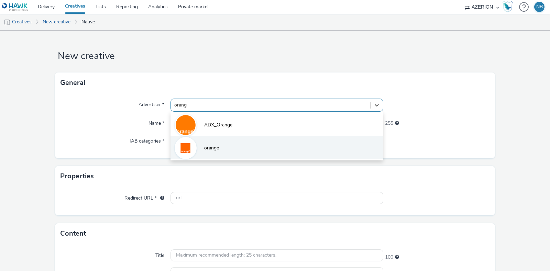
click at [205, 142] on li "orange" at bounding box center [277, 147] width 213 height 23
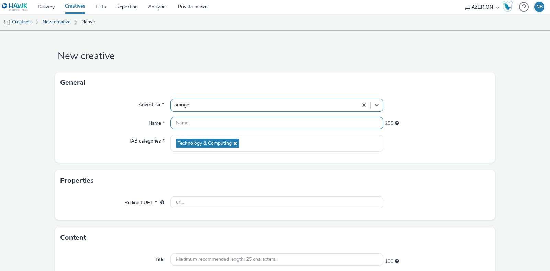
click at [213, 123] on input "text" at bounding box center [277, 123] width 213 height 12
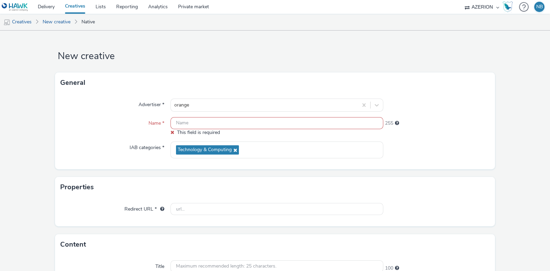
click at [211, 117] on input "text" at bounding box center [277, 123] width 213 height 12
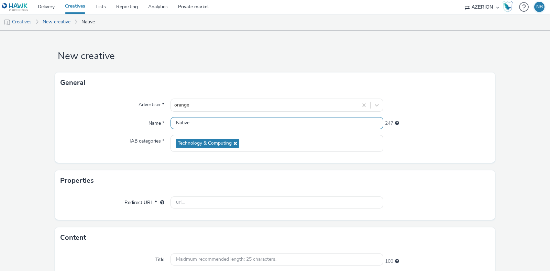
paste input "Orange est à [GEOGRAPHIC_DATA]"
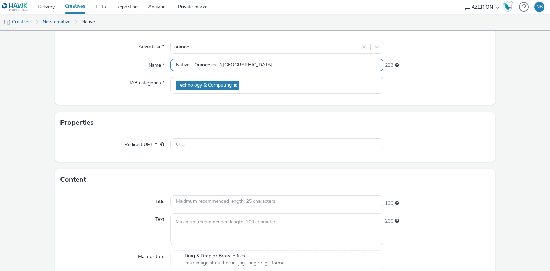
scroll to position [59, 0]
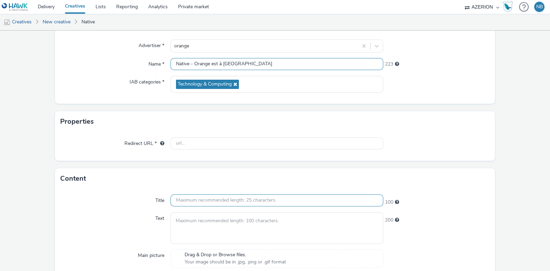
type input "Native - Orange est à Bernissart"
click at [199, 201] on input "text" at bounding box center [277, 201] width 213 height 12
paste input "Orange est à [GEOGRAPHIC_DATA]"
type input "Orange est à [GEOGRAPHIC_DATA]"
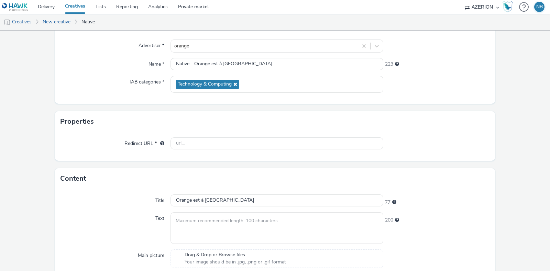
click at [224, 150] on div "Redirect URL *" at bounding box center [275, 146] width 440 height 29
click at [220, 142] on input "text" at bounding box center [277, 144] width 213 height 12
paste input "https://www.orange.be/fr/orange-est-disponible-chez-vous?utm_source=azerion&utm…"
type input "https://www.orange.be/fr/orange-est-disponible-chez-vous?utm_source=azerion&utm…"
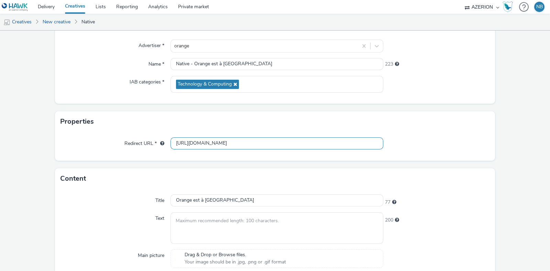
scroll to position [0, 0]
click at [218, 217] on textarea at bounding box center [277, 228] width 213 height 31
paste textarea "Le réseau fixe d'Orange est déployé à [GEOGRAPHIC_DATA]. Profitez vite de notre…"
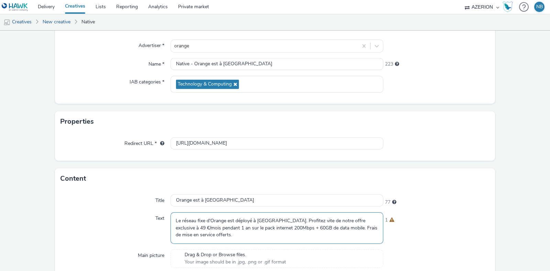
scroll to position [200, 0]
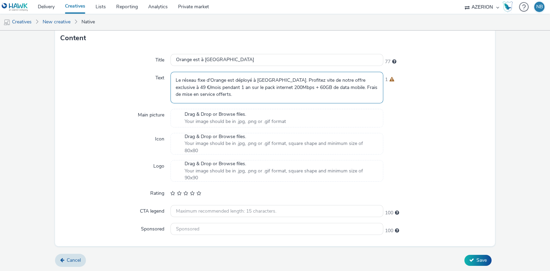
type textarea "Le réseau fixe d'Orange est déployé à [GEOGRAPHIC_DATA]. Profitez vite de notre…"
click at [221, 116] on span "Drag & Drop or Browse files." at bounding box center [235, 114] width 101 height 7
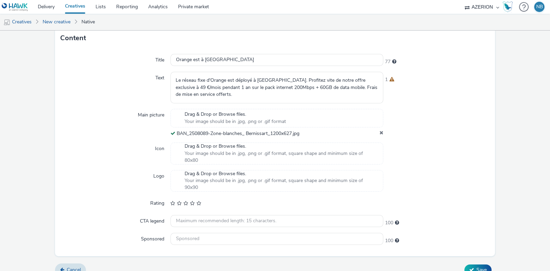
click at [198, 177] on span "Your image should be in .jpg, .png or .gif format, square shape and minimum siz…" at bounding box center [281, 184] width 192 height 14
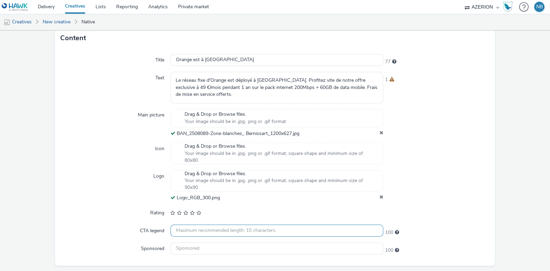
click at [215, 227] on input "text" at bounding box center [277, 231] width 213 height 12
paste input "[PERSON_NAME]"
type input "[PERSON_NAME]"
click at [203, 249] on input "text" at bounding box center [277, 249] width 213 height 12
type input "I"
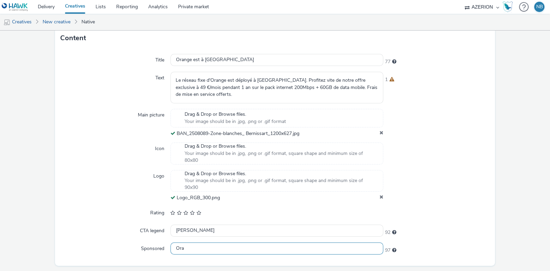
type input "Orange"
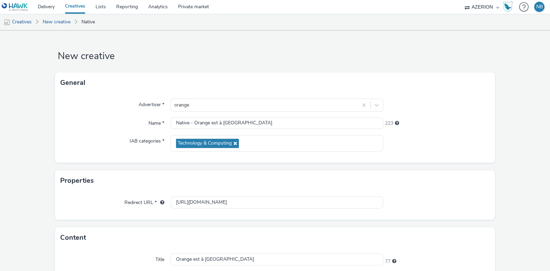
scroll to position [219, 0]
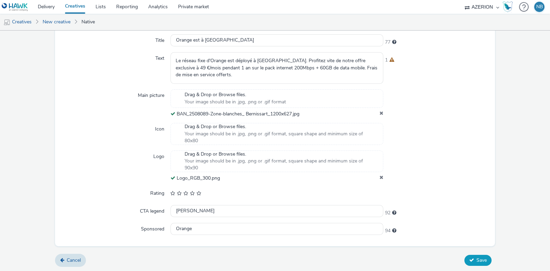
click at [466, 262] on button "Save" at bounding box center [478, 260] width 27 height 11
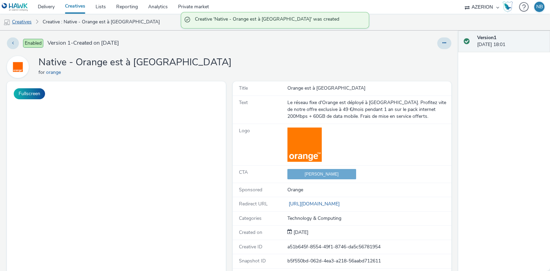
click at [25, 21] on link "Creatives" at bounding box center [17, 22] width 35 height 17
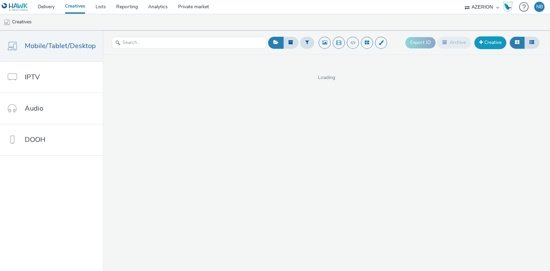
click at [494, 39] on link "Creative" at bounding box center [491, 42] width 32 height 12
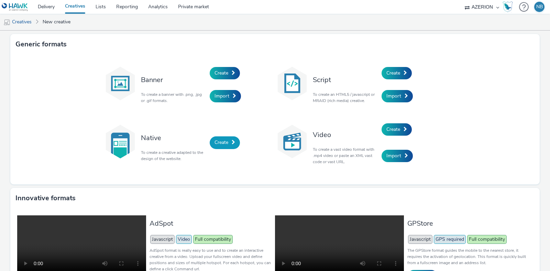
click at [216, 144] on span "Create" at bounding box center [222, 142] width 14 height 7
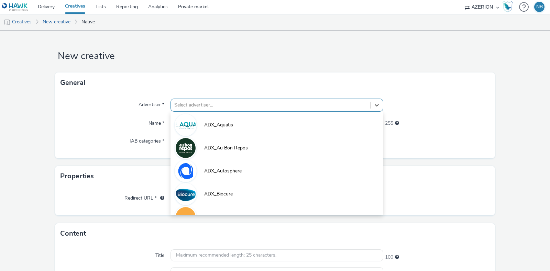
click at [202, 111] on div "Select advertiser..." at bounding box center [277, 105] width 213 height 13
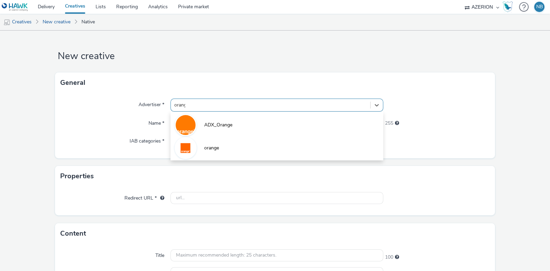
type input "orange"
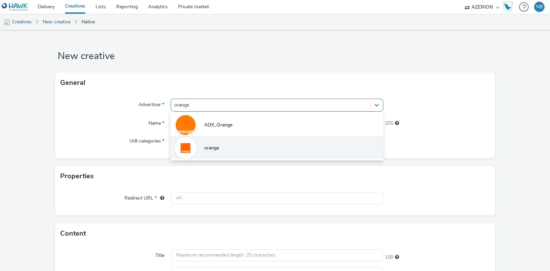
click at [204, 145] on span "orange" at bounding box center [211, 148] width 15 height 7
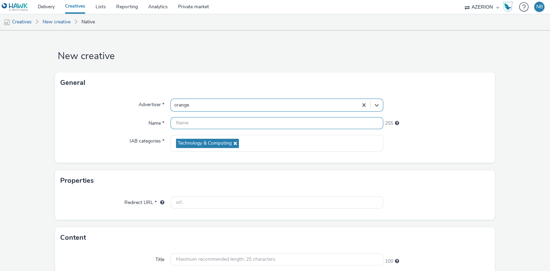
click at [208, 120] on input "text" at bounding box center [277, 123] width 213 height 12
paste input "Exclusif pour [GEOGRAPHIC_DATA]"
type input "Native - Exclusif pour Bernissart"
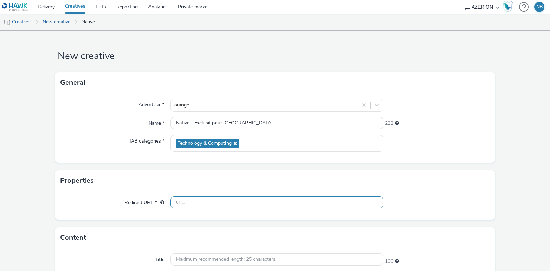
click at [194, 202] on input "text" at bounding box center [277, 203] width 213 height 12
paste input "https://www.orange.be/fr/orange-est-disponible-chez-vous?utm_source=azerion&utm…"
type input "https://www.orange.be/fr/orange-est-disponible-chez-vous?utm_source=azerion&utm…"
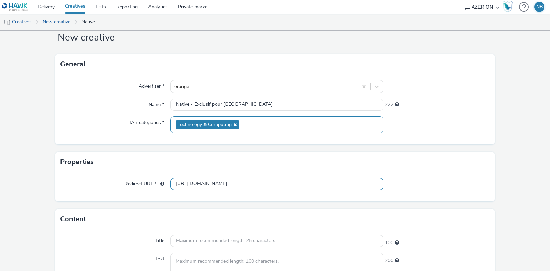
scroll to position [19, 0]
drag, startPoint x: 258, startPoint y: 104, endPoint x: 191, endPoint y: 100, distance: 66.8
click at [191, 100] on input "Native - Exclusif pour Bernissart" at bounding box center [277, 105] width 213 height 12
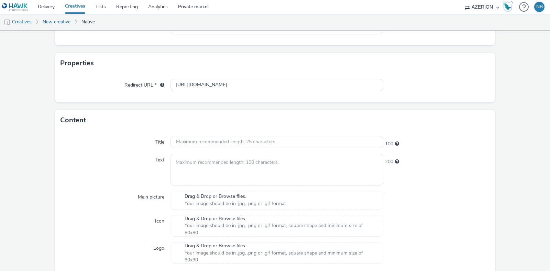
scroll to position [123, 0]
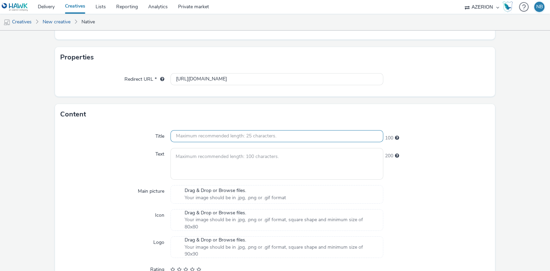
click at [188, 133] on input "text" at bounding box center [277, 136] width 213 height 12
paste input "Exclusif pour [GEOGRAPHIC_DATA]"
click at [175, 135] on input "Exclusif pour [GEOGRAPHIC_DATA]" at bounding box center [277, 136] width 213 height 12
type input "Exclusif pour [GEOGRAPHIC_DATA]"
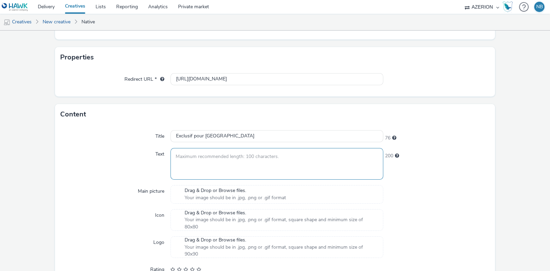
click at [225, 176] on textarea at bounding box center [277, 163] width 213 height 31
paste textarea "Profitez maintenant de notre offre exclusive pour les habitants de [GEOGRAPHIC_…"
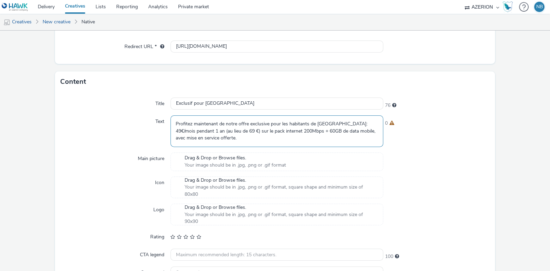
scroll to position [157, 0]
type textarea "Profitez maintenant de notre offre exclusive pour les habitants de [GEOGRAPHIC_…"
click at [215, 169] on div "Drag & Drop or Browse files. Your image should be in .jpg, .png or .gif format" at bounding box center [277, 161] width 213 height 19
click at [208, 131] on textarea "Profitez maintenant de notre offre exclusive pour les habitants de [GEOGRAPHIC_…" at bounding box center [277, 130] width 213 height 31
click at [203, 161] on span "Your image should be in .jpg, .png or .gif format" at bounding box center [235, 164] width 101 height 7
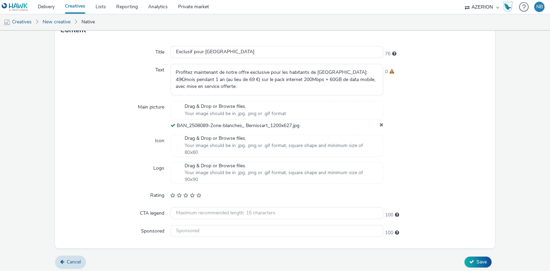
scroll to position [208, 0]
click at [218, 159] on div "Title Exclusif pour Bernissart 76 Text Profitez maintenant de notre offre exclu…" at bounding box center [275, 144] width 440 height 208
click at [216, 169] on span "Your image should be in .jpg, .png or .gif format, square shape and minimum siz…" at bounding box center [281, 176] width 192 height 14
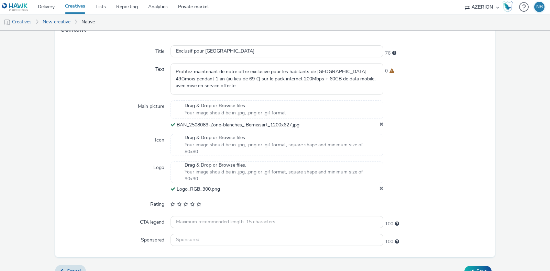
scroll to position [219, 0]
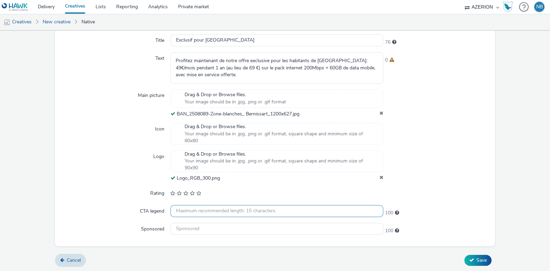
click at [206, 206] on input "text" at bounding box center [277, 211] width 213 height 12
click at [204, 215] on input "text" at bounding box center [277, 211] width 213 height 12
paste input "[PERSON_NAME]"
type input "[PERSON_NAME]"
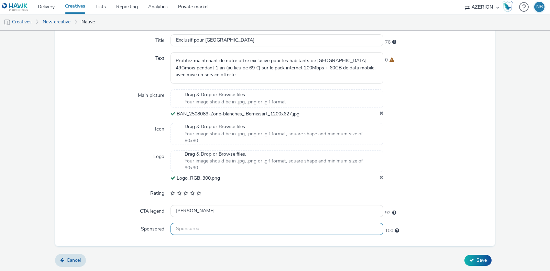
click at [191, 228] on input "text" at bounding box center [277, 229] width 213 height 12
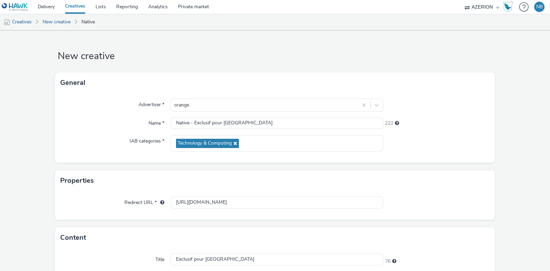
type input "Orange"
click at [514, 121] on form "New creative General Advertiser * orange Name * Native - Exclusif pour Bernissa…" at bounding box center [275, 261] width 550 height 461
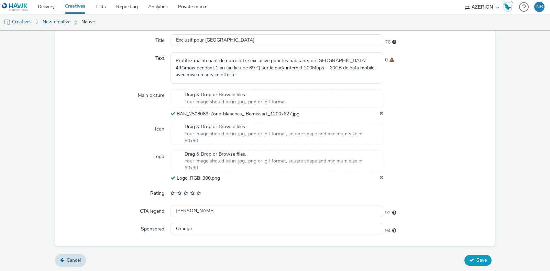
click at [469, 258] on icon at bounding box center [471, 260] width 5 height 5
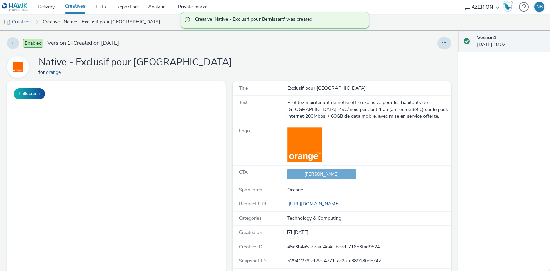
click at [26, 23] on link "Creatives" at bounding box center [17, 22] width 35 height 17
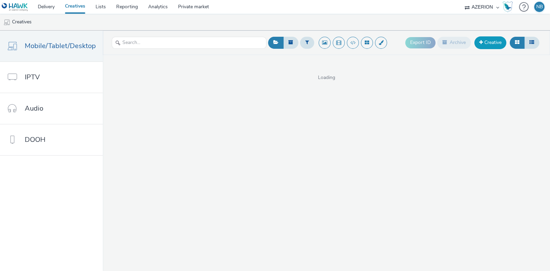
click at [483, 41] on link "Creative" at bounding box center [491, 42] width 32 height 12
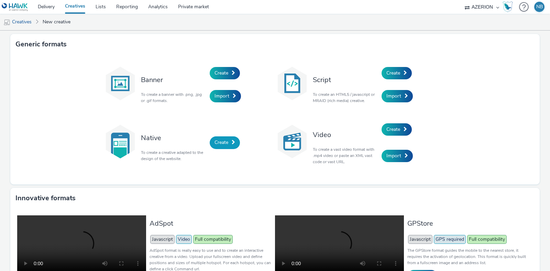
click at [222, 143] on span "Create" at bounding box center [222, 142] width 14 height 7
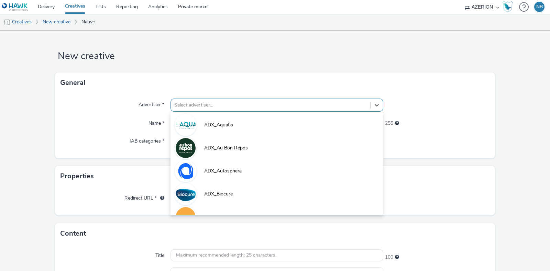
click at [212, 106] on div at bounding box center [270, 105] width 193 height 8
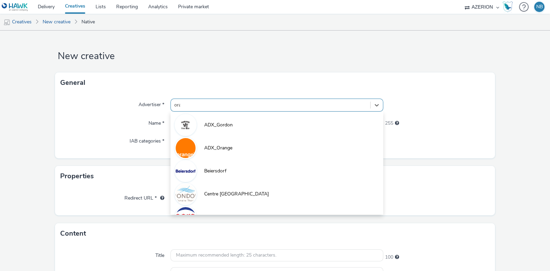
type input "oran"
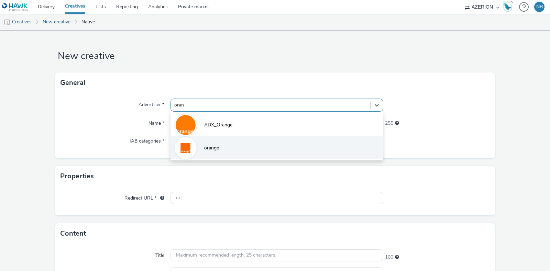
click at [210, 145] on span "orange" at bounding box center [211, 148] width 15 height 7
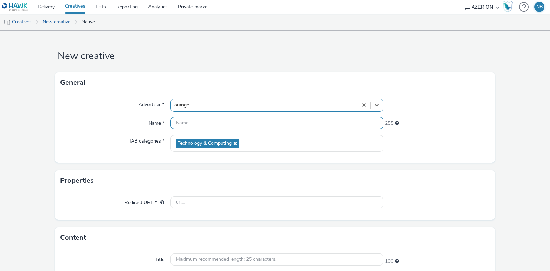
click at [202, 120] on input "text" at bounding box center [277, 123] width 213 height 12
paste input "L'internet fiable Orange"
click at [191, 125] on input "Native -L'internet fiable Orange" at bounding box center [277, 123] width 213 height 12
type input "Native - L'internet fiable Orange"
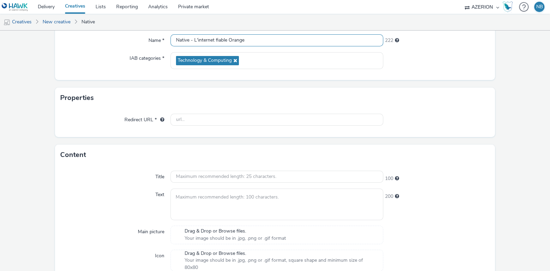
scroll to position [84, 0]
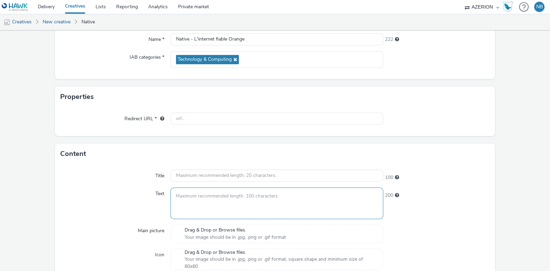
click at [232, 199] on textarea at bounding box center [277, 203] width 213 height 31
paste textarea "Le pack Orange internet illimité 200Mbps + 60GB de data mobile est à 49€/mois p…"
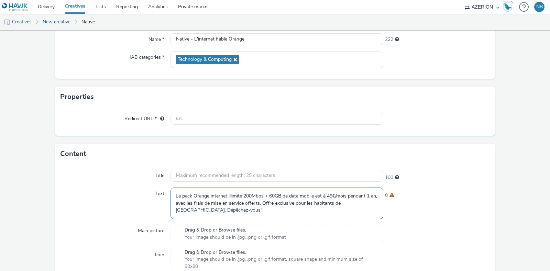
type textarea "Le pack Orange internet illimité 200Mbps + 60GB de data mobile est à 49€/mois p…"
click at [194, 178] on input "text" at bounding box center [277, 176] width 213 height 12
paste input "L'internet fiable Orange"
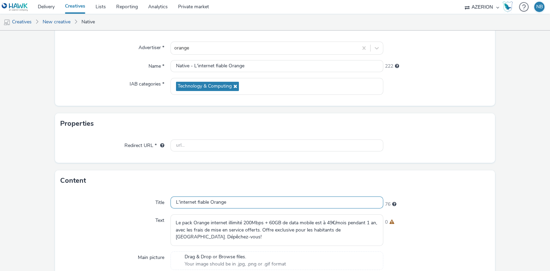
scroll to position [57, 0]
type input "L'internet fiable Orange"
click at [208, 145] on input "text" at bounding box center [277, 146] width 213 height 12
paste input "https://www.orange.be/fr/orange-est-disponible-chez-vous?utm_source=azerion&utm…"
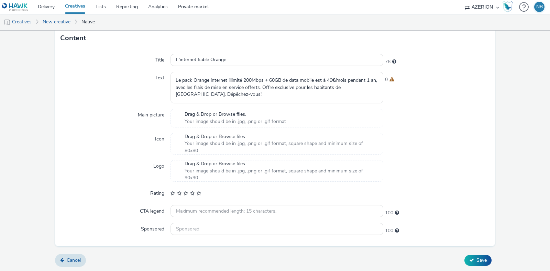
type input "https://www.orange.be/fr/orange-est-disponible-chez-vous?utm_source=azerion&utm…"
click at [230, 109] on div "Drag & Drop or Browse files. Your image should be in .jpg, .png or .gif format" at bounding box center [277, 118] width 213 height 19
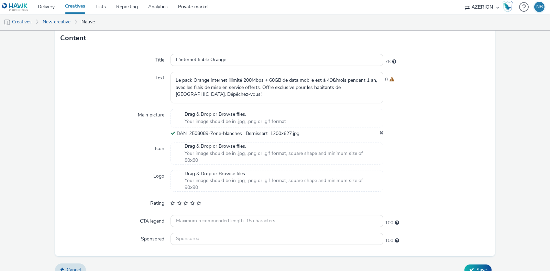
click at [210, 174] on span "Drag & Drop or Browse files." at bounding box center [281, 174] width 192 height 7
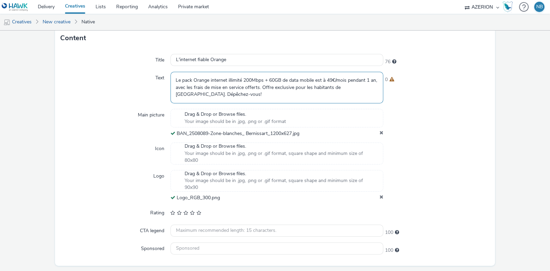
click at [237, 87] on textarea "Le pack Orange internet illimité 200Mbps + 60GB de data mobile est à 49€/mois p…" at bounding box center [277, 87] width 213 height 31
click at [198, 236] on input "text" at bounding box center [277, 231] width 213 height 12
paste input "[PERSON_NAME]"
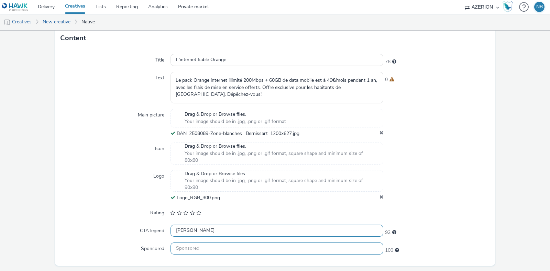
type input "[PERSON_NAME]"
click at [192, 246] on input "text" at bounding box center [277, 249] width 213 height 12
type input "Orange"
click at [87, 229] on div "CTA legend" at bounding box center [116, 231] width 110 height 12
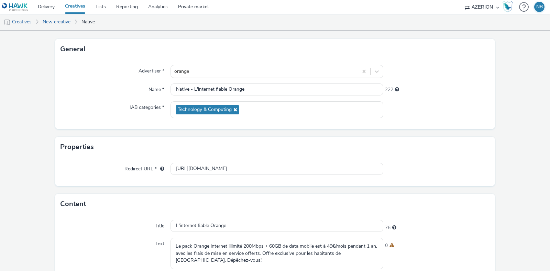
scroll to position [219, 0]
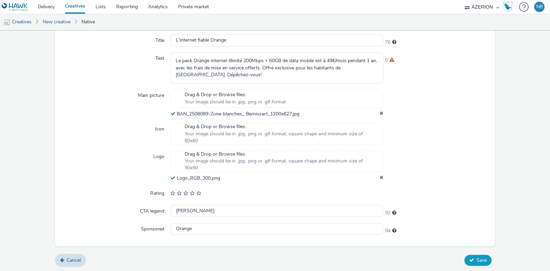
click at [471, 263] on button "Save" at bounding box center [478, 260] width 27 height 11
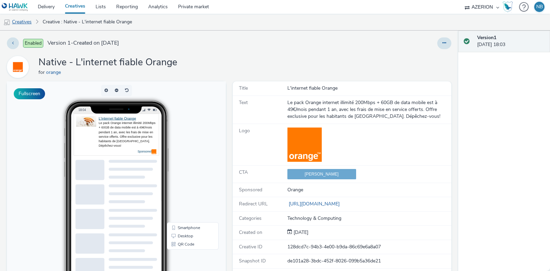
click at [30, 20] on link "Creatives" at bounding box center [17, 22] width 35 height 17
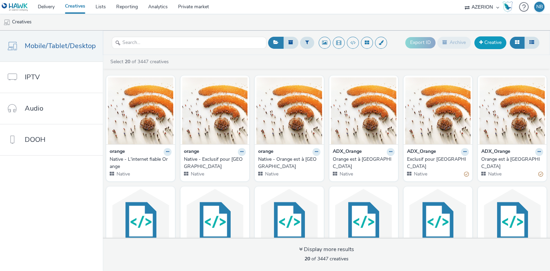
click at [502, 43] on link "Creative" at bounding box center [491, 42] width 32 height 12
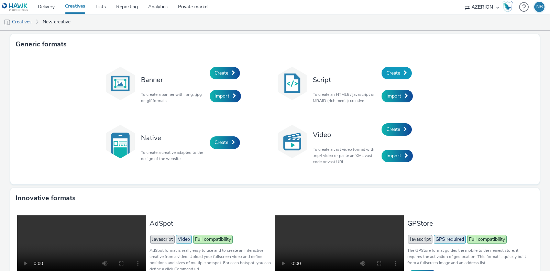
click at [397, 75] on span "Create" at bounding box center [394, 73] width 14 height 7
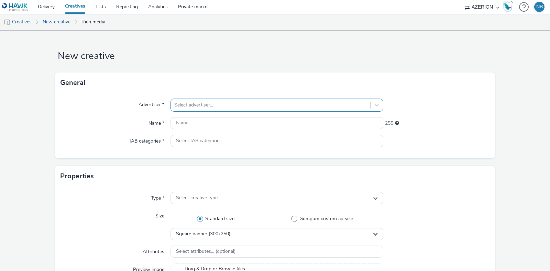
click at [265, 109] on div "Select advertiser..." at bounding box center [270, 105] width 199 height 11
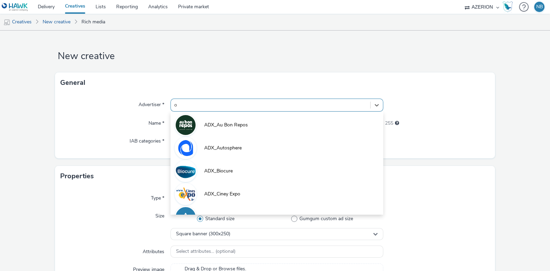
type input "or"
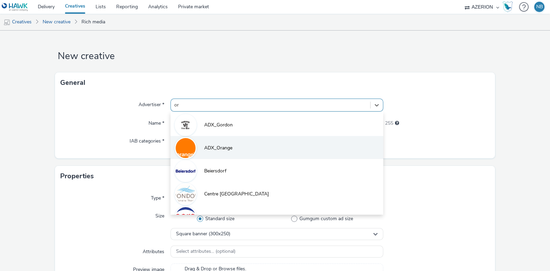
click at [218, 138] on li "ADX_Orange" at bounding box center [277, 147] width 213 height 23
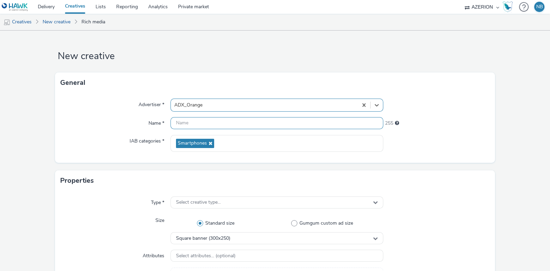
click at [206, 123] on input "text" at bounding box center [277, 123] width 213 height 12
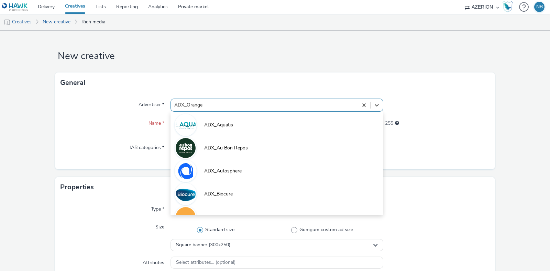
click at [216, 106] on div at bounding box center [264, 105] width 180 height 8
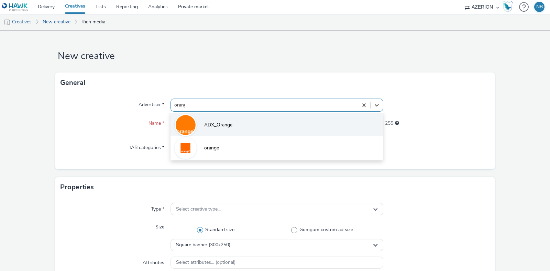
type input "orange"
click at [204, 145] on span "orange" at bounding box center [211, 148] width 15 height 7
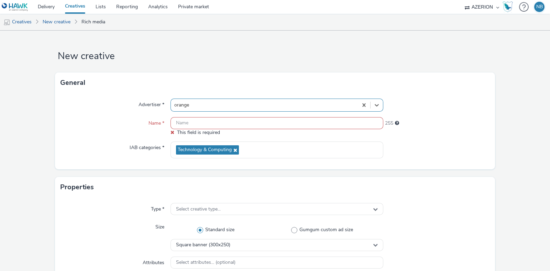
click at [212, 124] on input "text" at bounding box center [277, 123] width 213 height 12
paste input "Azerion-RON Geoloc_Geoloc Bernissart-Wide Skyscraper_DWSK_160x600_CPM_STD_BRD_N…"
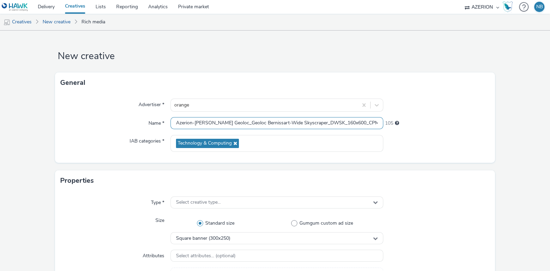
scroll to position [0, 191]
type input "Azerion-RON Geoloc_Geoloc Bernissart-Wide Skyscraper_DWSK_160x600_CPM_STD_BRD_N…"
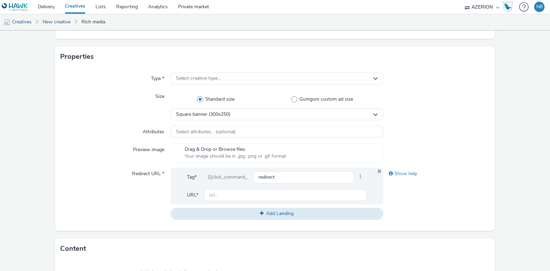
scroll to position [125, 0]
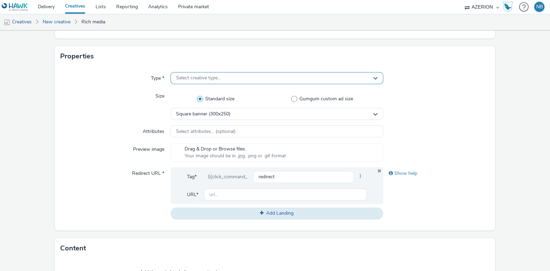
click at [208, 76] on span "Select creative type..." at bounding box center [198, 78] width 45 height 6
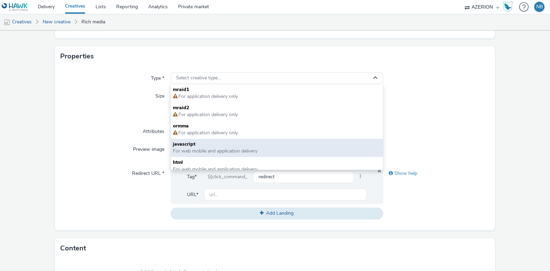
click at [199, 143] on span "javascript" at bounding box center [277, 144] width 208 height 7
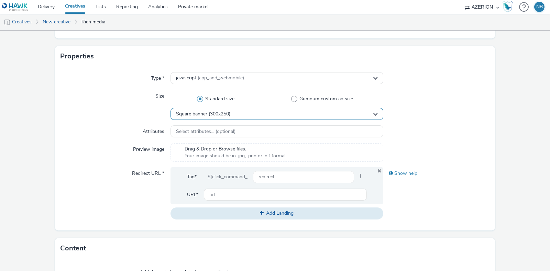
click at [204, 119] on div "Square banner (300x250)" at bounding box center [277, 114] width 213 height 12
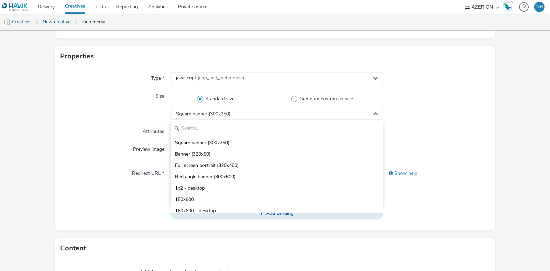
click at [190, 134] on div "Square banner (300x250) Banner (320x50) Full screen portrait (320x480) Rectangl…" at bounding box center [277, 163] width 213 height 86
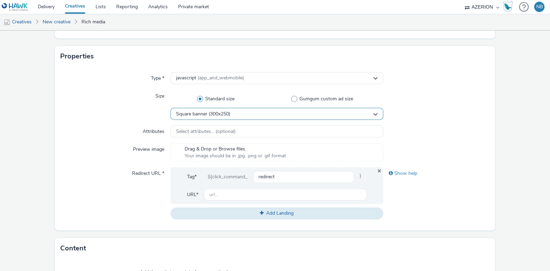
click at [192, 114] on span "Square banner (300x250)" at bounding box center [203, 114] width 54 height 6
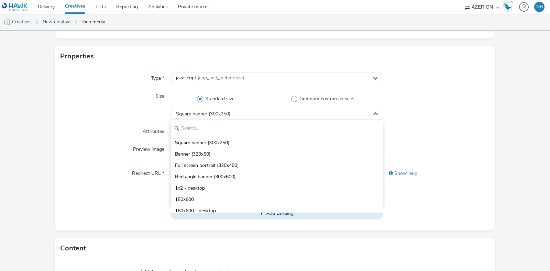
click at [189, 123] on input "text" at bounding box center [277, 128] width 212 height 12
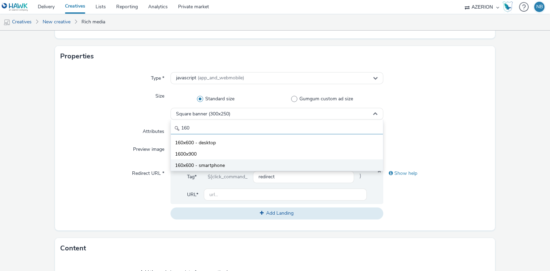
type input "160"
click at [205, 164] on span "160x600 - smartphone" at bounding box center [200, 165] width 50 height 7
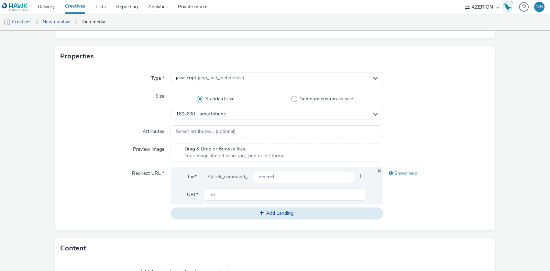
scroll to position [322, 0]
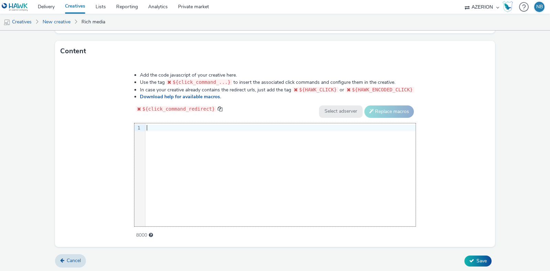
click at [267, 156] on div "9 1 ›" at bounding box center [274, 174] width 281 height 103
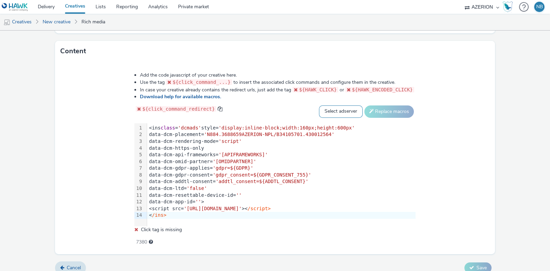
click at [337, 106] on select "Select adserver Sizmek DCM Adform Sting" at bounding box center [341, 112] width 44 height 12
select select "dcm"
click at [319, 106] on select "Select adserver Sizmek DCM Adform Sting" at bounding box center [341, 112] width 44 height 12
click at [375, 107] on button "Replace macros" at bounding box center [390, 112] width 50 height 12
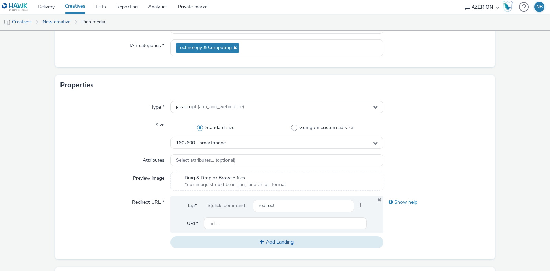
scroll to position [88, 0]
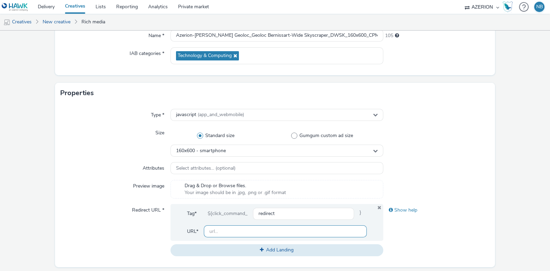
click at [220, 226] on input "text" at bounding box center [285, 232] width 163 height 12
paste input "[URL][DOMAIN_NAME]"
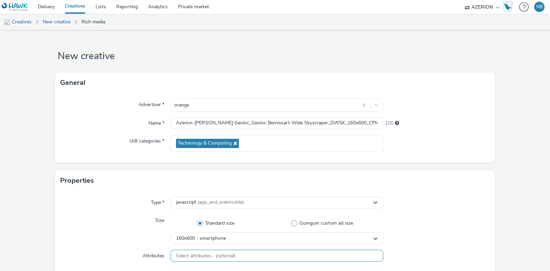
scroll to position [322, 0]
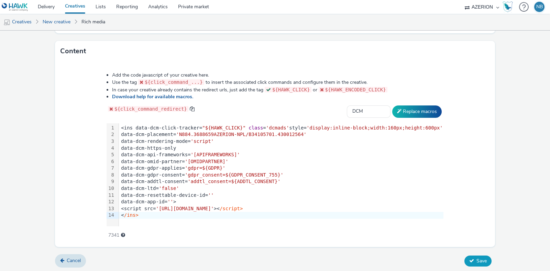
type input "[URL][DOMAIN_NAME]"
click at [469, 259] on icon at bounding box center [471, 261] width 5 height 5
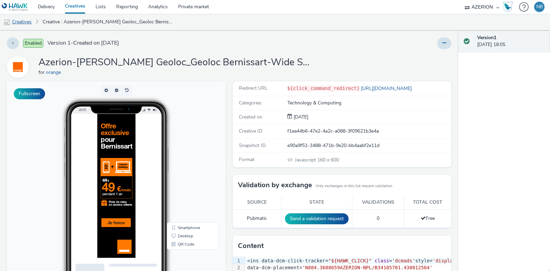
click at [27, 26] on link "Creatives" at bounding box center [17, 22] width 35 height 17
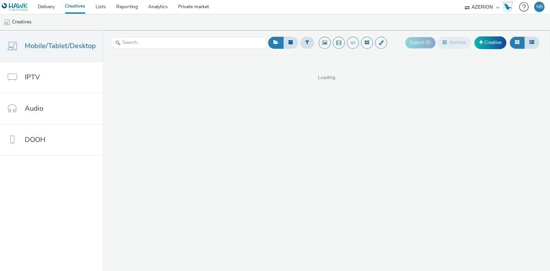
click at [500, 34] on div "Export ID Archive Creative" at bounding box center [474, 42] width 136 height 17
click at [497, 37] on link "Creative" at bounding box center [491, 42] width 32 height 12
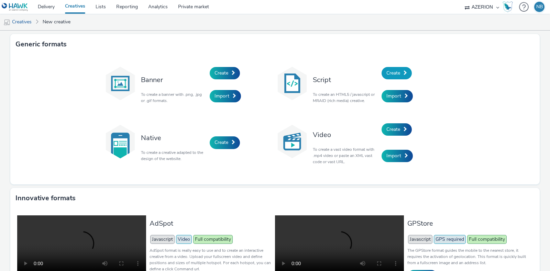
click at [389, 73] on span "Create" at bounding box center [394, 73] width 14 height 7
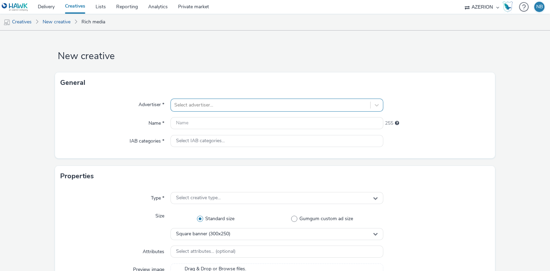
click at [210, 104] on div at bounding box center [270, 105] width 193 height 8
type input "orange"
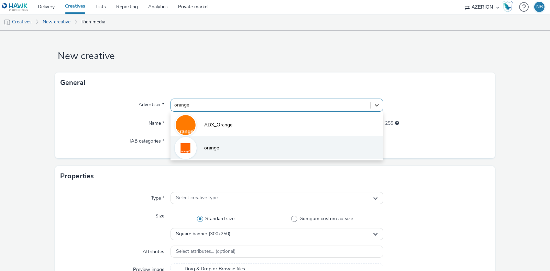
click at [201, 143] on li "orange" at bounding box center [277, 147] width 213 height 23
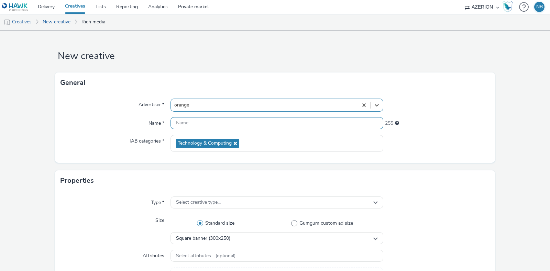
click at [212, 121] on input "text" at bounding box center [277, 123] width 213 height 12
paste input "Azerion-RON Geoloc_Geoloc Bernissart-Feature Phone Small Banner_MFSB_320x50_CPM…"
type input "Azerion-RON Geoloc_Geoloc Bernissart-Feature Phone Small Banner_MFSB_320x50_CPM…"
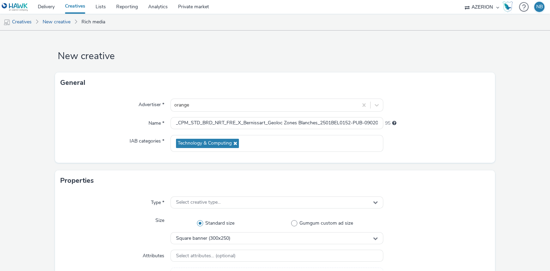
scroll to position [0, 0]
click at [116, 180] on div "Properties" at bounding box center [275, 181] width 440 height 21
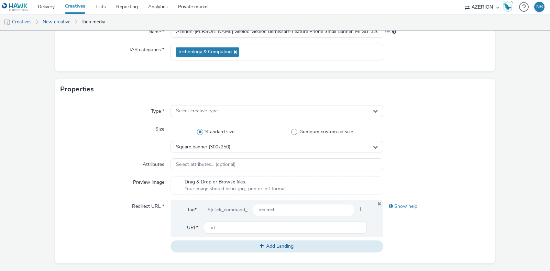
scroll to position [92, 0]
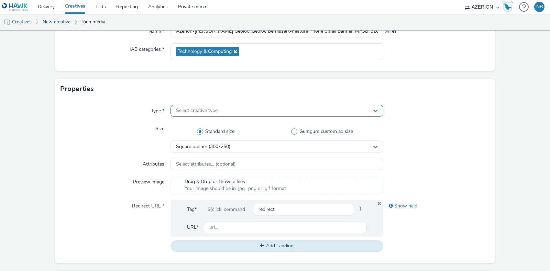
click at [217, 117] on div "Select creative type..." at bounding box center [277, 111] width 213 height 12
click at [211, 113] on span "Select creative type..." at bounding box center [198, 111] width 45 height 6
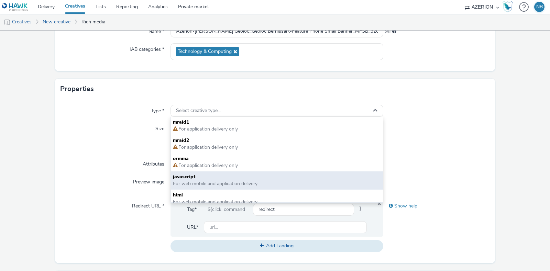
click at [198, 181] on span "For web mobile and application delivery" at bounding box center [215, 184] width 85 height 7
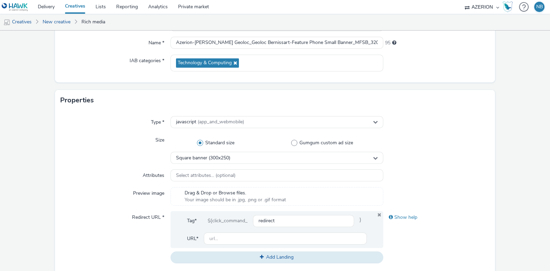
scroll to position [77, 0]
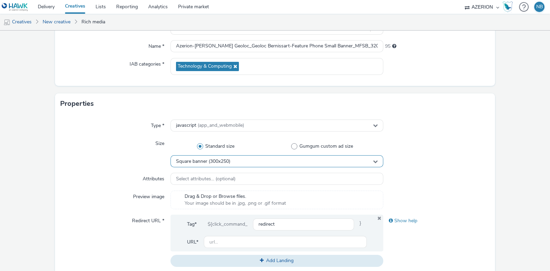
click at [232, 165] on div "Square banner (300x250)" at bounding box center [277, 161] width 213 height 12
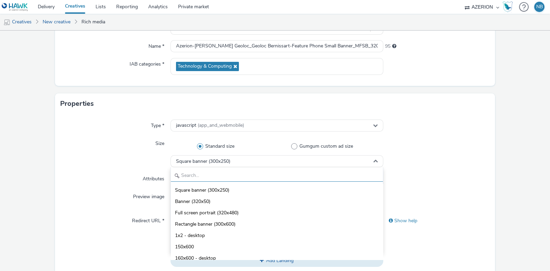
click at [196, 181] on input "text" at bounding box center [277, 176] width 212 height 12
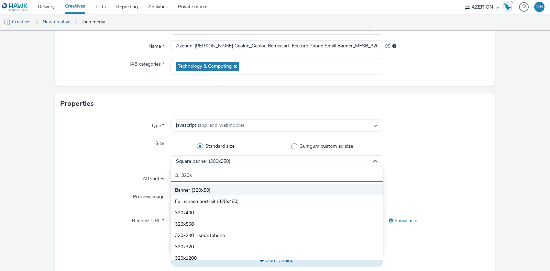
type input "320x"
click at [198, 185] on li "Banner (320x50)" at bounding box center [277, 189] width 212 height 11
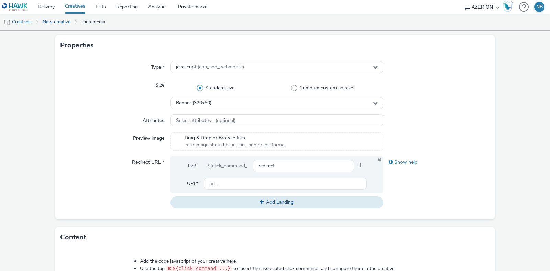
scroll to position [322, 0]
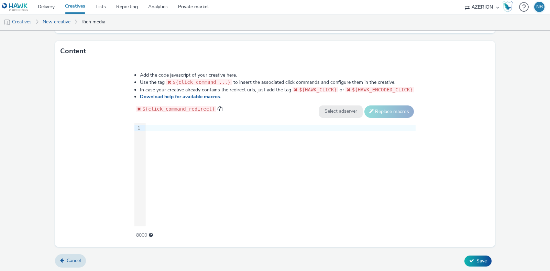
click at [234, 172] on div "9 1 ›" at bounding box center [274, 174] width 281 height 103
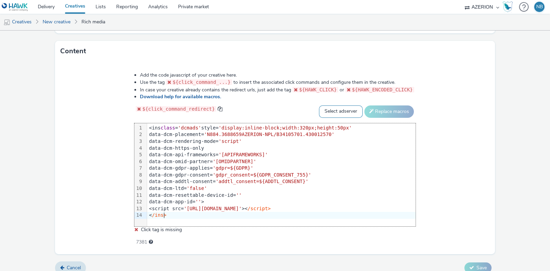
click at [332, 109] on select "Select adserver Sizmek DCM Adform Sting" at bounding box center [341, 112] width 44 height 12
select select "dcm"
click at [319, 106] on select "Select adserver Sizmek DCM Adform Sting" at bounding box center [341, 112] width 44 height 12
click at [384, 111] on button "Replace macros" at bounding box center [390, 112] width 50 height 12
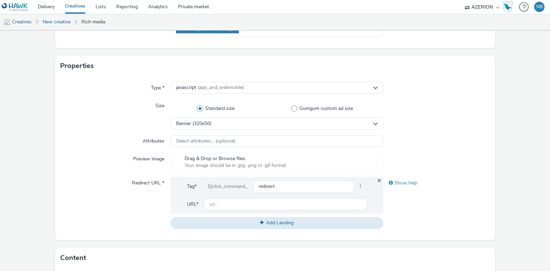
scroll to position [115, 0]
click at [217, 203] on input "text" at bounding box center [285, 205] width 163 height 12
paste input "[URL][DOMAIN_NAME]"
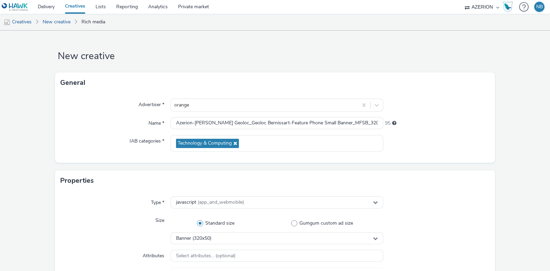
scroll to position [322, 0]
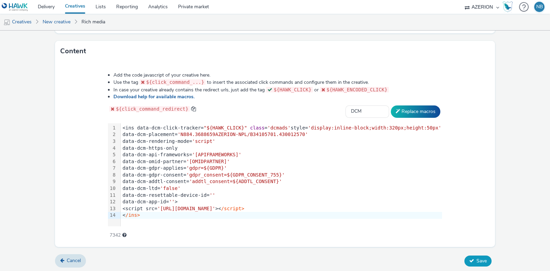
type input "[URL][DOMAIN_NAME]"
click at [467, 256] on button "Save" at bounding box center [478, 261] width 27 height 11
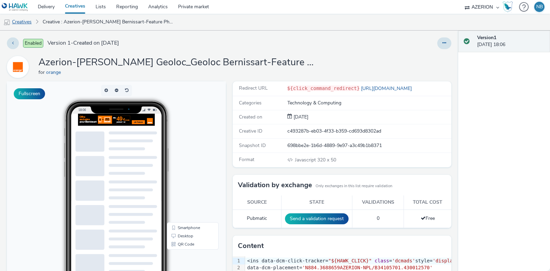
click at [20, 22] on link "Creatives" at bounding box center [17, 22] width 35 height 17
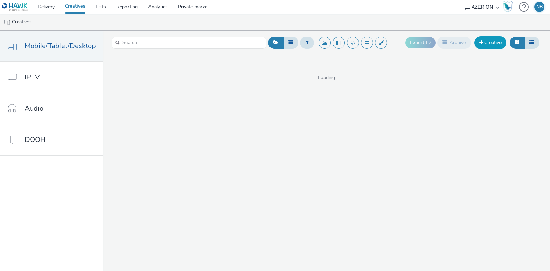
click at [493, 40] on link "Creative" at bounding box center [491, 42] width 32 height 12
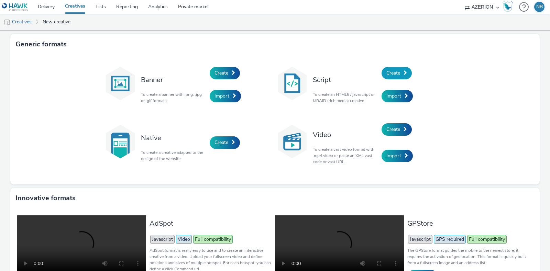
click at [406, 70] on link "Create" at bounding box center [397, 73] width 30 height 12
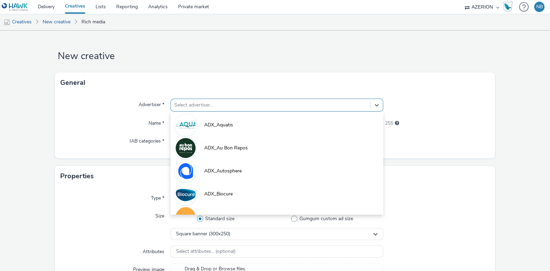
click at [215, 104] on div at bounding box center [270, 105] width 193 height 8
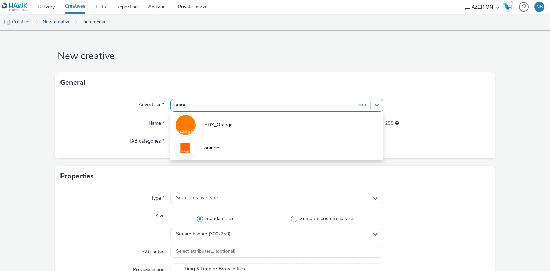
type input "orange"
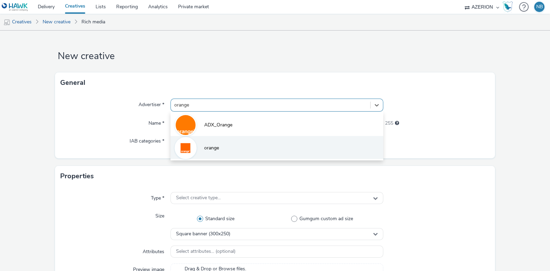
click at [202, 143] on li "orange" at bounding box center [277, 147] width 213 height 23
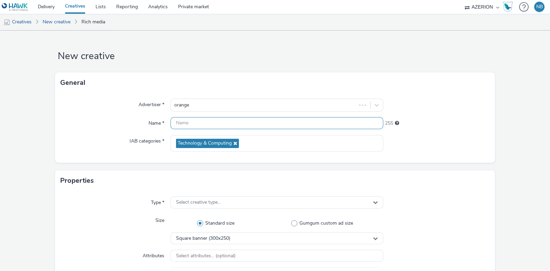
click at [210, 118] on input "text" at bounding box center [277, 123] width 213 height 12
paste input "Azerion-RON Geoloc_Geoloc Bernissart-Half Page_DHFP_300x600_CPM_STD_BRD_NRT_FRE…"
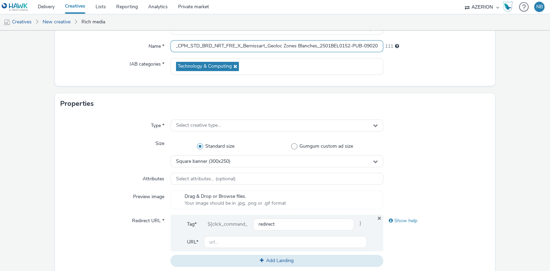
scroll to position [79, 0]
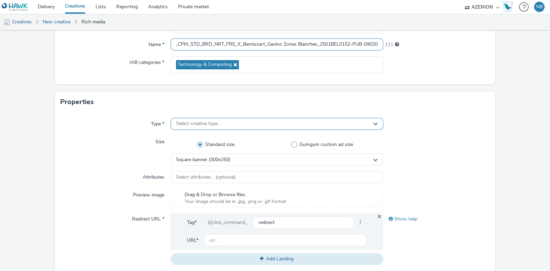
type input "Azerion-RON Geoloc_Geoloc Bernissart-Half Page_DHFP_300x600_CPM_STD_BRD_NRT_FRE…"
click at [214, 124] on span "Select creative type..." at bounding box center [198, 124] width 45 height 6
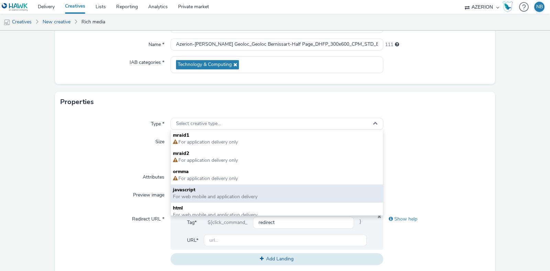
click at [195, 187] on span "javascript" at bounding box center [277, 190] width 208 height 7
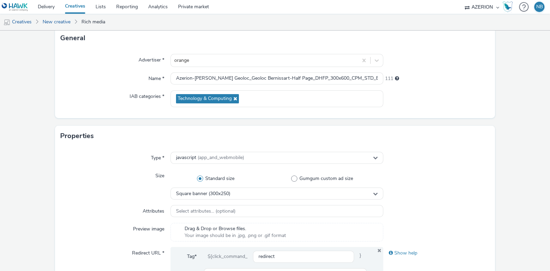
scroll to position [50, 0]
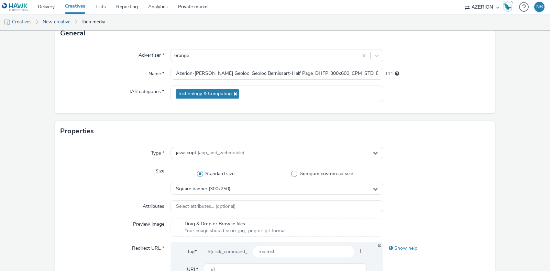
click at [208, 195] on div "Type * javascript (app_and_webmobile) Size Standard size Gumgum custom ad size …" at bounding box center [275, 224] width 440 height 164
click at [212, 188] on span "Square banner (300x250)" at bounding box center [203, 189] width 54 height 6
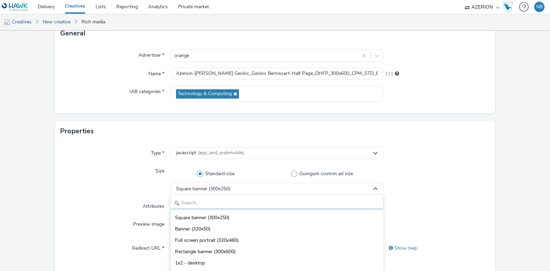
click at [189, 200] on input "text" at bounding box center [277, 203] width 212 height 12
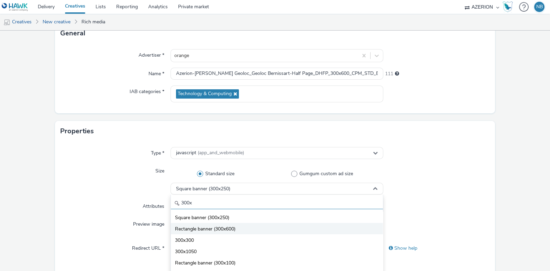
type input "300x"
click at [200, 225] on li "Rectangle banner (300x600)" at bounding box center [277, 228] width 212 height 11
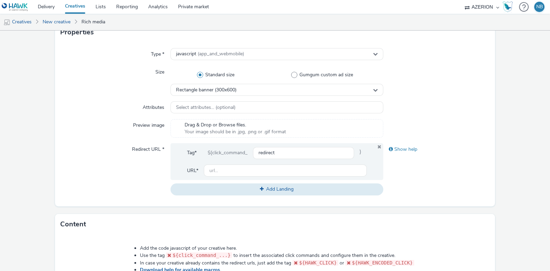
scroll to position [322, 0]
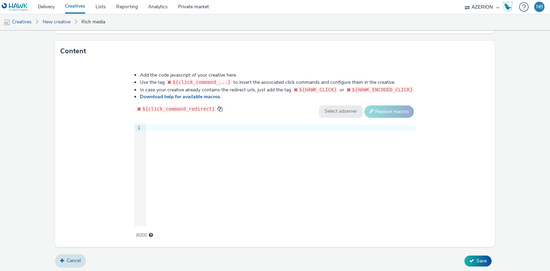
click at [227, 143] on div "9 1 ›" at bounding box center [274, 174] width 281 height 103
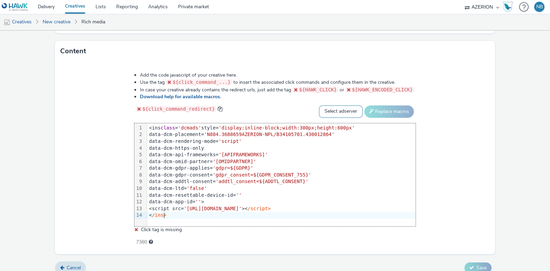
click at [330, 113] on select "Select adserver Sizmek DCM Adform Sting" at bounding box center [341, 112] width 44 height 12
select select "dcm"
click at [319, 106] on select "Select adserver Sizmek DCM Adform Sting" at bounding box center [341, 112] width 44 height 12
click at [380, 104] on div "Add the code javascript of your creative here. Use the tag ${click_command_...}…" at bounding box center [275, 155] width 331 height 176
click at [376, 111] on button "Replace macros" at bounding box center [390, 112] width 50 height 12
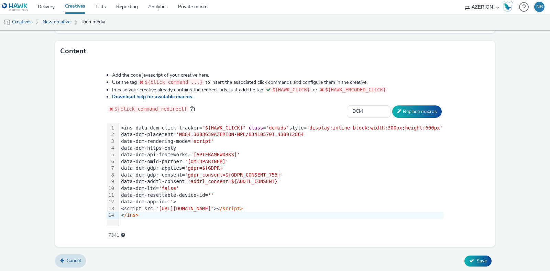
scroll to position [136, 0]
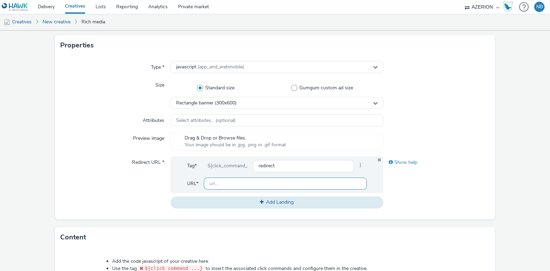
click at [215, 179] on input "text" at bounding box center [285, 184] width 163 height 12
paste input "[URL][DOMAIN_NAME]"
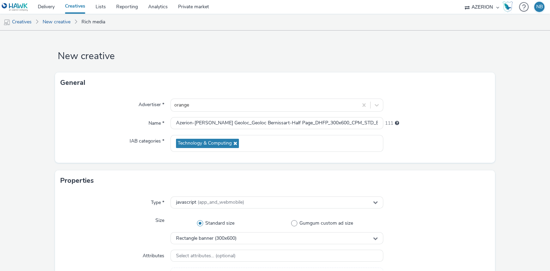
type input "[URL][DOMAIN_NAME]"
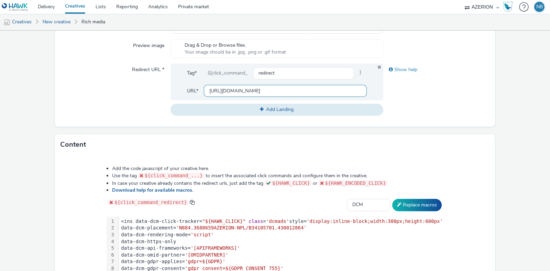
scroll to position [322, 0]
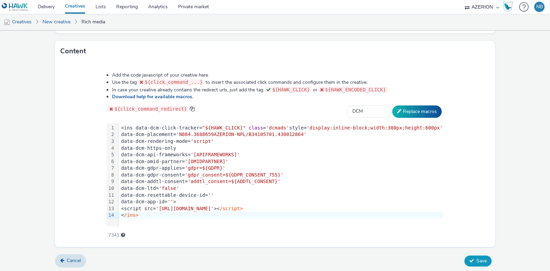
click at [477, 258] on span "Save" at bounding box center [482, 261] width 10 height 7
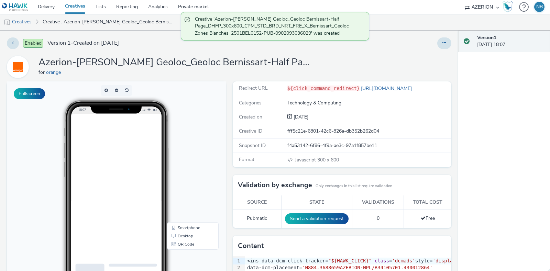
click at [28, 20] on link "Creatives" at bounding box center [17, 22] width 35 height 17
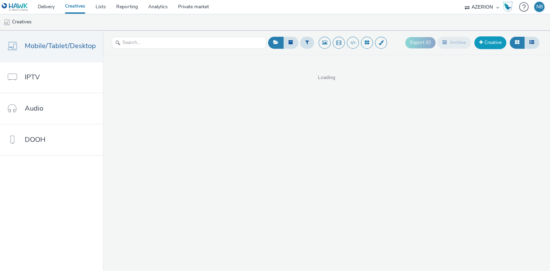
click at [483, 41] on span at bounding box center [481, 42] width 4 height 5
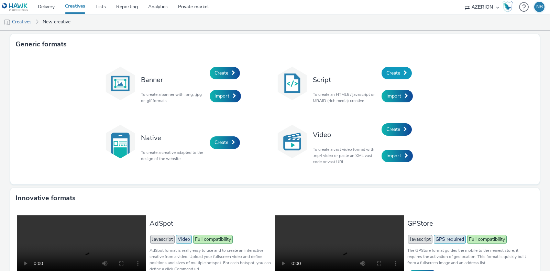
click at [387, 74] on span "Create" at bounding box center [394, 73] width 14 height 7
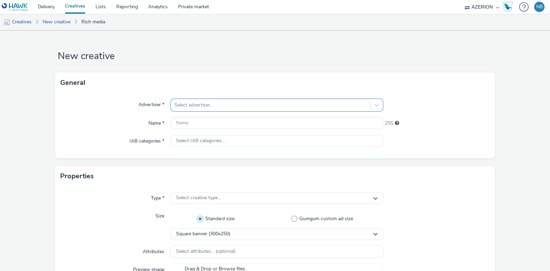
click at [233, 99] on div "Select advertiser..." at bounding box center [277, 105] width 213 height 13
type input "orange"
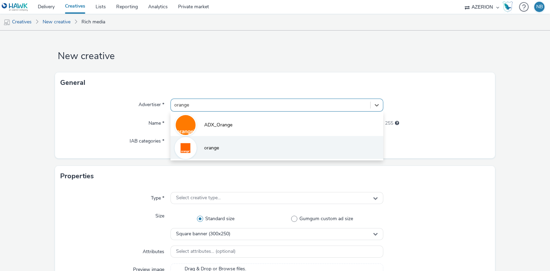
click at [208, 155] on li "orange" at bounding box center [277, 147] width 213 height 23
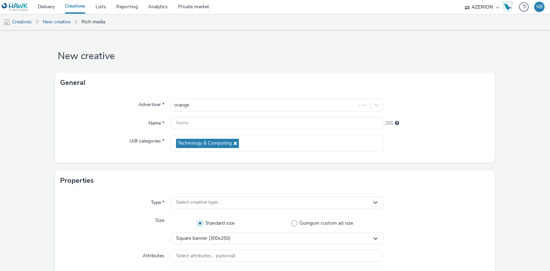
click at [218, 114] on div "Advertiser * orange Name * 255 IAB categories * Technology & Computing" at bounding box center [275, 128] width 440 height 70
click at [211, 120] on input "text" at bounding box center [277, 123] width 213 height 12
paste input "Azerion-RON Geoloc_Geoloc Bernissart-Feature Phone Small Banner_MFSB_300x50_CPM…"
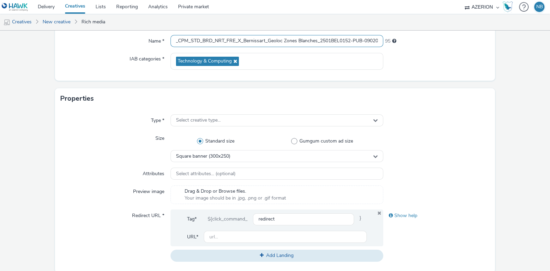
scroll to position [94, 0]
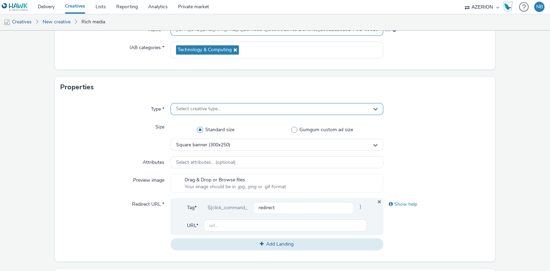
type input "Azerion-RON Geoloc_Geoloc Bernissart-Feature Phone Small Banner_MFSB_300x50_CPM…"
click at [204, 111] on span "Select creative type..." at bounding box center [198, 109] width 45 height 6
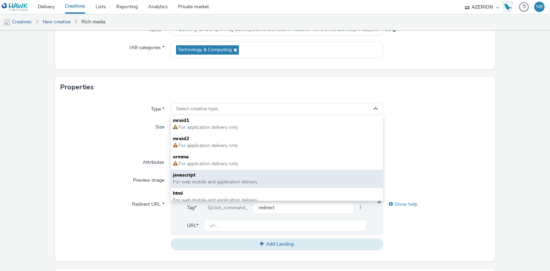
click at [204, 172] on span "javascript" at bounding box center [277, 175] width 208 height 7
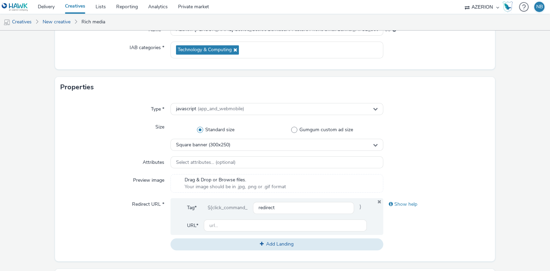
scroll to position [59, 0]
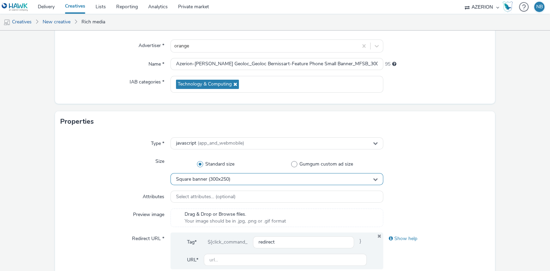
click at [231, 174] on div "Square banner (300x250)" at bounding box center [277, 179] width 213 height 12
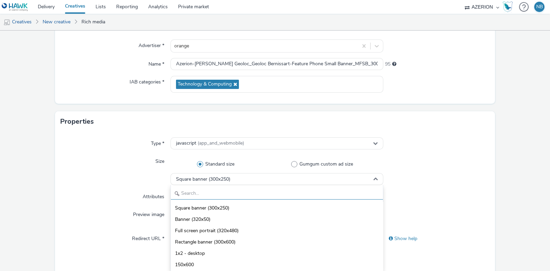
click at [197, 196] on input "text" at bounding box center [277, 194] width 212 height 12
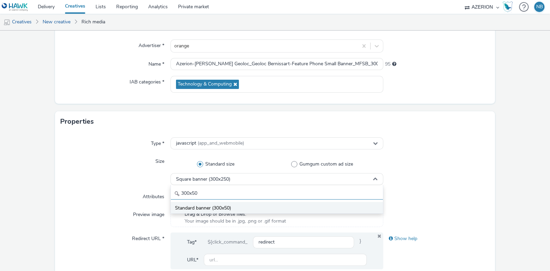
type input "300x50"
click at [217, 211] on span "Standard banner (300x50)" at bounding box center [203, 208] width 56 height 7
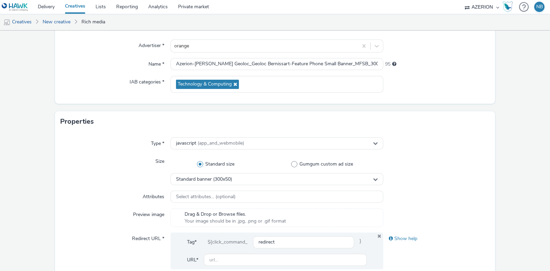
scroll to position [322, 0]
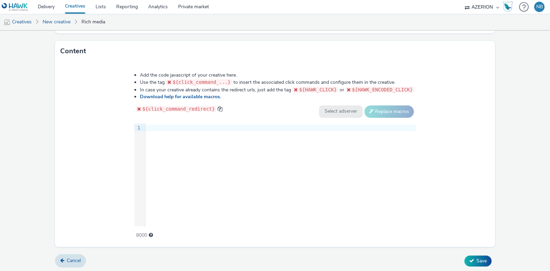
click at [244, 166] on div "9 1 ›" at bounding box center [274, 174] width 281 height 103
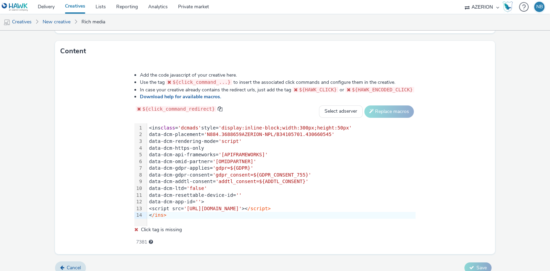
click at [332, 104] on div "Add the code javascript of your creative here. Use the tag ${click_command_...}…" at bounding box center [275, 155] width 331 height 176
click at [333, 107] on select "Select adserver Sizmek DCM Adform Sting" at bounding box center [341, 112] width 44 height 12
select select "dcm"
click at [319, 106] on select "Select adserver Sizmek DCM Adform Sting" at bounding box center [341, 112] width 44 height 12
click at [378, 113] on button "Replace macros" at bounding box center [390, 112] width 50 height 12
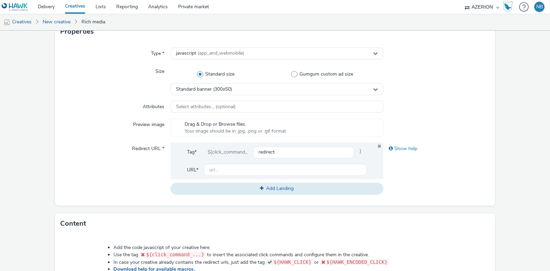
scroll to position [149, 0]
click at [217, 170] on input "text" at bounding box center [285, 170] width 163 height 12
paste input "[URL][DOMAIN_NAME]"
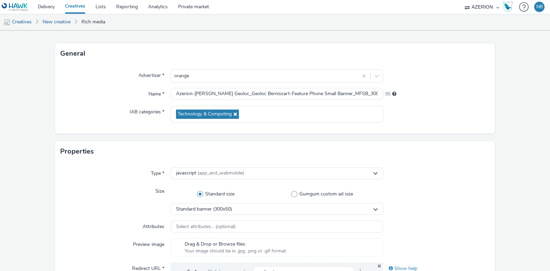
scroll to position [322, 0]
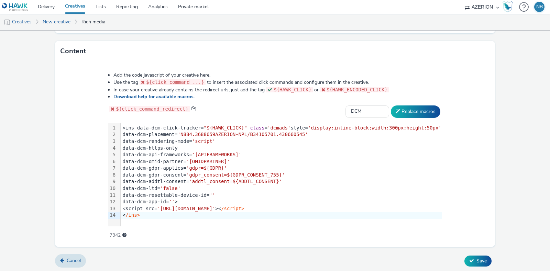
type input "[URL][DOMAIN_NAME]"
click at [477, 255] on div "Cancel Save" at bounding box center [275, 261] width 440 height 12
click at [477, 260] on span "Save" at bounding box center [482, 261] width 10 height 7
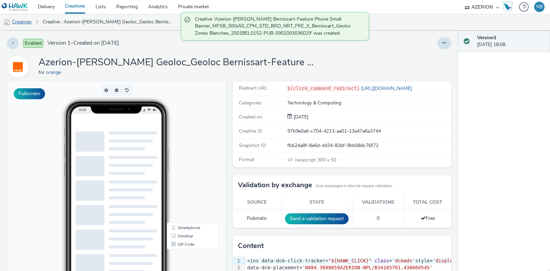
click at [26, 27] on link "Creatives" at bounding box center [17, 22] width 35 height 17
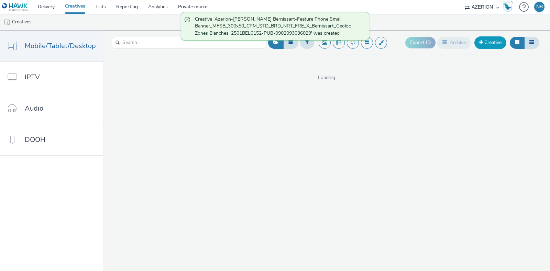
click at [501, 44] on link "Creative" at bounding box center [491, 42] width 32 height 12
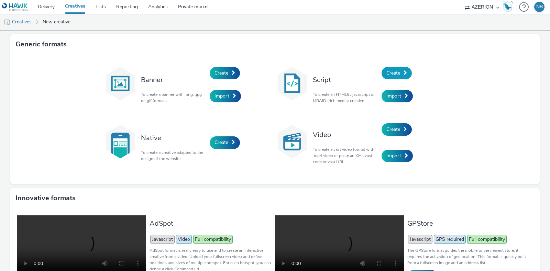
click at [392, 72] on span "Create" at bounding box center [394, 73] width 14 height 7
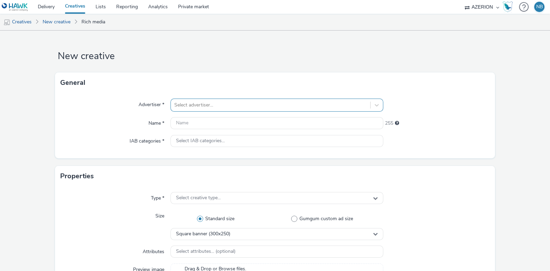
click at [190, 104] on div at bounding box center [270, 105] width 193 height 8
type input "orange"
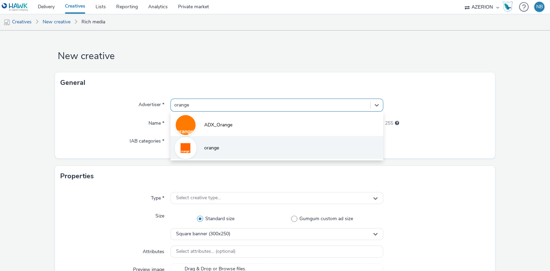
click at [204, 152] on li "orange" at bounding box center [277, 147] width 213 height 23
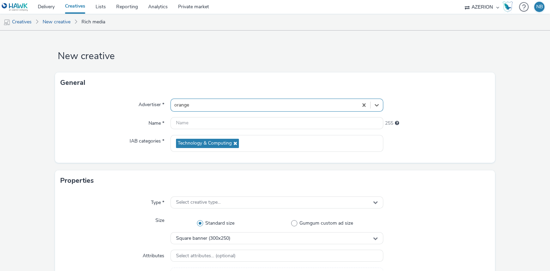
click at [212, 112] on div "Advertiser * option orange, selected. Select is focused ,type to refine list, p…" at bounding box center [275, 128] width 440 height 70
click at [208, 119] on input "text" at bounding box center [277, 123] width 213 height 12
paste input "Azerion-RON Geoloc_Geoloc Bernissart-Skyscraper_DSKY_120x600_CPM_STD_BRD_NRT_FR…"
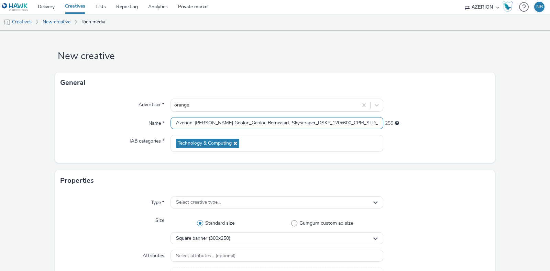
scroll to position [0, 176]
type input "Azerion-RON Geoloc_Geoloc Bernissart-Skyscraper_DSKY_120x600_CPM_STD_BRD_NRT_FR…"
click at [210, 202] on span "Select creative type..." at bounding box center [198, 203] width 45 height 6
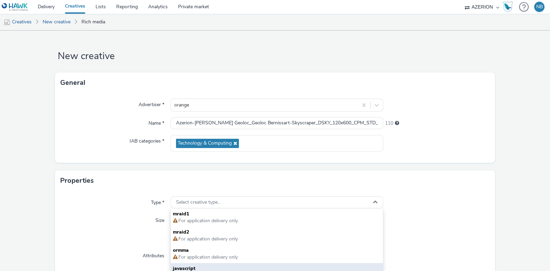
click at [196, 266] on span "javascript" at bounding box center [277, 269] width 208 height 7
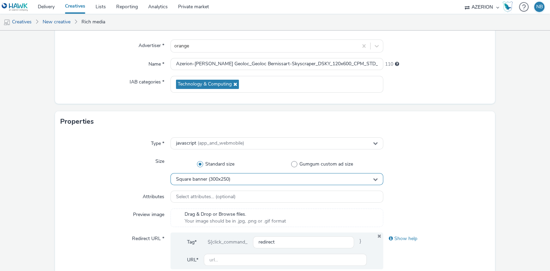
scroll to position [60, 0]
click at [205, 178] on span "Square banner (300x250)" at bounding box center [203, 179] width 54 height 6
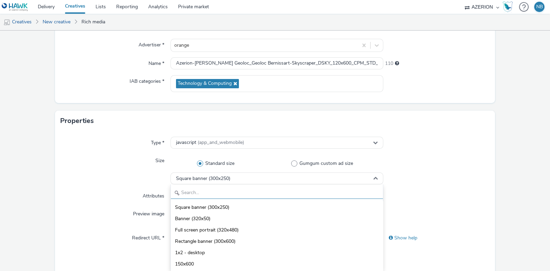
click at [198, 187] on input "text" at bounding box center [277, 193] width 212 height 12
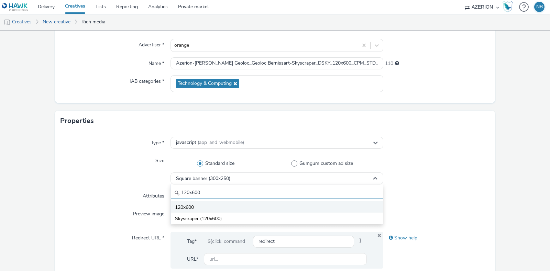
type input "120x600"
click at [193, 206] on span "120x600" at bounding box center [184, 207] width 19 height 7
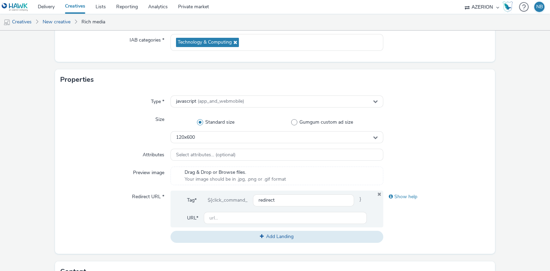
scroll to position [322, 0]
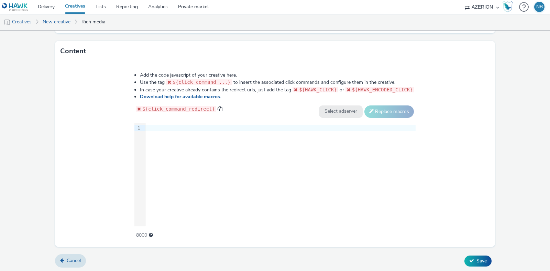
click at [242, 146] on div "9 1 ›" at bounding box center [274, 174] width 281 height 103
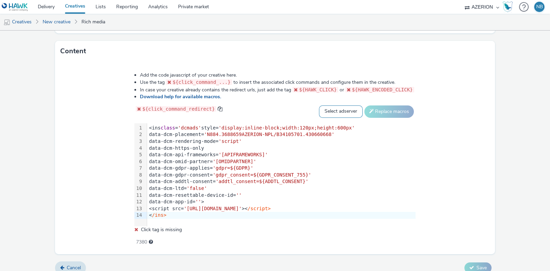
click at [333, 109] on select "Select adserver Sizmek DCM Adform Sting" at bounding box center [341, 112] width 44 height 12
select select "dcm"
click at [319, 106] on select "Select adserver Sizmek DCM Adform Sting" at bounding box center [341, 112] width 44 height 12
click at [367, 111] on button "Replace macros" at bounding box center [390, 112] width 50 height 12
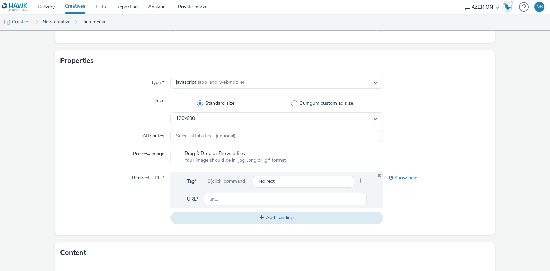
scroll to position [121, 0]
click at [230, 202] on input "text" at bounding box center [285, 199] width 163 height 12
paste input "[URL][DOMAIN_NAME]"
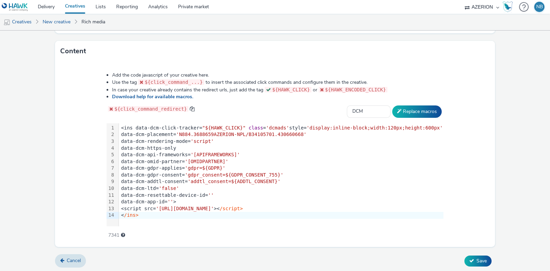
type input "[URL][DOMAIN_NAME]"
click at [468, 255] on div "Cancel Save" at bounding box center [275, 261] width 440 height 12
click at [472, 256] on button "Save" at bounding box center [478, 261] width 27 height 11
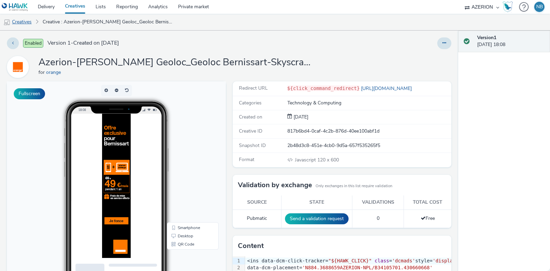
click at [20, 20] on link "Creatives" at bounding box center [17, 22] width 35 height 17
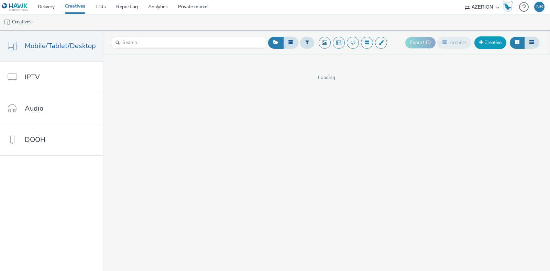
click at [487, 41] on link "Creative" at bounding box center [491, 42] width 32 height 12
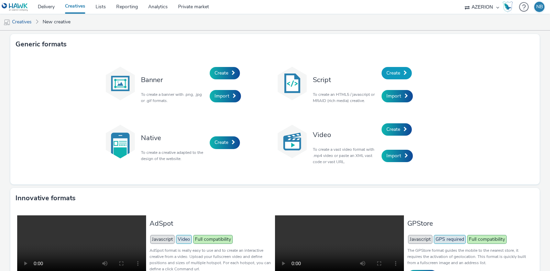
click at [404, 74] on span at bounding box center [405, 73] width 3 height 5
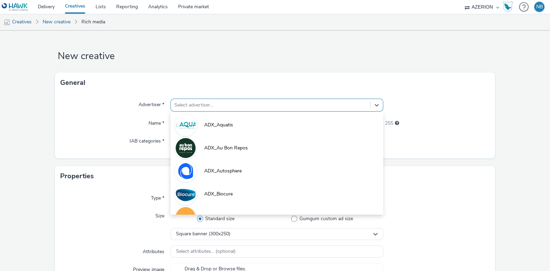
click at [203, 103] on div at bounding box center [270, 105] width 193 height 8
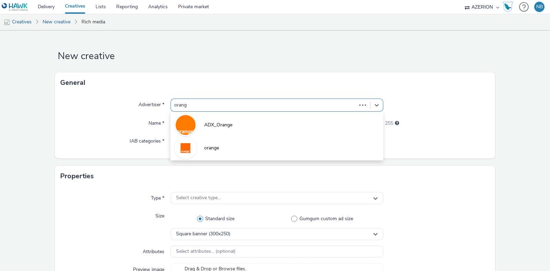
type input "orange"
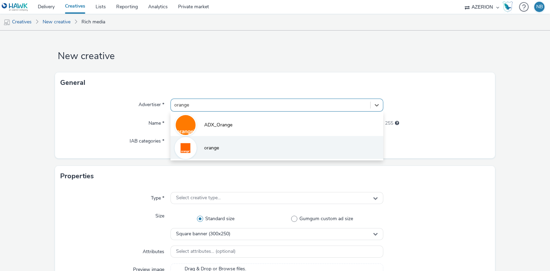
click at [205, 142] on li "orange" at bounding box center [277, 147] width 213 height 23
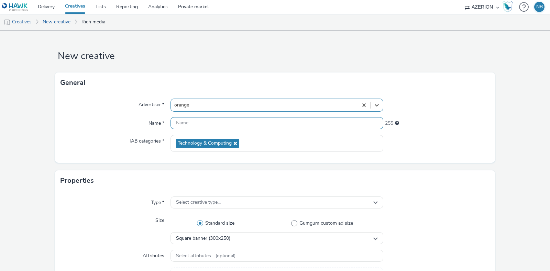
click at [216, 122] on input "text" at bounding box center [277, 123] width 213 height 12
paste input "Azerion-RON Geoloc_Geoloc Bernissart-Leaderboard_DLBD_728x90_CPM_STD_BRD_NRT_FR…"
type input "Azerion-RON Geoloc_Geoloc Bernissart-Leaderboard_DLBD_728x90_CPM_STD_BRD_NRT_FR…"
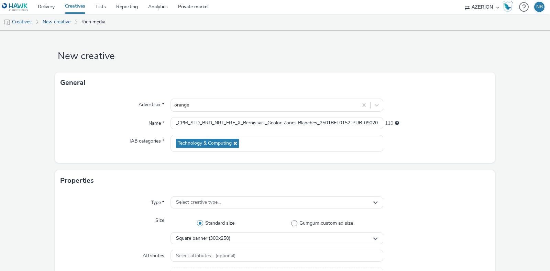
click at [272, 172] on div "Properties" at bounding box center [275, 181] width 440 height 21
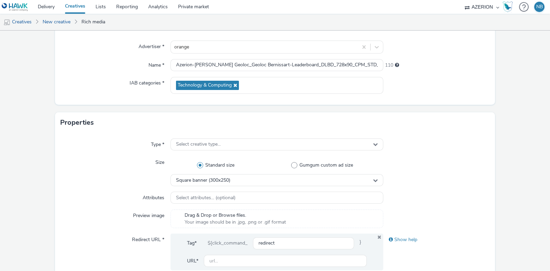
scroll to position [58, 0]
click at [219, 146] on span "Select creative type..." at bounding box center [198, 144] width 45 height 6
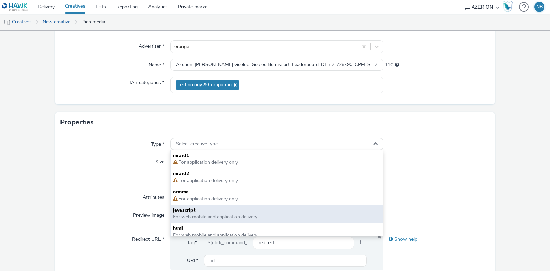
click at [210, 210] on span "javascript" at bounding box center [277, 210] width 208 height 7
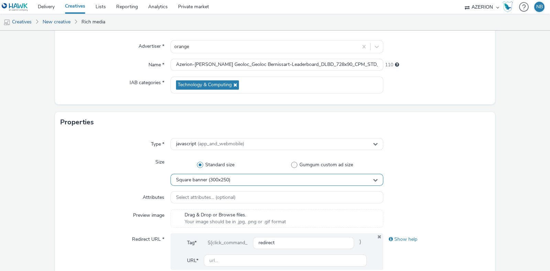
click at [217, 182] on span "Square banner (300x250)" at bounding box center [203, 180] width 54 height 6
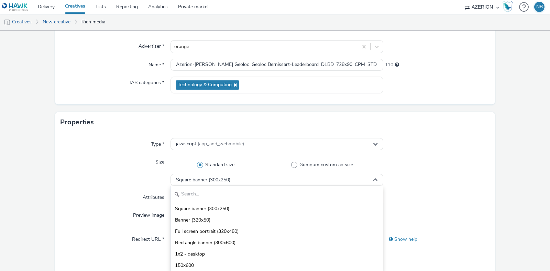
click at [199, 193] on input "text" at bounding box center [277, 194] width 212 height 12
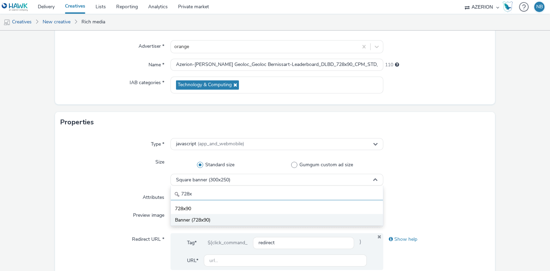
type input "728x"
click at [203, 222] on span "Banner (728x90)" at bounding box center [192, 220] width 35 height 7
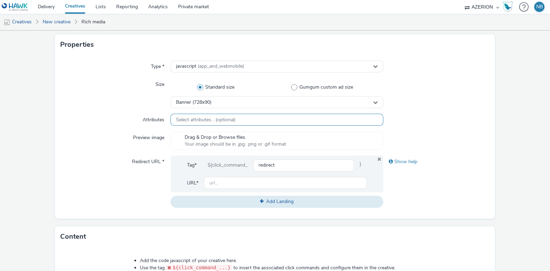
scroll to position [322, 0]
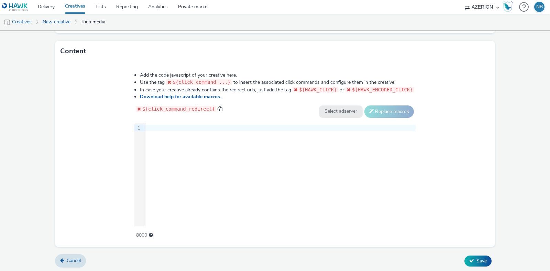
click at [275, 127] on div at bounding box center [280, 128] width 270 height 7
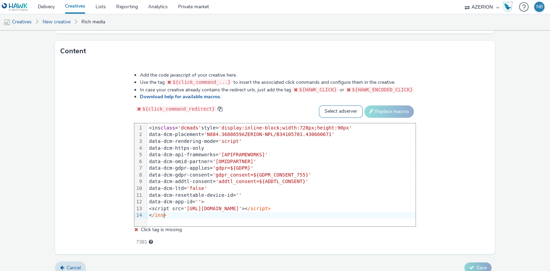
click at [343, 107] on select "Select adserver Sizmek DCM Adform Sting" at bounding box center [341, 112] width 44 height 12
select select "dcm"
click at [319, 106] on select "Select adserver Sizmek DCM Adform Sting" at bounding box center [341, 112] width 44 height 12
click at [371, 112] on button "Replace macros" at bounding box center [390, 112] width 50 height 12
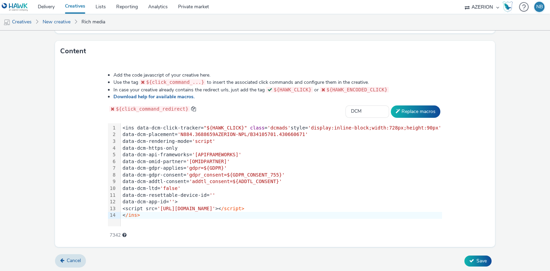
scroll to position [194, 0]
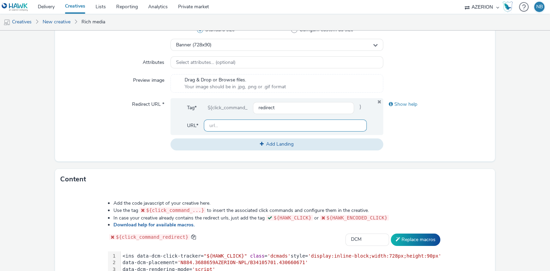
click at [229, 126] on input "text" at bounding box center [285, 126] width 163 height 12
paste input "[URL][DOMAIN_NAME]"
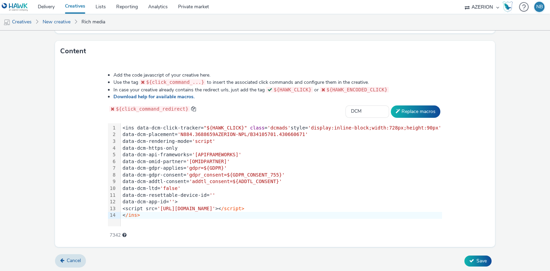
scroll to position [166, 0]
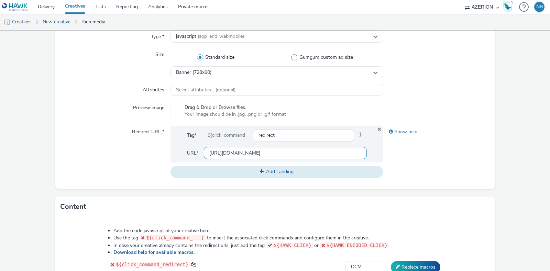
click at [310, 149] on input "[URL][DOMAIN_NAME]" at bounding box center [285, 153] width 163 height 12
paste input "text"
type input "[URL][DOMAIN_NAME]"
click at [512, 133] on form "New creative General Advertiser * orange Name * Azerion-RON Geoloc_Geoloc Berni…" at bounding box center [275, 146] width 550 height 564
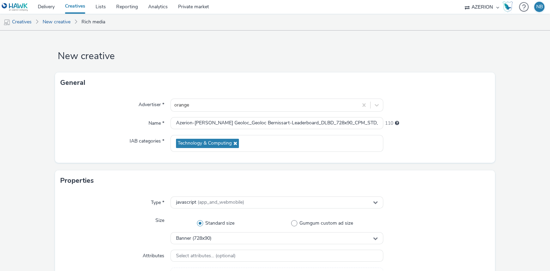
scroll to position [322, 0]
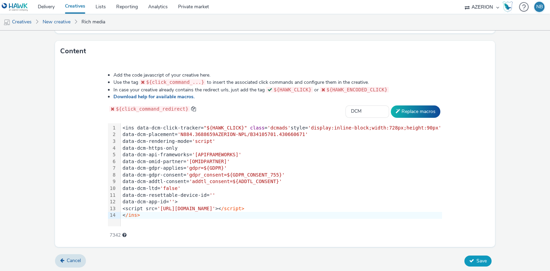
click at [473, 263] on button "Save" at bounding box center [478, 261] width 27 height 11
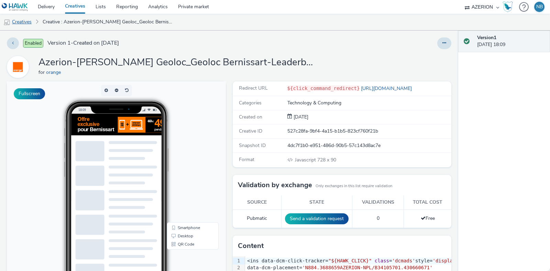
click at [17, 24] on link "Creatives" at bounding box center [17, 22] width 35 height 17
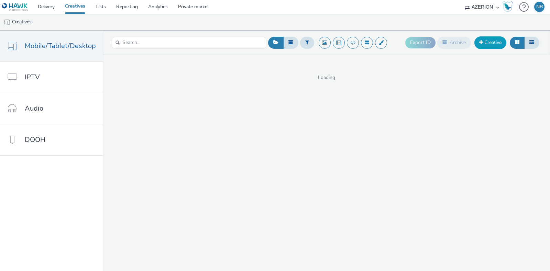
click at [493, 45] on link "Creative" at bounding box center [491, 42] width 32 height 12
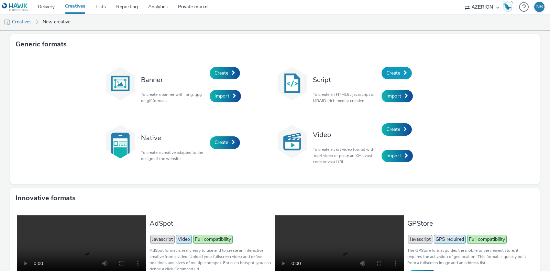
click at [399, 70] on link "Create" at bounding box center [397, 73] width 30 height 12
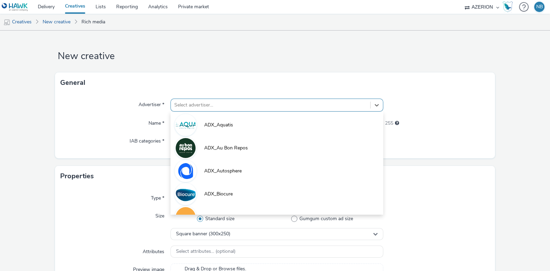
click at [257, 107] on div at bounding box center [270, 105] width 193 height 8
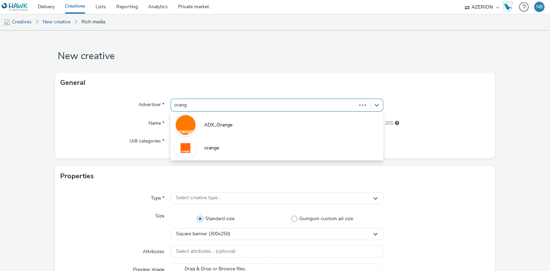
type input "orange"
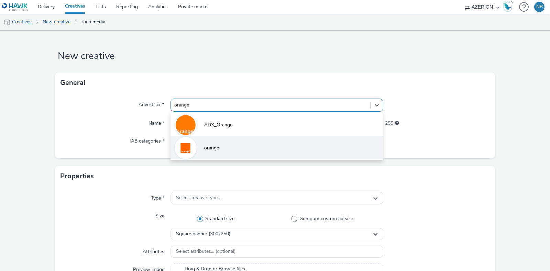
click at [205, 137] on li "orange" at bounding box center [277, 147] width 213 height 23
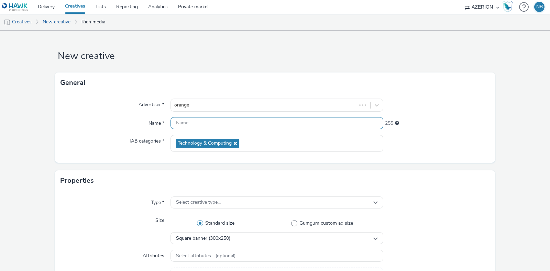
click at [218, 125] on input "text" at bounding box center [277, 123] width 213 height 12
paste input "Azerion-RON Geoloc_Geoloc Bernissart-Feature Phone Small Banner_MFSB_320x480_CP…"
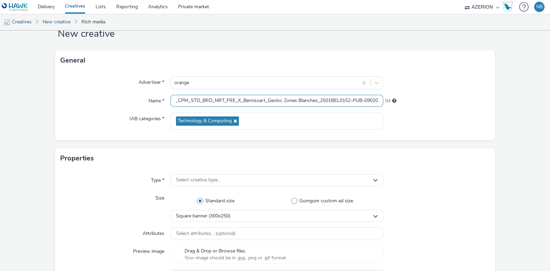
type input "Azerion-RON Geoloc_Geoloc Bernissart-Feature Phone Small Banner_MFSB_320x480_CP…"
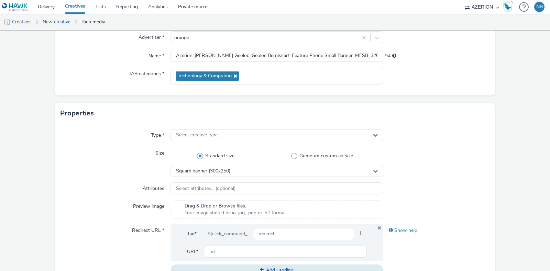
scroll to position [68, 0]
click at [206, 141] on div "Type * Select creative type... Size Standard size Gumgum custom ad size Square …" at bounding box center [275, 205] width 440 height 164
click at [202, 139] on div "Select creative type..." at bounding box center [277, 135] width 213 height 12
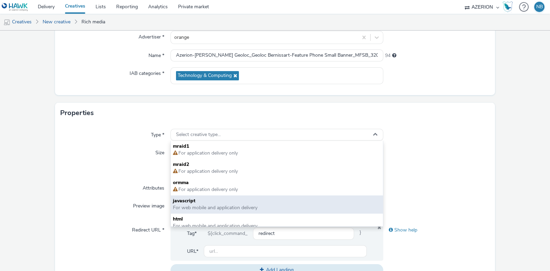
click at [195, 198] on span "javascript" at bounding box center [277, 201] width 208 height 7
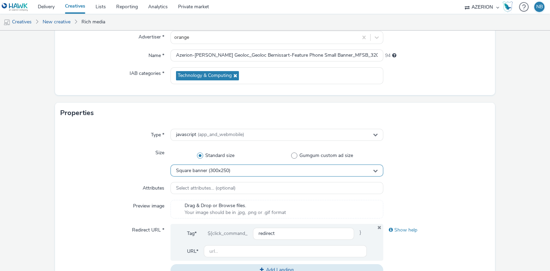
click at [220, 169] on span "Square banner (300x250)" at bounding box center [203, 171] width 54 height 6
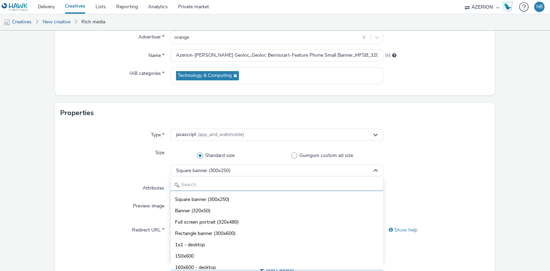
click at [199, 187] on input "text" at bounding box center [277, 185] width 212 height 12
type input "2"
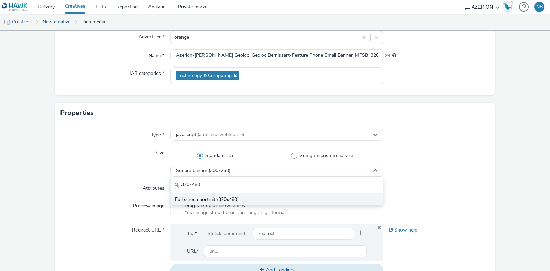
type input "320x480"
click at [211, 196] on span "Full screen portrait (320x480)" at bounding box center [207, 199] width 64 height 7
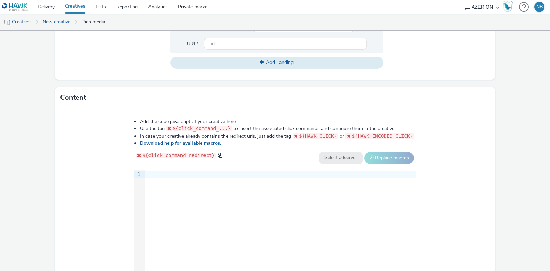
scroll to position [281, 0]
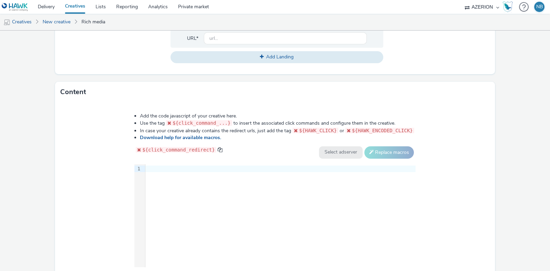
click at [209, 173] on div "9 1 ›" at bounding box center [274, 215] width 281 height 103
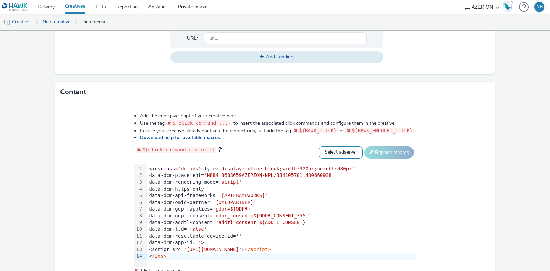
click at [330, 147] on select "Select adserver Sizmek DCM Adform Sting" at bounding box center [341, 153] width 44 height 12
select select "dcm"
click at [319, 147] on select "Select adserver Sizmek DCM Adform Sting" at bounding box center [341, 153] width 44 height 12
click at [381, 151] on button "Replace macros" at bounding box center [390, 153] width 50 height 12
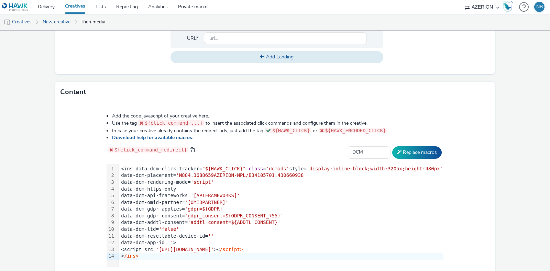
scroll to position [206, 0]
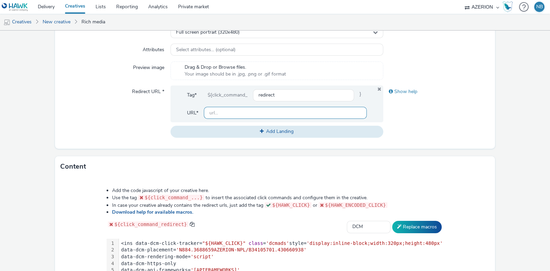
click at [229, 118] on input "text" at bounding box center [285, 113] width 163 height 12
paste input "[URL][DOMAIN_NAME]"
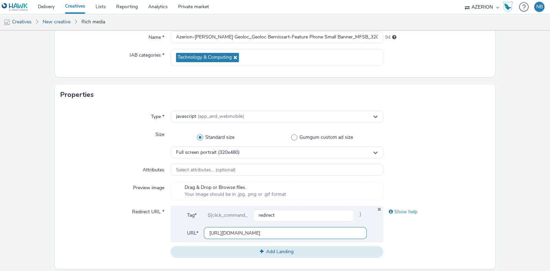
scroll to position [322, 0]
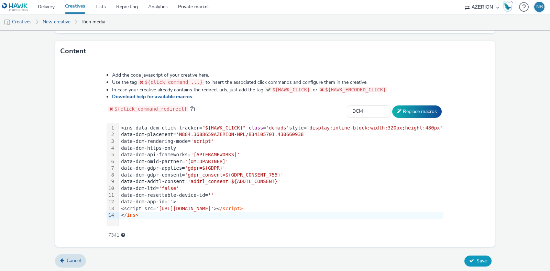
type input "[URL][DOMAIN_NAME]"
click at [477, 261] on span "Save" at bounding box center [482, 261] width 10 height 7
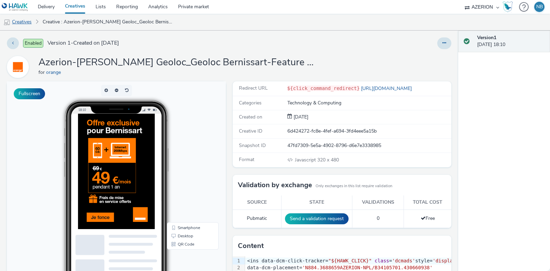
click at [19, 22] on link "Creatives" at bounding box center [17, 22] width 35 height 17
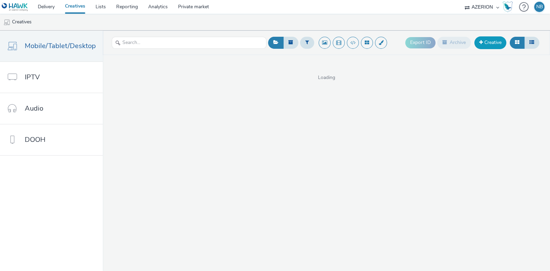
click at [494, 44] on link "Creative" at bounding box center [491, 42] width 32 height 12
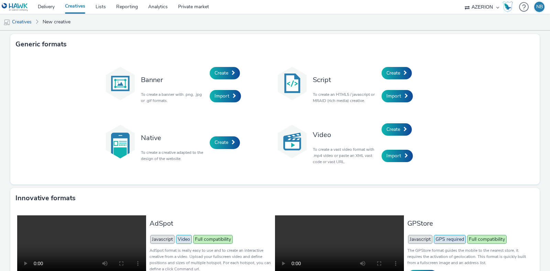
click at [410, 74] on div "Create" at bounding box center [414, 73] width 65 height 23
click at [404, 73] on span at bounding box center [405, 73] width 3 height 5
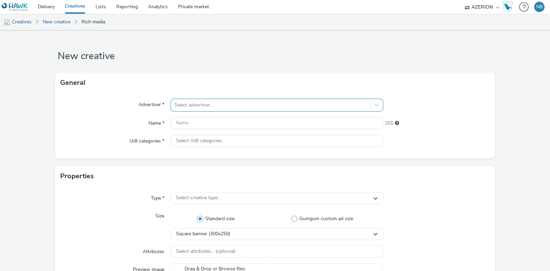
click at [203, 109] on div at bounding box center [270, 105] width 193 height 8
type input "orange"
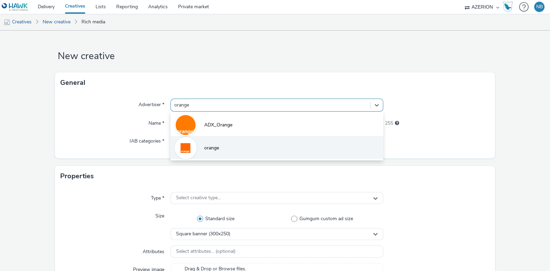
click at [211, 147] on span "orange" at bounding box center [211, 148] width 15 height 7
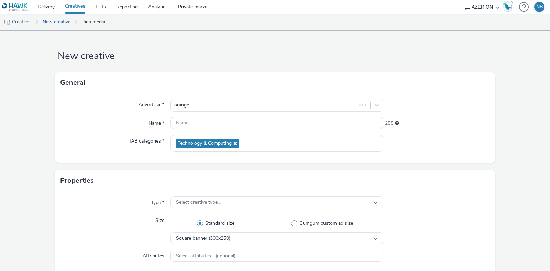
click at [214, 131] on div "Advertiser * orange Name * 255 IAB categories * Technology & Computing" at bounding box center [275, 128] width 440 height 70
click at [209, 125] on input "text" at bounding box center [277, 123] width 213 height 12
paste input "Azerion-RON Geoloc_Geoloc Bernissart-Billboard_DBLB_970x250_CPM_STD_BRD_NRT_FRE…"
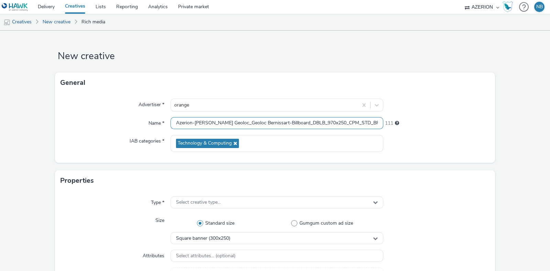
scroll to position [0, 172]
type input "Azerion-RON Geoloc_Geoloc Bernissart-Billboard_DBLB_970x250_CPM_STD_BRD_NRT_FRE…"
click at [227, 173] on div "Properties" at bounding box center [275, 181] width 440 height 21
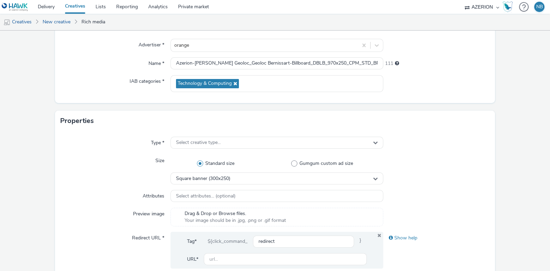
scroll to position [60, 0]
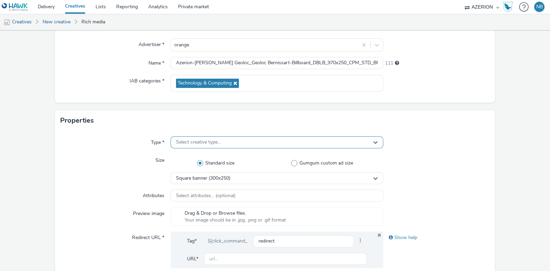
click at [205, 145] on span "Select creative type..." at bounding box center [198, 143] width 45 height 6
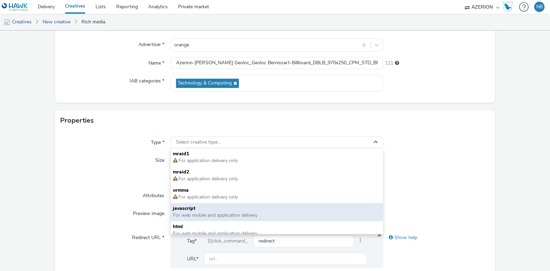
click at [206, 208] on span "javascript" at bounding box center [277, 208] width 208 height 7
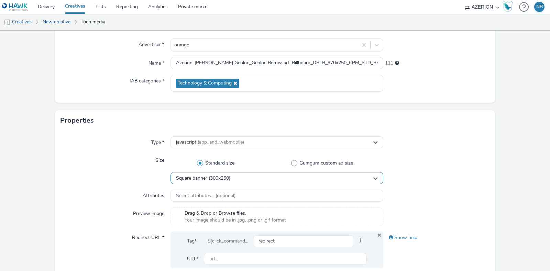
click at [232, 180] on div "Square banner (300x250)" at bounding box center [277, 178] width 213 height 12
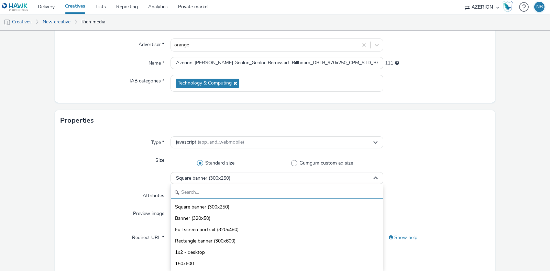
click at [205, 193] on input "text" at bounding box center [277, 193] width 212 height 12
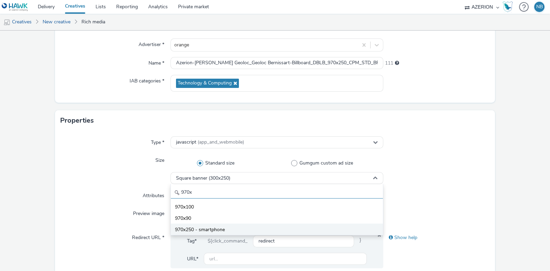
type input "970x"
click at [209, 226] on li "970x250 - smartphone" at bounding box center [277, 229] width 212 height 11
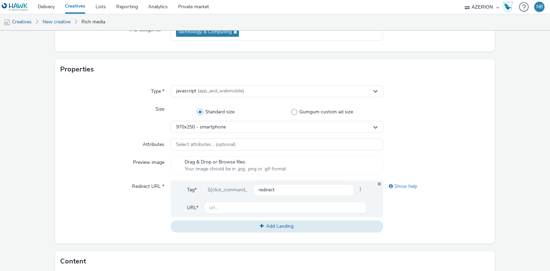
scroll to position [322, 0]
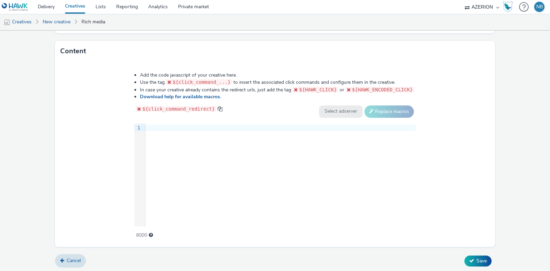
click at [204, 152] on div "9 1 ›" at bounding box center [274, 174] width 281 height 103
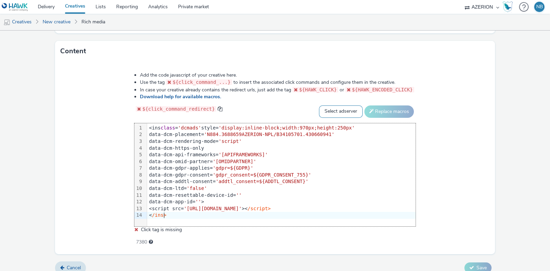
click at [319, 106] on select "Select adserver Sizmek DCM Adform Sting" at bounding box center [341, 112] width 44 height 12
select select "dcm"
click at [319, 106] on select "Select adserver Sizmek DCM Adform Sting" at bounding box center [341, 112] width 44 height 12
click at [375, 107] on button "Replace macros" at bounding box center [390, 112] width 50 height 12
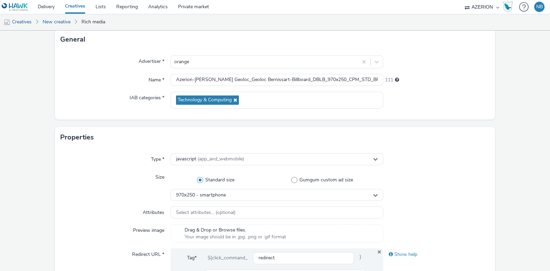
scroll to position [113, 0]
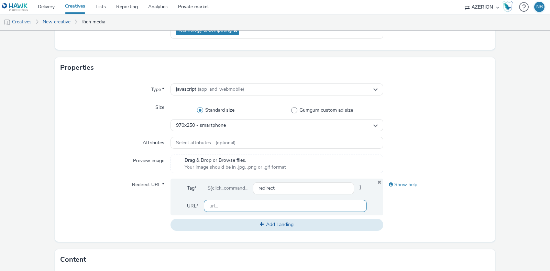
click at [226, 209] on input "text" at bounding box center [285, 206] width 163 height 12
paste input "[URL][DOMAIN_NAME]"
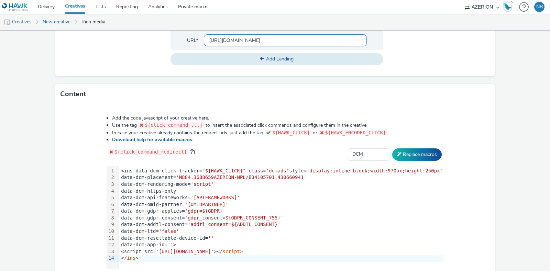
scroll to position [322, 0]
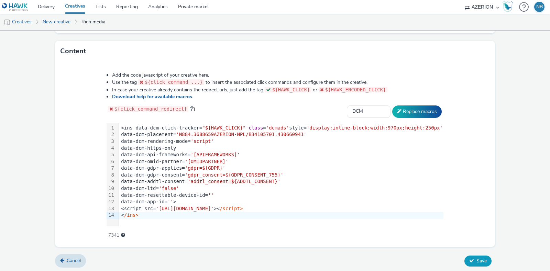
type input "[URL][DOMAIN_NAME]"
click at [469, 259] on icon at bounding box center [471, 261] width 5 height 5
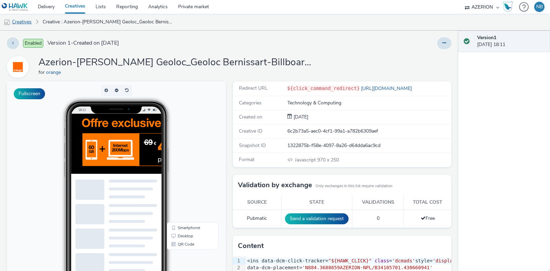
click at [15, 22] on link "Creatives" at bounding box center [17, 22] width 35 height 17
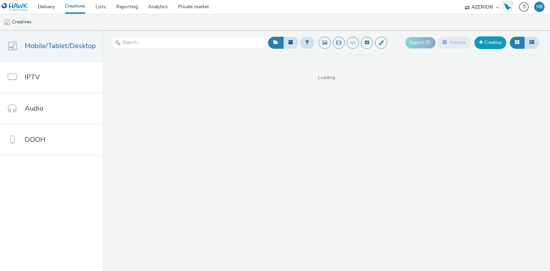
click at [482, 45] on link "Creative" at bounding box center [491, 42] width 32 height 12
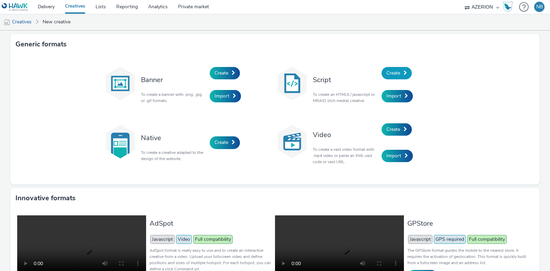
click at [402, 69] on link "Create" at bounding box center [397, 73] width 30 height 12
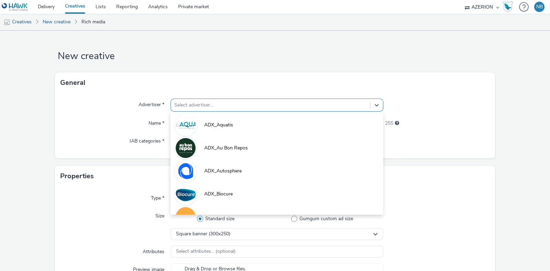
click at [244, 102] on div at bounding box center [270, 105] width 193 height 8
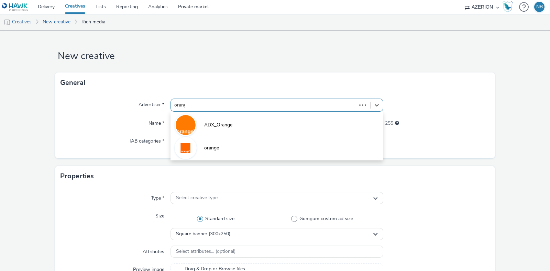
type input "orange"
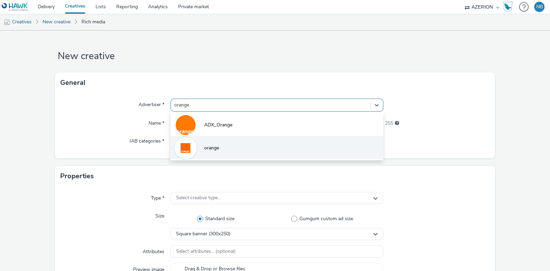
click at [196, 150] on li "orange" at bounding box center [277, 147] width 213 height 23
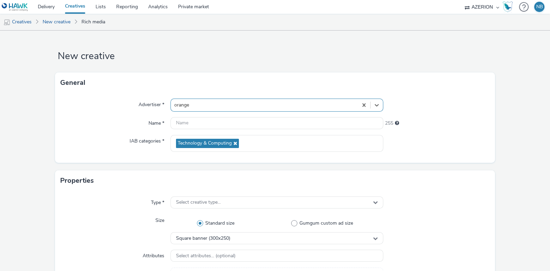
click at [227, 117] on div "Advertiser * option orange, selected. Select is focused ,type to refine list, p…" at bounding box center [275, 128] width 440 height 70
click at [211, 125] on input "text" at bounding box center [277, 123] width 213 height 12
paste input "Azerion-RON Geoloc_Geoloc Bernissart-Medium Rectangle_DMDR_300x250_CPM_STD_BRD_…"
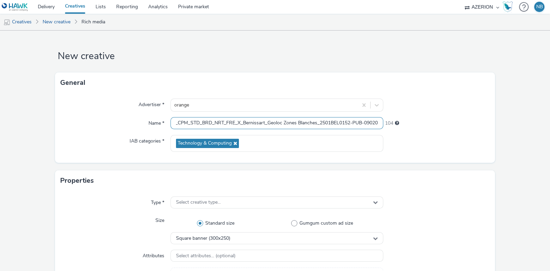
scroll to position [0, 195]
type input "Azerion-RON Geoloc_Geoloc Bernissart-Medium Rectangle_DMDR_300x250_CPM_STD_BRD_…"
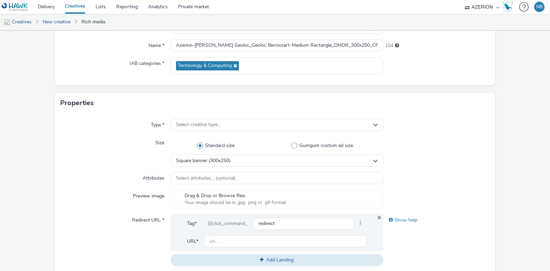
scroll to position [79, 0]
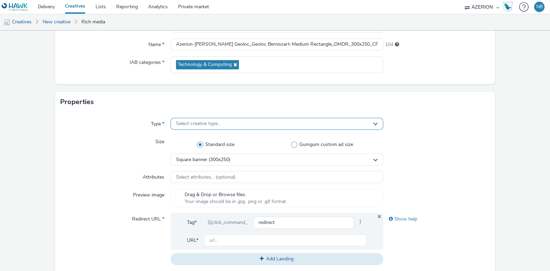
click at [176, 121] on span "Select creative type..." at bounding box center [198, 124] width 45 height 6
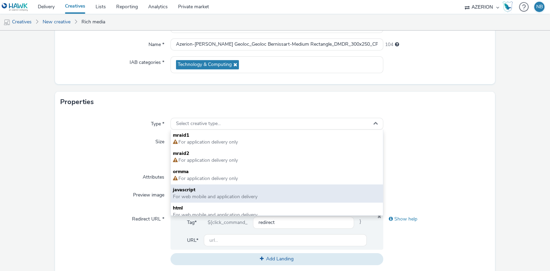
click at [194, 190] on span "javascript" at bounding box center [277, 190] width 208 height 7
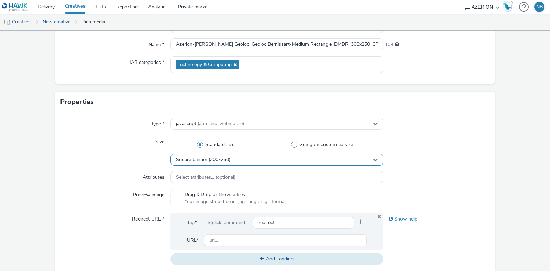
click at [214, 160] on span "Square banner (300x250)" at bounding box center [203, 160] width 54 height 6
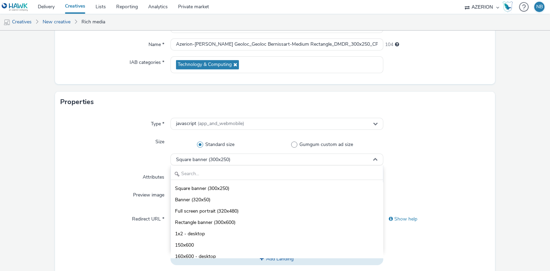
click at [91, 159] on div "Size" at bounding box center [116, 151] width 110 height 30
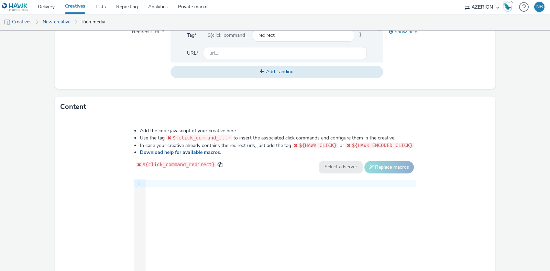
scroll to position [266, 0]
click at [196, 187] on div "9 1 ›" at bounding box center [274, 230] width 281 height 103
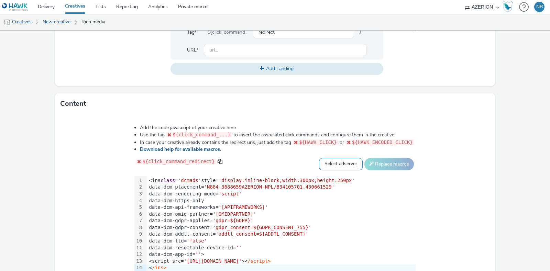
click at [342, 160] on select "Select adserver Sizmek DCM Adform Sting" at bounding box center [341, 164] width 44 height 12
select select "dcm"
click at [319, 158] on select "Select adserver Sizmek DCM Adform Sting" at bounding box center [341, 164] width 44 height 12
click at [378, 165] on button "Replace macros" at bounding box center [390, 164] width 50 height 12
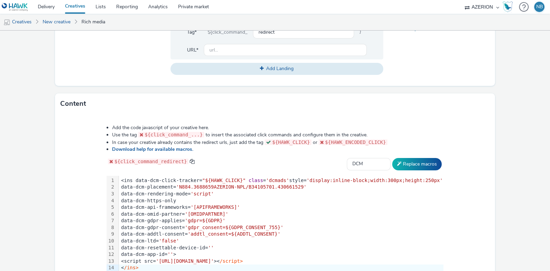
scroll to position [261, 0]
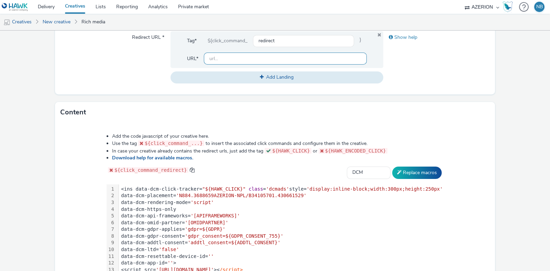
click at [230, 56] on input "text" at bounding box center [285, 59] width 163 height 12
paste input "[URL][DOMAIN_NAME]"
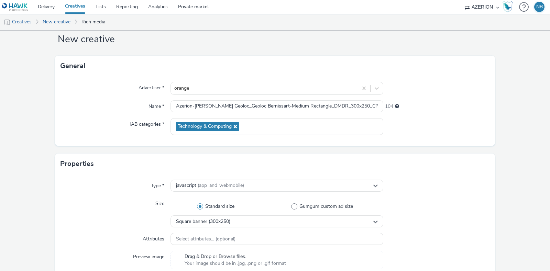
scroll to position [322, 0]
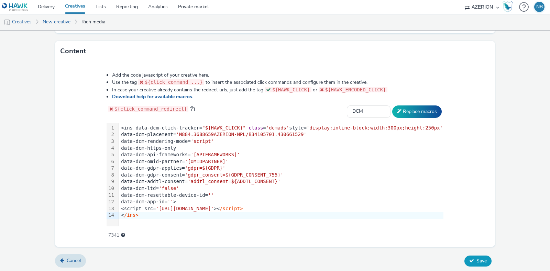
type input "[URL][DOMAIN_NAME]"
click at [476, 263] on button "Save" at bounding box center [478, 261] width 27 height 11
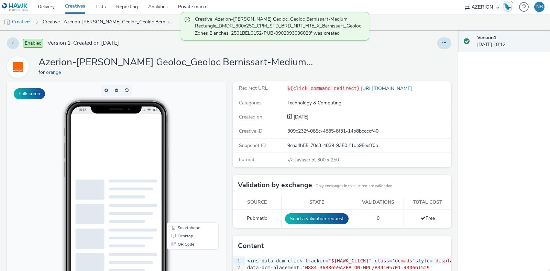
click at [25, 21] on link "Creatives" at bounding box center [17, 22] width 35 height 17
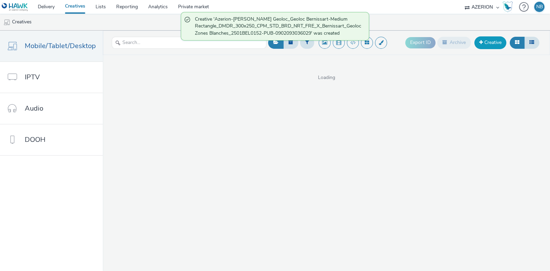
click at [499, 45] on link "Creative" at bounding box center [491, 42] width 32 height 12
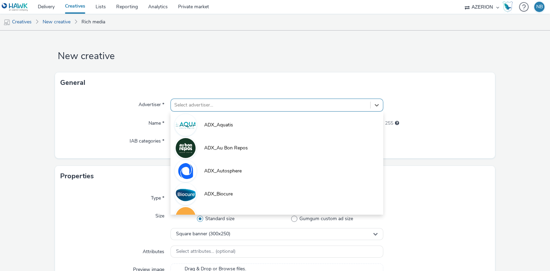
click at [221, 102] on div at bounding box center [270, 105] width 193 height 8
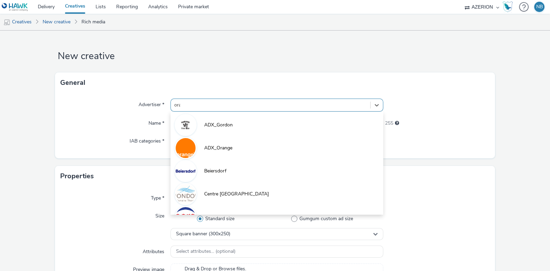
type input "oran"
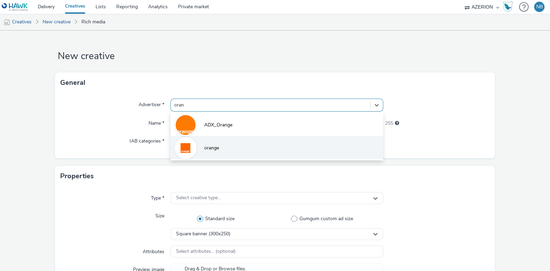
click at [208, 146] on span "orange" at bounding box center [211, 148] width 15 height 7
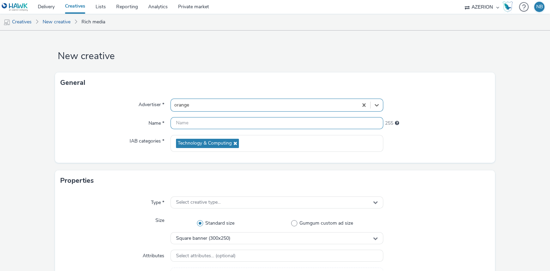
click at [216, 124] on input "text" at bounding box center [277, 123] width 213 height 12
paste input "Azerion-RON Geoloc_Geoloc Bernissart-Feature Phone Small Banner_MFSB_320x100_CP…"
type input "Azerion-RON Geoloc_Geoloc Bernissart-Feature Phone Small Banner_MFSB_320x100_CP…"
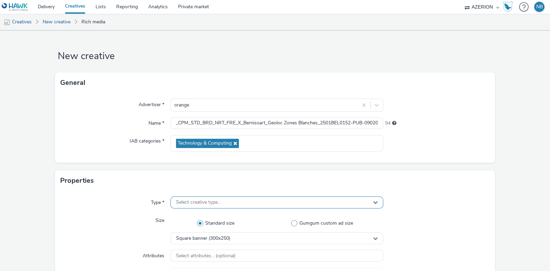
click at [201, 205] on span "Select creative type..." at bounding box center [198, 203] width 45 height 6
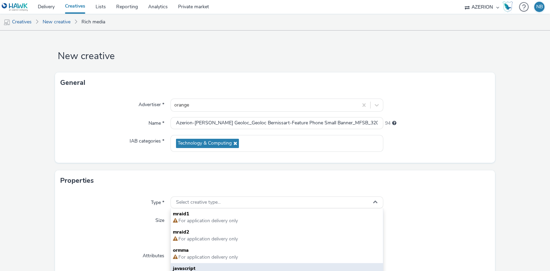
click at [185, 266] on span "javascript" at bounding box center [277, 269] width 208 height 7
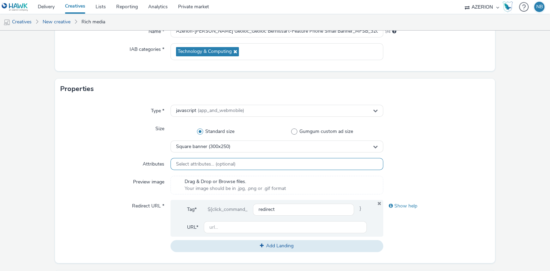
scroll to position [72, 0]
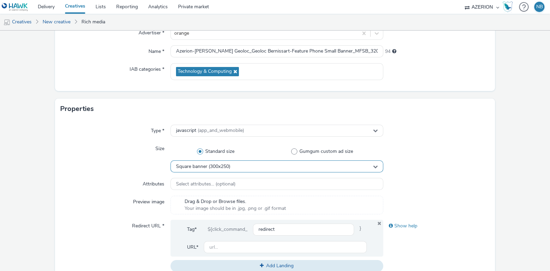
click at [206, 169] on span "Square banner (300x250)" at bounding box center [203, 167] width 54 height 6
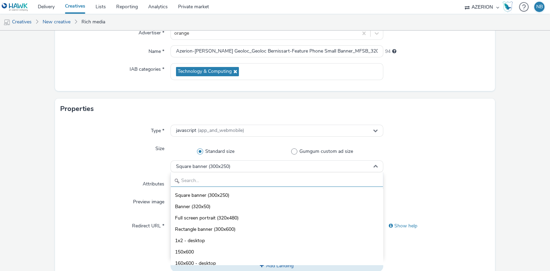
click at [183, 186] on input "text" at bounding box center [277, 181] width 212 height 12
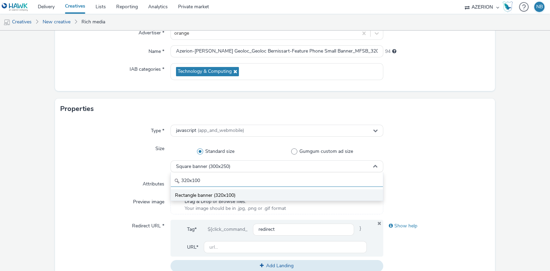
type input "320x100"
click at [192, 192] on span "Rectangle banner (320x100)" at bounding box center [205, 195] width 61 height 7
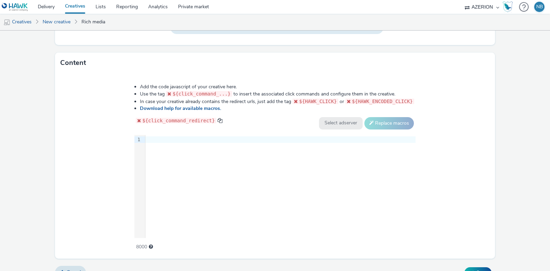
scroll to position [322, 0]
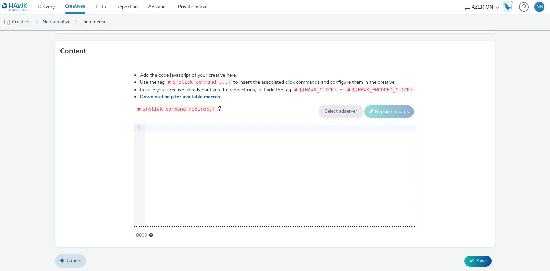
click at [207, 143] on div "9 1 ›" at bounding box center [274, 174] width 281 height 103
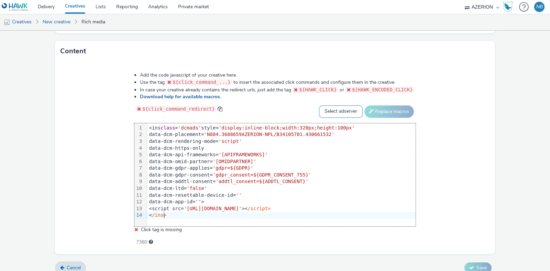
click at [324, 110] on select "Select adserver Sizmek DCM Adform Sting" at bounding box center [341, 112] width 44 height 12
select select "dcm"
click at [319, 106] on select "Select adserver Sizmek DCM Adform Sting" at bounding box center [341, 112] width 44 height 12
click at [385, 112] on button "Replace macros" at bounding box center [390, 112] width 50 height 12
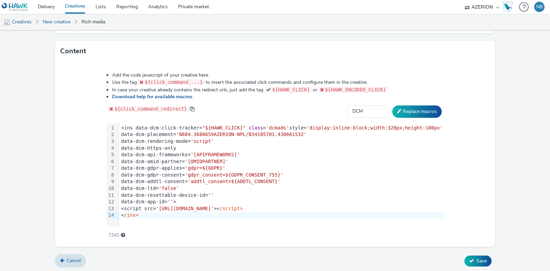
scroll to position [212, 0]
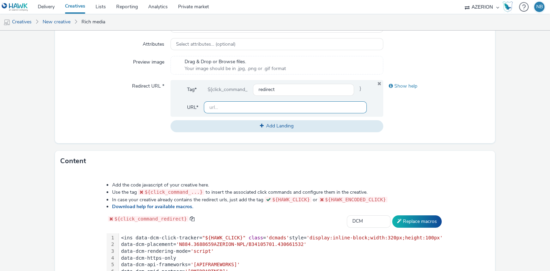
click at [235, 102] on input "text" at bounding box center [285, 107] width 163 height 12
paste input "[URL][DOMAIN_NAME]"
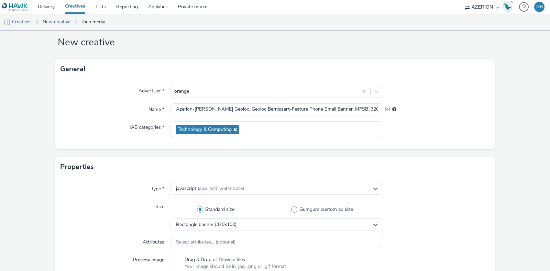
scroll to position [12, 0]
type input "[URL][DOMAIN_NAME]"
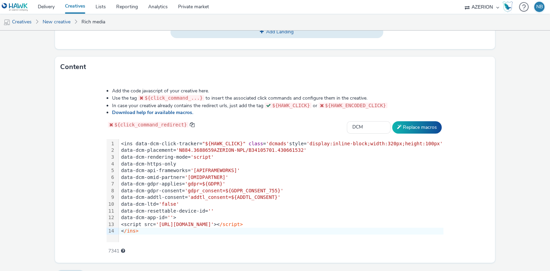
scroll to position [322, 0]
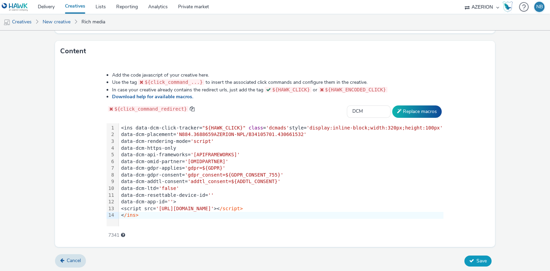
click at [467, 257] on button "Save" at bounding box center [478, 261] width 27 height 11
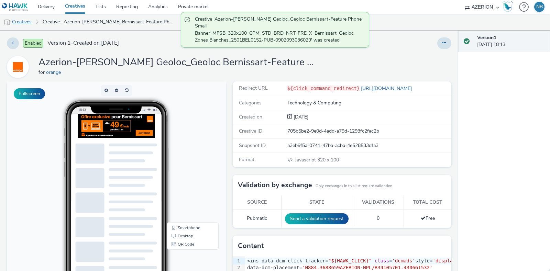
click at [22, 23] on link "Creatives" at bounding box center [17, 22] width 35 height 17
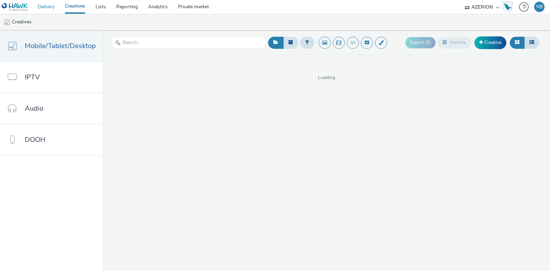
click at [48, 10] on link "Delivery" at bounding box center [46, 7] width 27 height 14
